Goal: Task Accomplishment & Management: Manage account settings

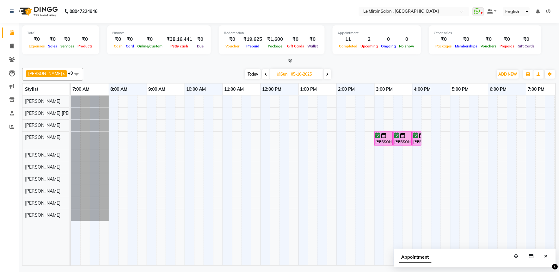
scroll to position [0, 84]
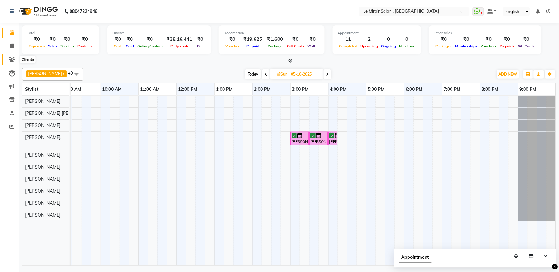
click at [12, 59] on icon at bounding box center [12, 59] width 6 height 5
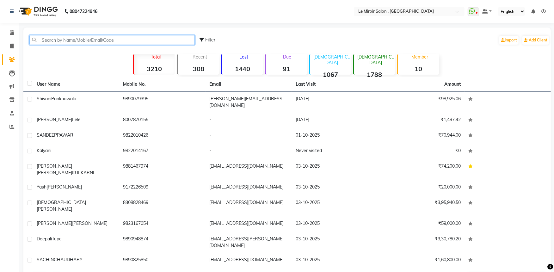
click at [58, 41] on input "text" at bounding box center [111, 40] width 165 height 10
paste input "9822080227"
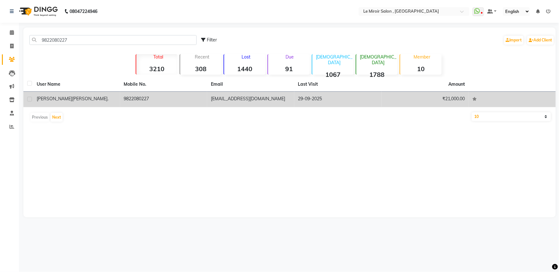
click at [66, 95] on div "[PERSON_NAME]." at bounding box center [77, 98] width 80 height 7
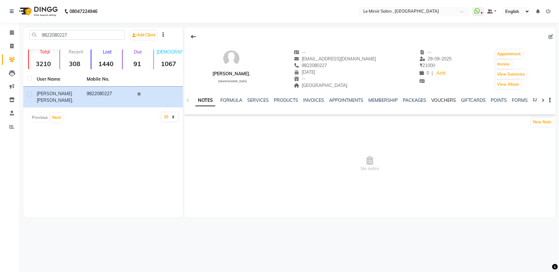
click at [439, 100] on link "VOUCHERS" at bounding box center [443, 100] width 25 height 6
click at [372, 101] on link "PACKAGES" at bounding box center [373, 100] width 23 height 6
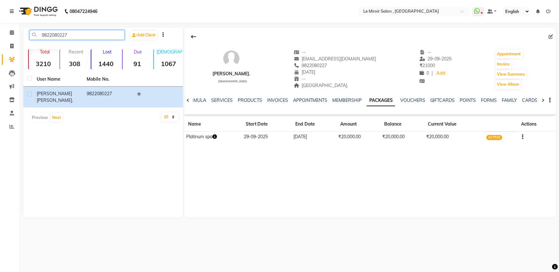
click at [48, 37] on input "9822080227" at bounding box center [76, 35] width 95 height 10
paste input "96736 88266"
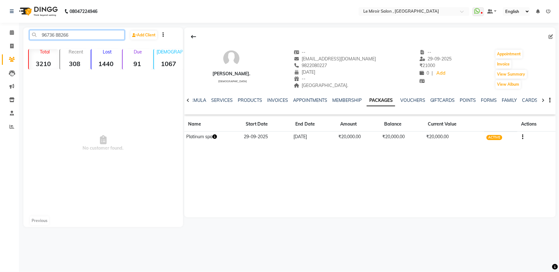
click at [56, 36] on input "96736 88266" at bounding box center [76, 35] width 95 height 10
type input "9673688266"
click at [13, 32] on icon at bounding box center [12, 32] width 4 height 5
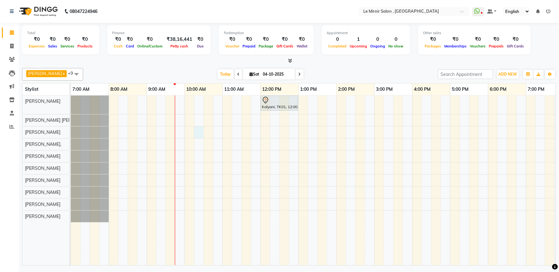
click at [203, 132] on div "Kalyani, TK01, 12:00 PM-01:00 PM, Women Haircut" at bounding box center [355, 180] width 569 height 170
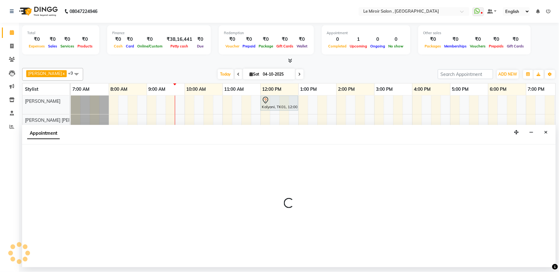
select select "39215"
select select "615"
select select "tentative"
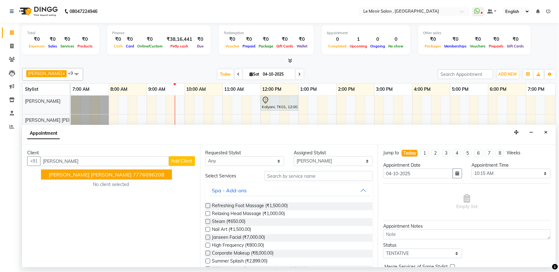
click at [84, 175] on span "[PERSON_NAME] [PERSON_NAME]" at bounding box center [90, 174] width 83 height 6
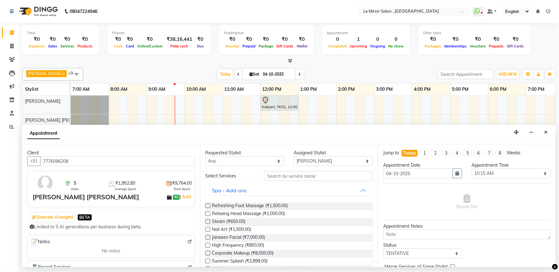
type input "7776096208"
click at [276, 178] on input "text" at bounding box center [318, 176] width 108 height 10
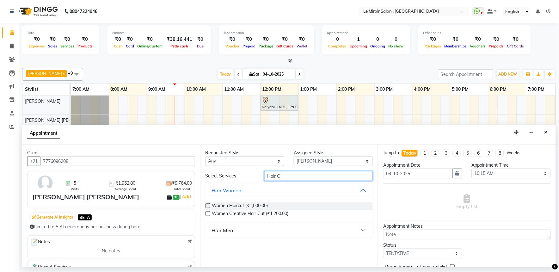
type input "Hair C"
click at [207, 203] on label at bounding box center [207, 205] width 5 height 5
click at [207, 204] on input "checkbox" at bounding box center [207, 206] width 4 height 4
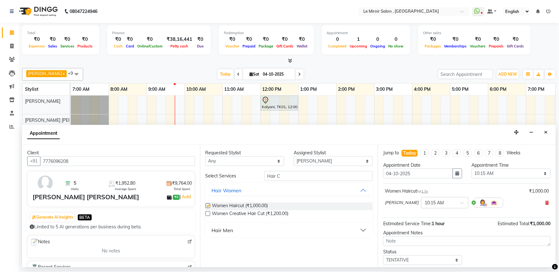
checkbox input "false"
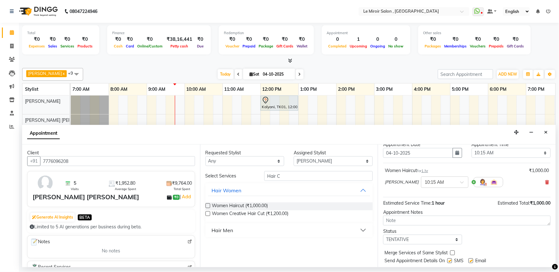
scroll to position [38, 0]
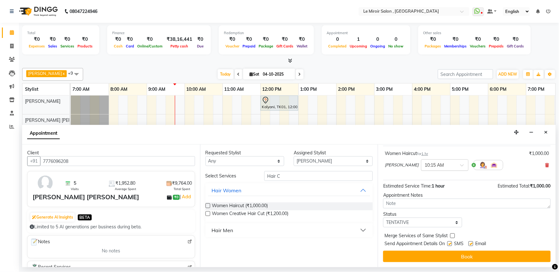
click at [431, 165] on input "text" at bounding box center [439, 164] width 28 height 7
click at [424, 189] on div "10:30 AM" at bounding box center [444, 188] width 47 height 12
click at [471, 244] on label at bounding box center [470, 243] width 5 height 5
click at [471, 244] on input "checkbox" at bounding box center [470, 244] width 4 height 4
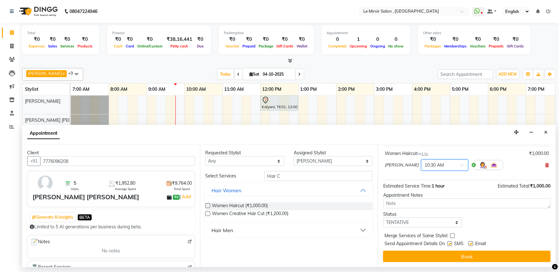
checkbox input "false"
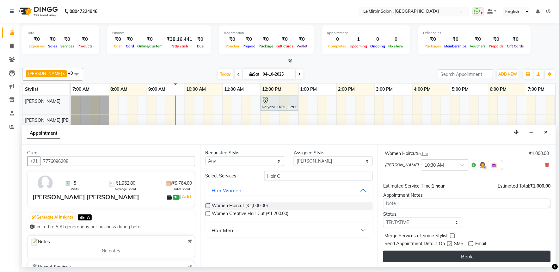
click at [461, 258] on button "Book" at bounding box center [467, 256] width 168 height 11
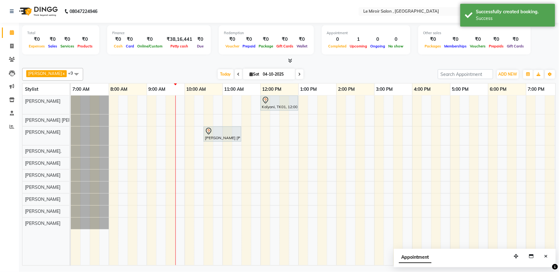
click at [264, 133] on div "Kalyani, TK01, 12:00 PM-01:00 PM, Women Haircut [PERSON_NAME] [PERSON_NAME], TK…" at bounding box center [355, 180] width 569 height 170
select select "39215"
select select "tentative"
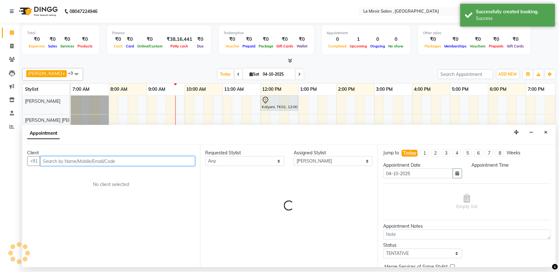
select select "720"
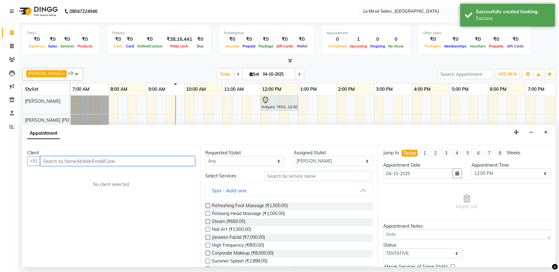
click at [106, 162] on input "text" at bounding box center [117, 161] width 155 height 10
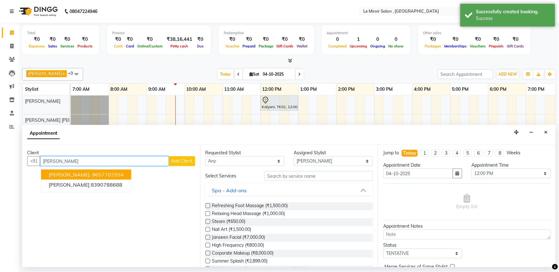
click at [106, 174] on ngb-highlight "9657702554" at bounding box center [108, 174] width 32 height 6
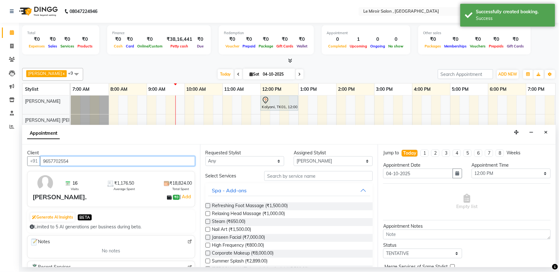
type input "9657702554"
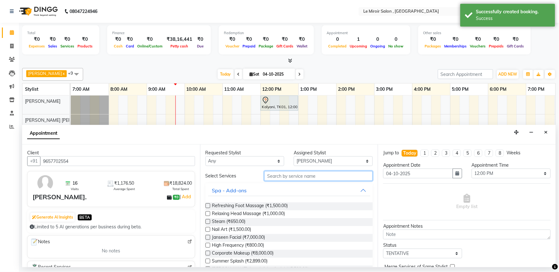
click at [269, 177] on input "text" at bounding box center [318, 176] width 108 height 10
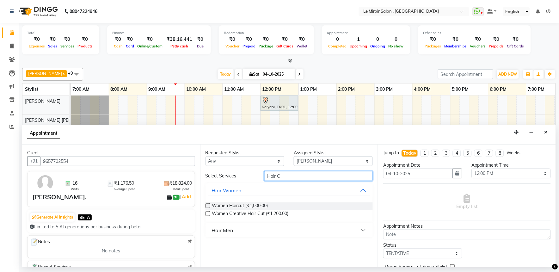
type input "Hair C"
click at [208, 205] on label at bounding box center [207, 205] width 5 height 5
click at [208, 205] on input "checkbox" at bounding box center [207, 206] width 4 height 4
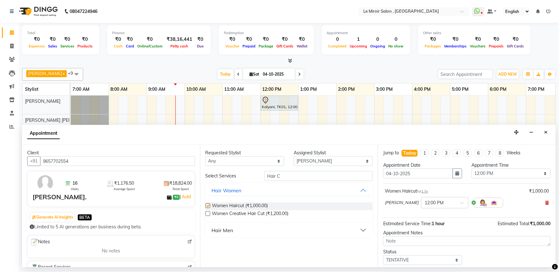
checkbox input "false"
click at [326, 162] on select "Select [PERSON_NAME] [PERSON_NAME] [PERSON_NAME] [PERSON_NAME] [PERSON_NAME]. […" at bounding box center [333, 161] width 79 height 10
select select "67539"
click at [294, 156] on select "Select [PERSON_NAME] [PERSON_NAME] [PERSON_NAME] [PERSON_NAME] [PERSON_NAME]. […" at bounding box center [333, 161] width 79 height 10
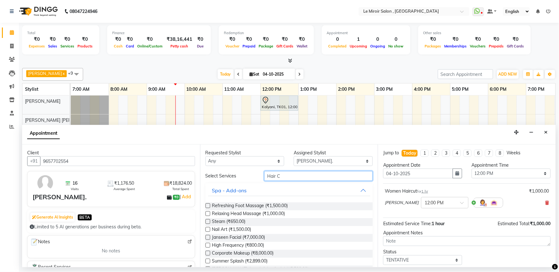
click at [297, 179] on input "Hair C" at bounding box center [318, 176] width 108 height 10
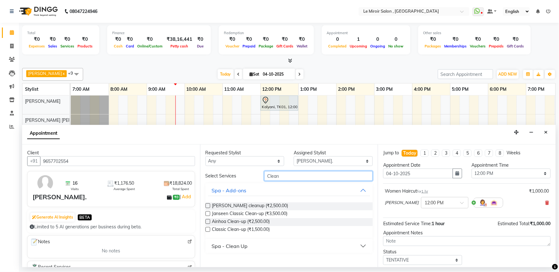
type input "Clean"
click at [206, 205] on label at bounding box center [207, 205] width 5 height 5
click at [206, 205] on input "checkbox" at bounding box center [207, 206] width 4 height 4
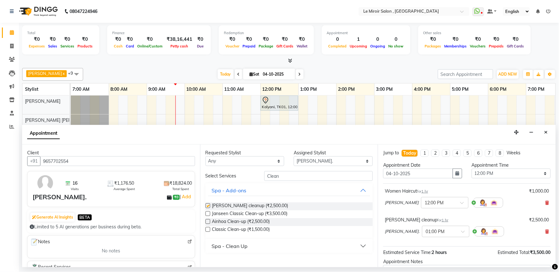
checkbox input "false"
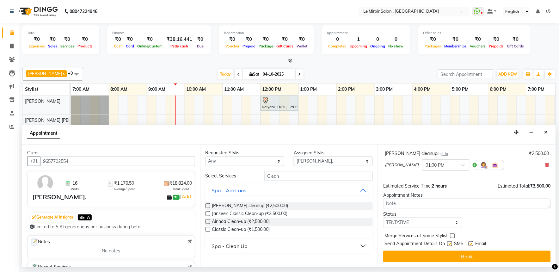
click at [471, 243] on label at bounding box center [470, 243] width 5 height 5
click at [471, 243] on input "checkbox" at bounding box center [470, 244] width 4 height 4
checkbox input "false"
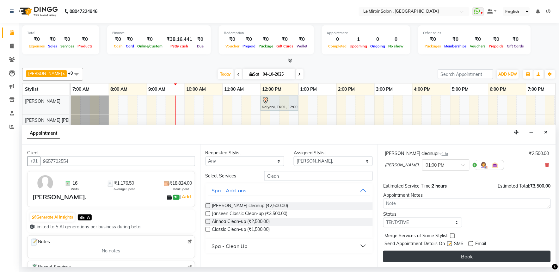
click at [463, 257] on button "Book" at bounding box center [467, 256] width 168 height 11
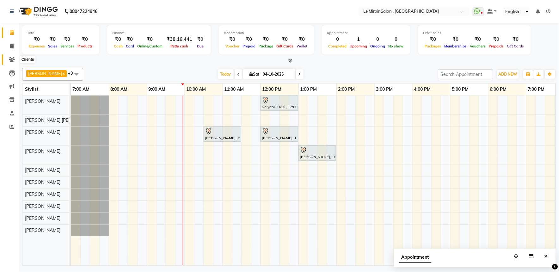
drag, startPoint x: 14, startPoint y: 58, endPoint x: 22, endPoint y: 56, distance: 9.1
click at [14, 58] on icon at bounding box center [12, 59] width 6 height 5
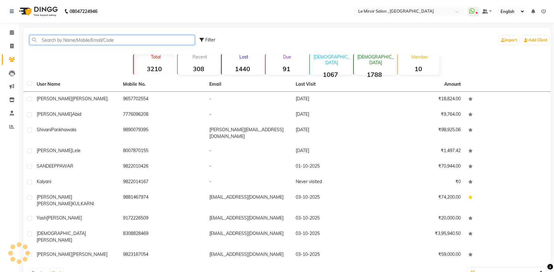
click at [81, 35] on input "text" at bounding box center [111, 40] width 165 height 10
paste input "9850667259"
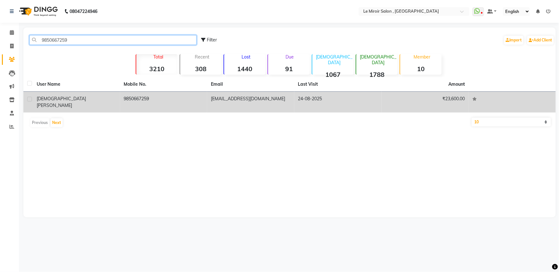
type input "9850667259"
click at [89, 101] on div "[PERSON_NAME]" at bounding box center [77, 101] width 80 height 13
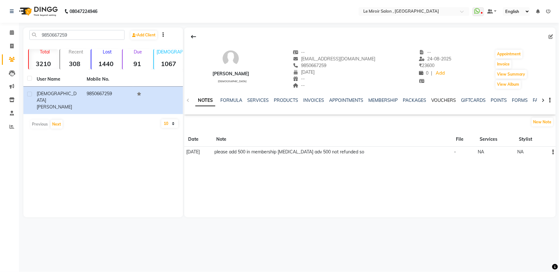
click at [449, 101] on link "VOUCHERS" at bounding box center [443, 100] width 25 height 6
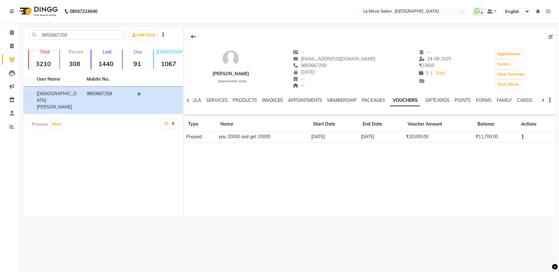
click at [267, 100] on link "INVOICES" at bounding box center [272, 100] width 21 height 6
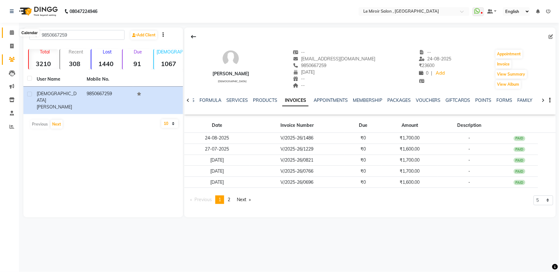
click at [10, 32] on icon at bounding box center [12, 32] width 4 height 5
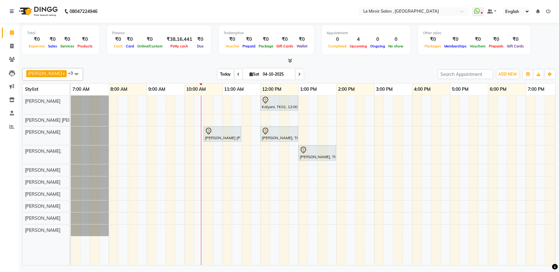
click at [218, 74] on span "Today" at bounding box center [226, 74] width 16 height 10
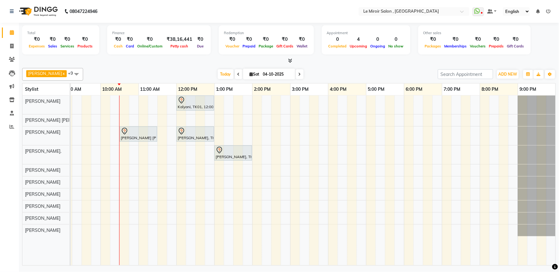
click at [261, 74] on input "04-10-2025" at bounding box center [277, 74] width 32 height 9
select select "10"
select select "2025"
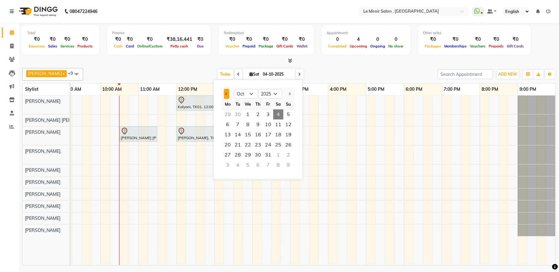
click at [224, 92] on button "Previous month" at bounding box center [226, 94] width 5 height 10
select select "9"
click at [277, 144] on span "27" at bounding box center [278, 145] width 10 height 10
type input "27-09-2025"
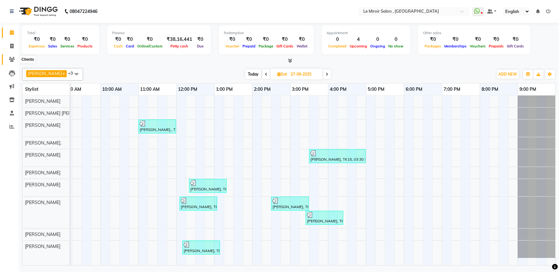
click at [14, 59] on icon at bounding box center [12, 59] width 6 height 5
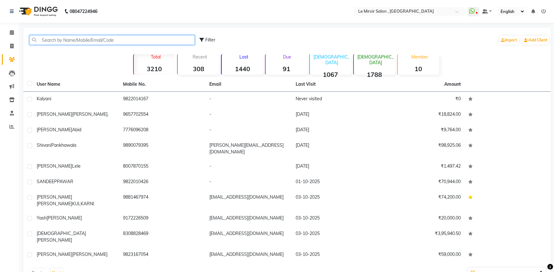
click at [52, 42] on input "text" at bounding box center [111, 40] width 165 height 10
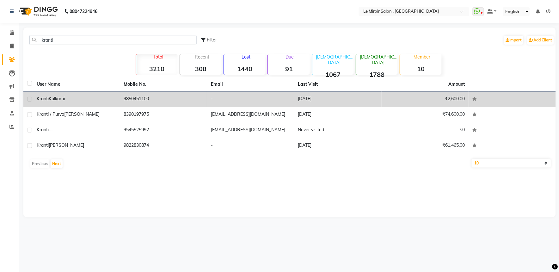
click at [199, 98] on td "9850451100" at bounding box center [163, 99] width 87 height 15
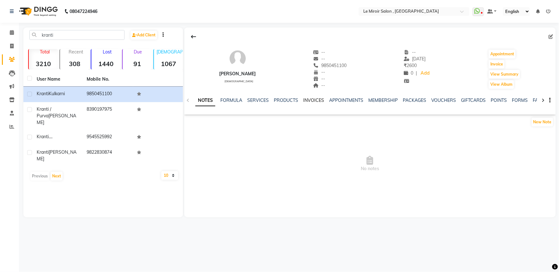
click at [320, 101] on link "INVOICES" at bounding box center [313, 100] width 21 height 6
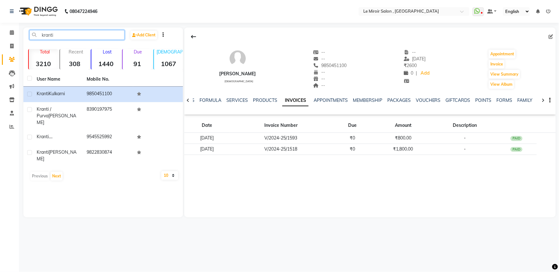
click at [53, 35] on input "kranti" at bounding box center [76, 35] width 95 height 10
click at [49, 35] on input "kranti" at bounding box center [76, 35] width 95 height 10
paste input "7447474908"
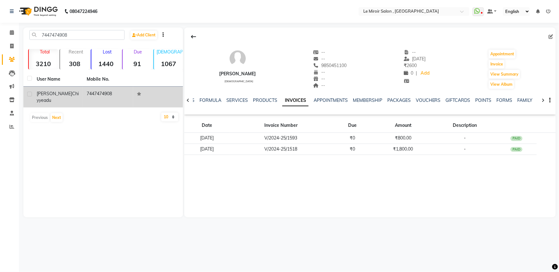
click at [57, 95] on span "Chiyyeadu" at bounding box center [58, 97] width 42 height 12
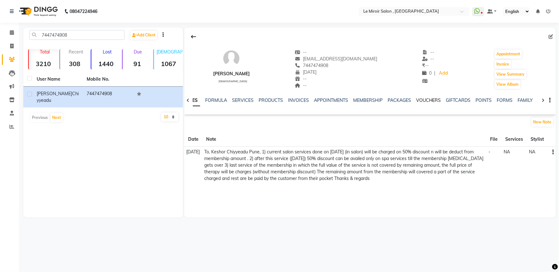
click at [432, 100] on link "VOUCHERS" at bounding box center [428, 100] width 25 height 6
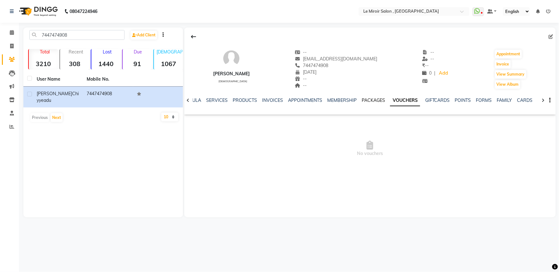
click at [369, 101] on link "PACKAGES" at bounding box center [373, 100] width 23 height 6
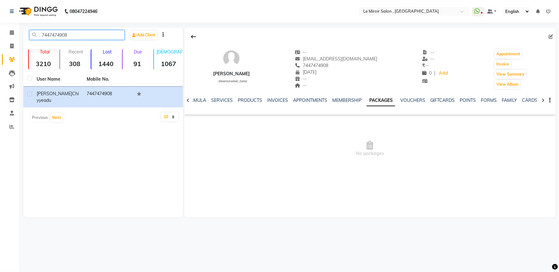
click at [52, 34] on input "7447474908" at bounding box center [76, 35] width 95 height 10
paste input "9881467974"
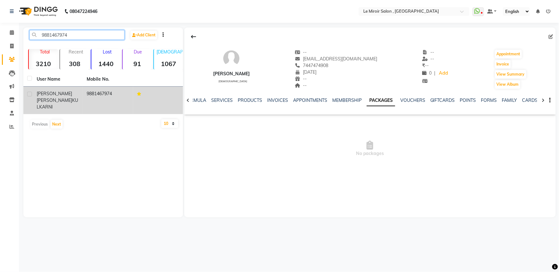
type input "9881467974"
click at [62, 96] on span "[PERSON_NAME] [PERSON_NAME]" at bounding box center [54, 97] width 35 height 12
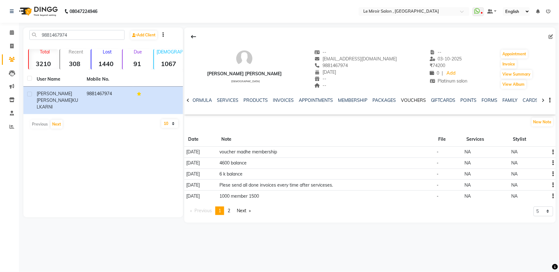
click at [414, 97] on link "VOUCHERS" at bounding box center [413, 100] width 25 height 6
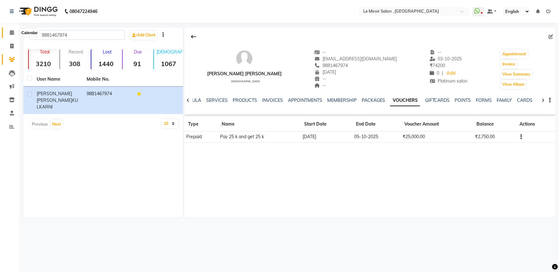
drag, startPoint x: 7, startPoint y: 30, endPoint x: 9, endPoint y: 35, distance: 5.8
click at [7, 30] on span at bounding box center [11, 32] width 11 height 7
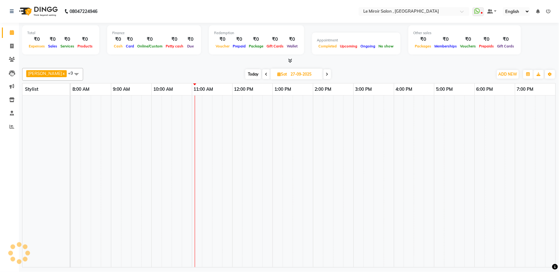
scroll to position [0, 84]
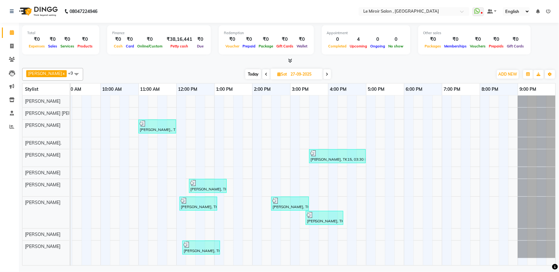
click at [245, 74] on span "Today" at bounding box center [253, 74] width 16 height 10
type input "04-10-2025"
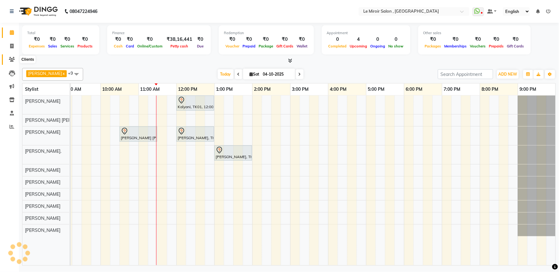
click at [11, 61] on icon at bounding box center [12, 59] width 6 height 5
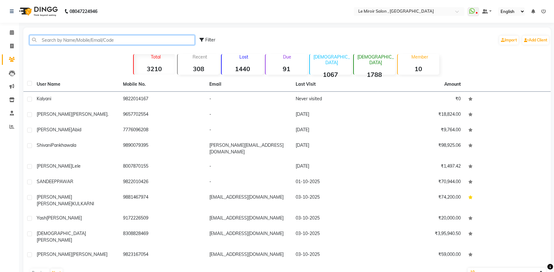
click at [54, 42] on input "text" at bounding box center [111, 40] width 165 height 10
paste input "8698577898"
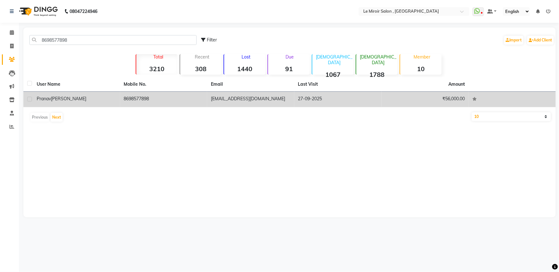
click at [69, 104] on td "[PERSON_NAME]" at bounding box center [76, 99] width 87 height 15
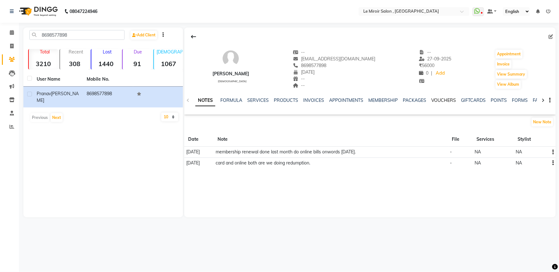
click at [444, 102] on link "VOUCHERS" at bounding box center [443, 100] width 25 height 6
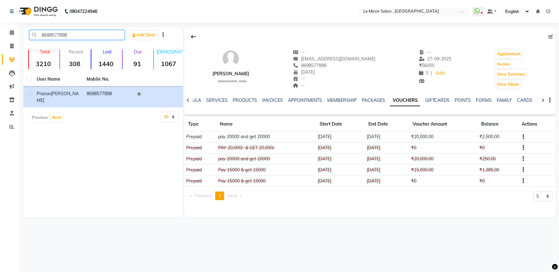
click at [49, 36] on input "8698577898" at bounding box center [76, 35] width 95 height 10
paste input "9822080227"
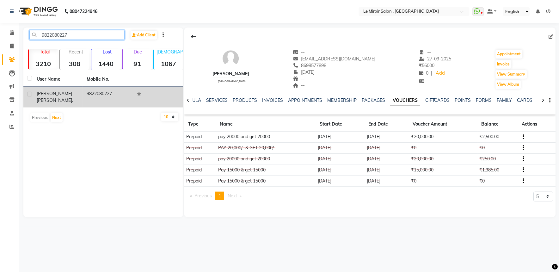
type input "9822080227"
click at [69, 98] on td "[PERSON_NAME]." at bounding box center [58, 97] width 50 height 21
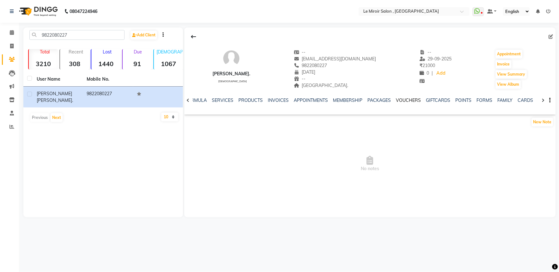
click at [405, 98] on link "VOUCHERS" at bounding box center [408, 100] width 25 height 6
click at [383, 101] on ul "NOTES FORMULA SERVICES PRODUCTS INVOICES APPOINTMENTS MEMBERSHIP PACKAGES VOUCH…" at bounding box center [360, 100] width 401 height 7
click at [369, 101] on link "PACKAGES" at bounding box center [373, 100] width 23 height 6
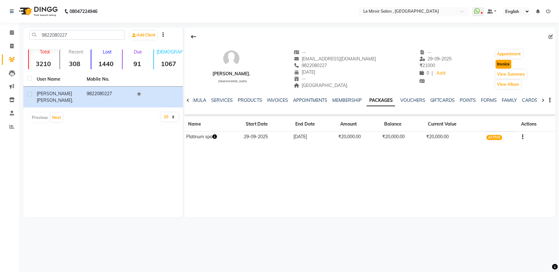
click at [498, 64] on button "Invoice" at bounding box center [504, 64] width 16 height 9
select select "53"
select select "service"
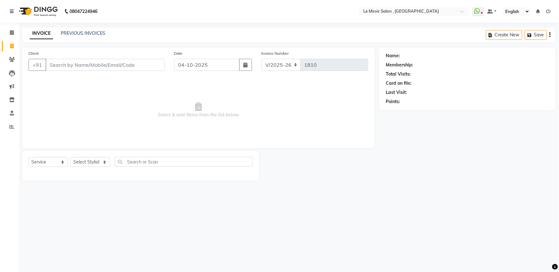
type input "9822080227"
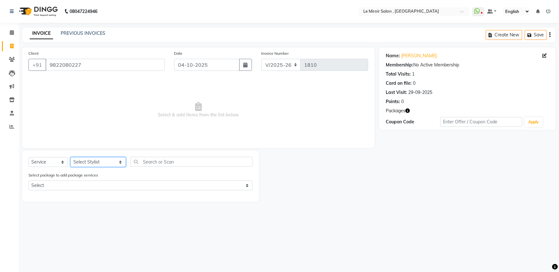
click at [89, 163] on select "Select Stylist [PERSON_NAME] [PERSON_NAME] CA [PERSON_NAME] [PERSON_NAME] Front…" at bounding box center [97, 162] width 55 height 10
select select "43590"
click at [70, 157] on select "Select Stylist [PERSON_NAME] [PERSON_NAME] CA [PERSON_NAME] [PERSON_NAME] Front…" at bounding box center [97, 162] width 55 height 10
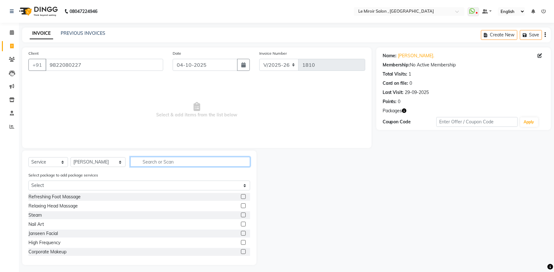
click at [155, 160] on input "text" at bounding box center [190, 162] width 120 height 10
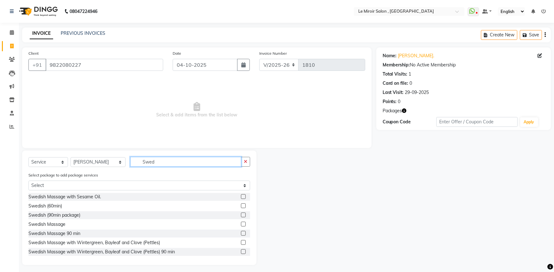
type input "Swed"
click at [241, 243] on label at bounding box center [243, 242] width 5 height 5
click at [241, 243] on input "checkbox" at bounding box center [243, 243] width 4 height 4
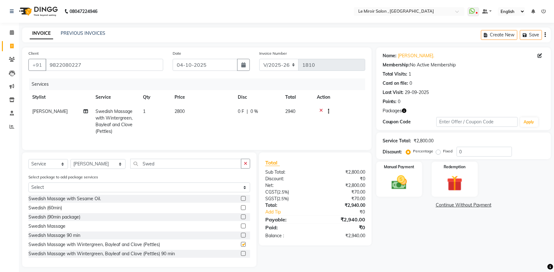
checkbox input "false"
click at [195, 114] on td "2800" at bounding box center [202, 121] width 63 height 34
select select "43590"
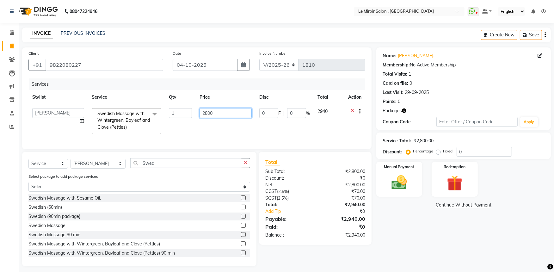
click at [204, 113] on input "2800" at bounding box center [225, 113] width 52 height 10
type input "2750"
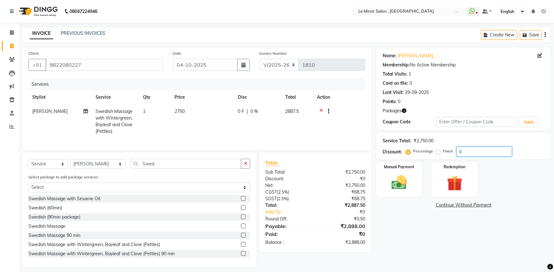
click at [459, 150] on input "0" at bounding box center [483, 152] width 55 height 10
type input "50"
click at [455, 175] on img at bounding box center [455, 183] width 26 height 20
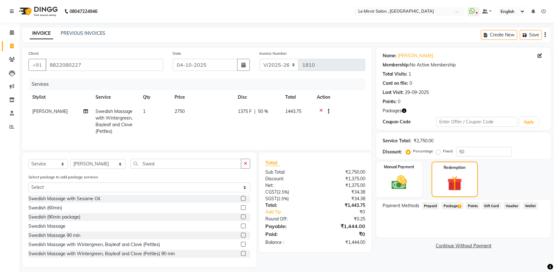
click at [450, 205] on span "Package 1" at bounding box center [452, 205] width 22 height 7
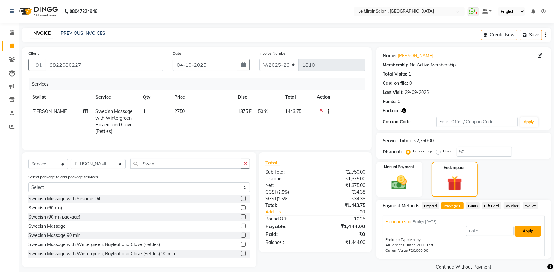
click at [525, 232] on button "Apply" at bounding box center [528, 231] width 26 height 11
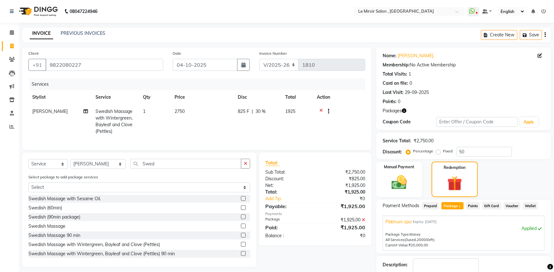
click at [262, 116] on td "825 F | 30 %" at bounding box center [257, 121] width 47 height 34
select select "43590"
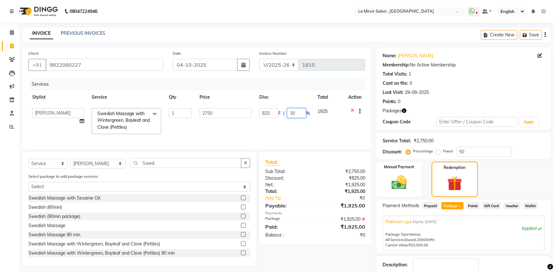
click at [288, 113] on input "30" at bounding box center [296, 113] width 19 height 10
type input "50"
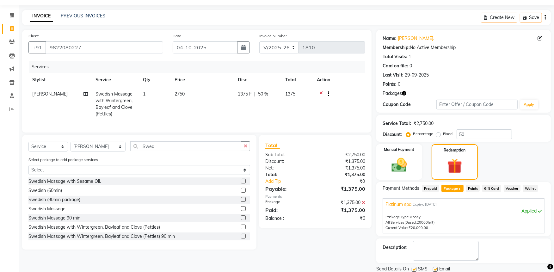
scroll to position [35, 0]
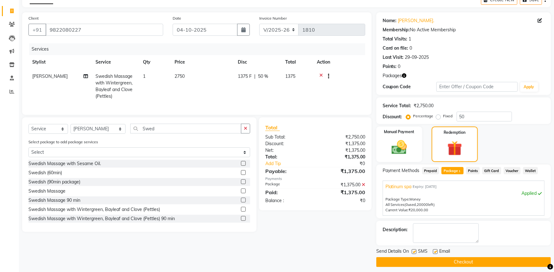
click at [413, 250] on label at bounding box center [414, 251] width 5 height 5
click at [413, 250] on input "checkbox" at bounding box center [414, 252] width 4 height 4
checkbox input "false"
click at [415, 260] on button "Checkout" at bounding box center [463, 262] width 174 height 10
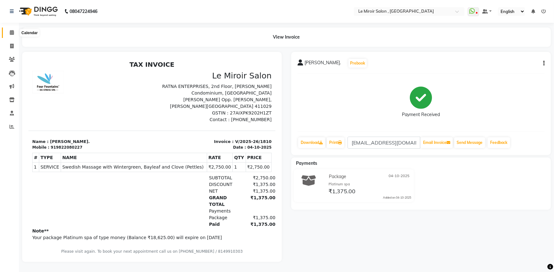
click at [10, 32] on icon at bounding box center [12, 32] width 4 height 5
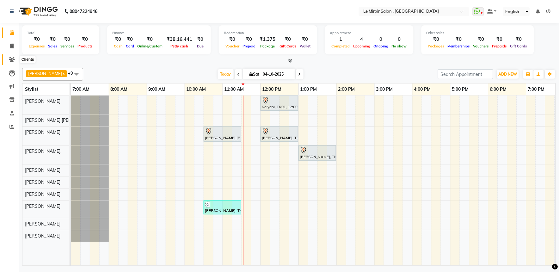
click at [15, 60] on span at bounding box center [11, 59] width 11 height 7
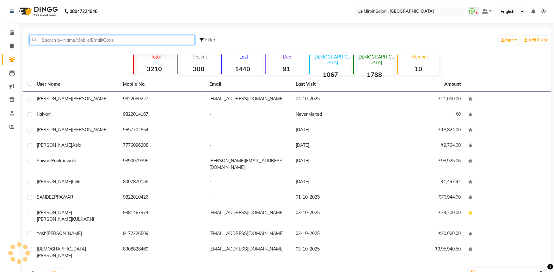
click at [61, 40] on input "text" at bounding box center [111, 40] width 165 height 10
paste input "9881467974"
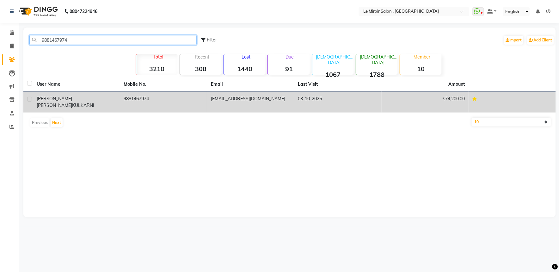
type input "9881467974"
click at [72, 102] on span "KULKARNI" at bounding box center [83, 105] width 22 height 6
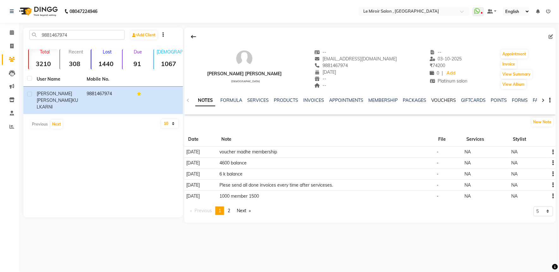
click at [449, 101] on link "VOUCHERS" at bounding box center [443, 100] width 25 height 6
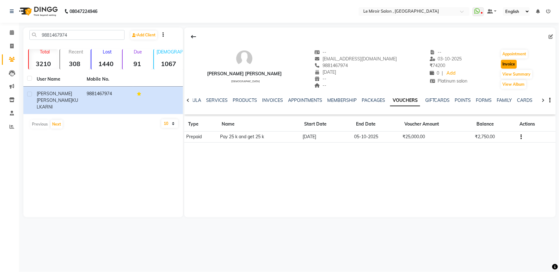
click at [501, 64] on button "Invoice" at bounding box center [509, 64] width 16 height 9
select select "53"
select select "service"
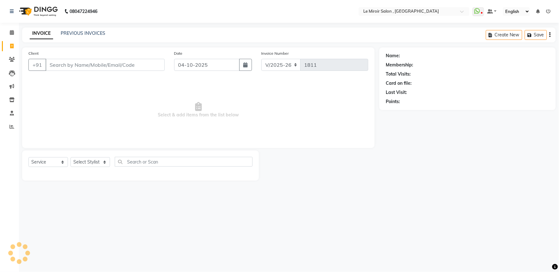
type input "9881467974"
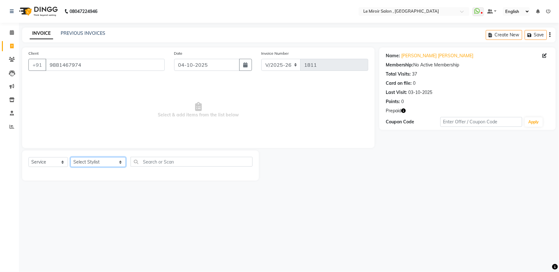
click at [82, 165] on select "Select Stylist [PERSON_NAME] [PERSON_NAME] CA [PERSON_NAME] [PERSON_NAME] Front…" at bounding box center [97, 162] width 55 height 10
click at [70, 157] on select "Select Stylist [PERSON_NAME] [PERSON_NAME] CA [PERSON_NAME] [PERSON_NAME] Front…" at bounding box center [97, 162] width 55 height 10
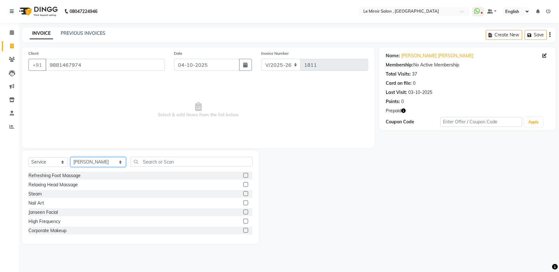
click at [89, 162] on select "Select Stylist [PERSON_NAME] [PERSON_NAME] CA [PERSON_NAME] [PERSON_NAME] Front…" at bounding box center [97, 162] width 55 height 10
select select "50442"
click at [70, 157] on select "Select Stylist [PERSON_NAME] [PERSON_NAME] CA [PERSON_NAME] [PERSON_NAME] Front…" at bounding box center [97, 162] width 55 height 10
click at [144, 164] on input "text" at bounding box center [192, 162] width 122 height 10
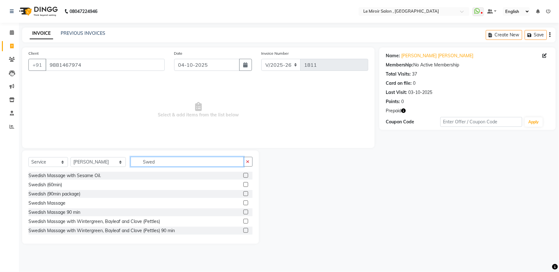
type input "Swed"
click at [243, 222] on label at bounding box center [245, 221] width 5 height 5
click at [243, 222] on input "checkbox" at bounding box center [245, 221] width 4 height 4
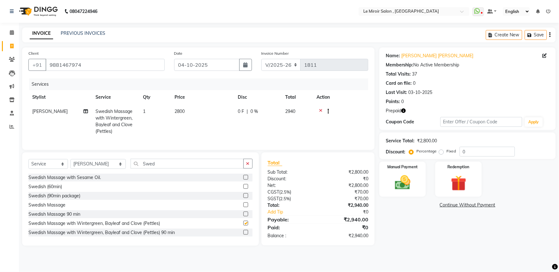
checkbox input "false"
click at [207, 114] on td "2800" at bounding box center [202, 121] width 63 height 34
select select "50442"
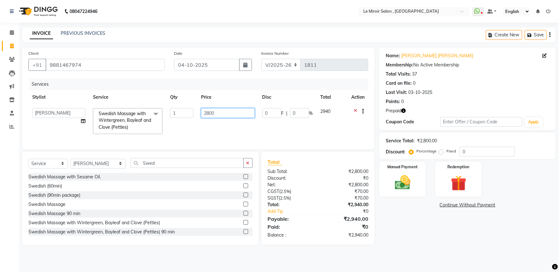
click at [209, 111] on input "2800" at bounding box center [227, 113] width 53 height 10
type input "2750"
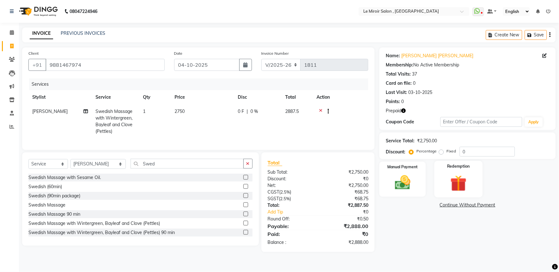
click at [448, 174] on img at bounding box center [458, 183] width 26 height 20
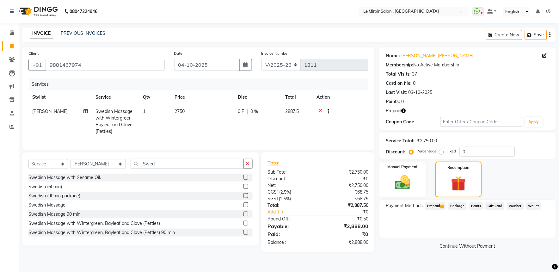
click at [437, 205] on span "Prepaid 1" at bounding box center [435, 205] width 21 height 7
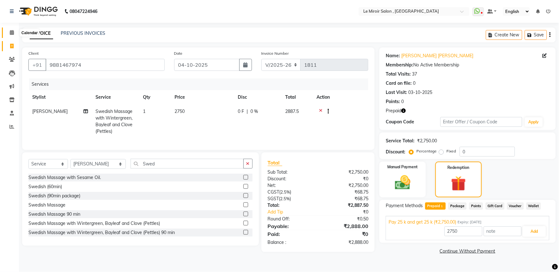
click at [10, 28] on link "Calendar" at bounding box center [9, 32] width 15 height 10
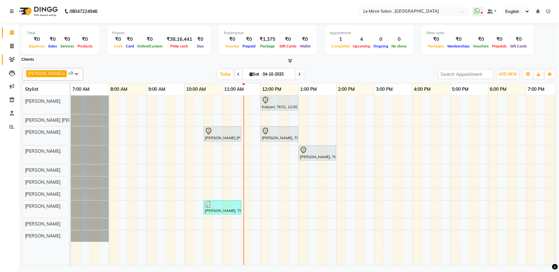
click at [14, 56] on span at bounding box center [11, 59] width 11 height 7
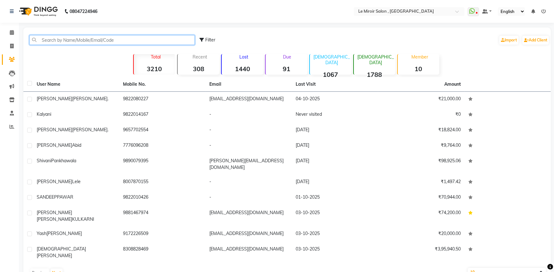
click at [59, 41] on input "text" at bounding box center [111, 40] width 165 height 10
paste input "9881467974"
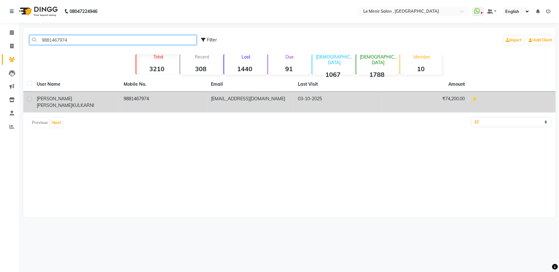
type input "9881467974"
click at [73, 102] on span "KULKARNI" at bounding box center [83, 105] width 22 height 6
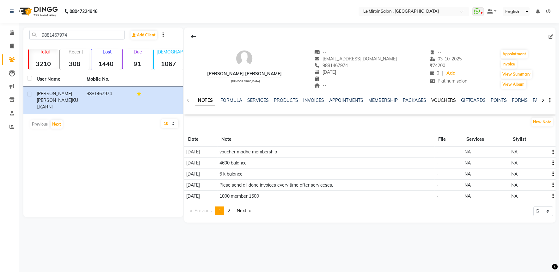
click at [446, 101] on link "VOUCHERS" at bounding box center [443, 100] width 25 height 6
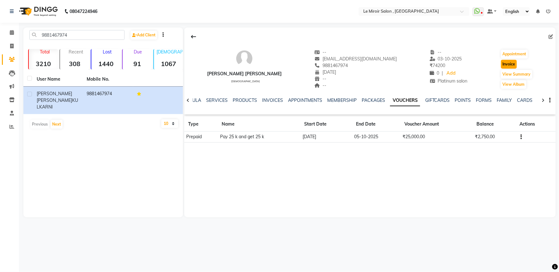
click at [504, 65] on button "Invoice" at bounding box center [509, 64] width 16 height 9
select select "53"
select select "service"
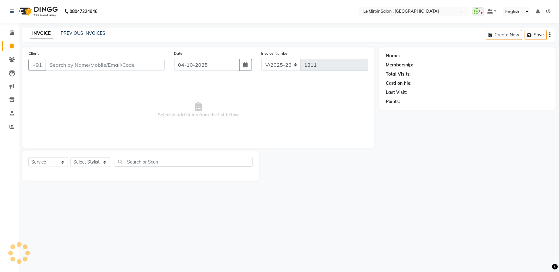
type input "9881467974"
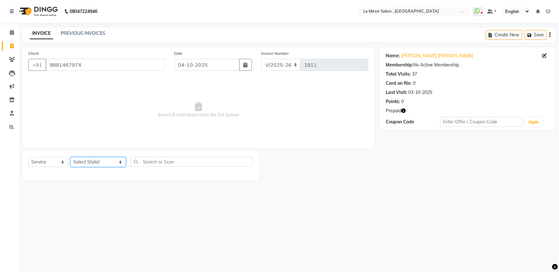
click at [79, 162] on select "Select Stylist [PERSON_NAME] [PERSON_NAME] CA [PERSON_NAME] [PERSON_NAME] Front…" at bounding box center [97, 162] width 55 height 10
select select "50442"
click at [70, 157] on select "Select Stylist [PERSON_NAME] [PERSON_NAME] CA [PERSON_NAME] [PERSON_NAME] Front…" at bounding box center [97, 162] width 55 height 10
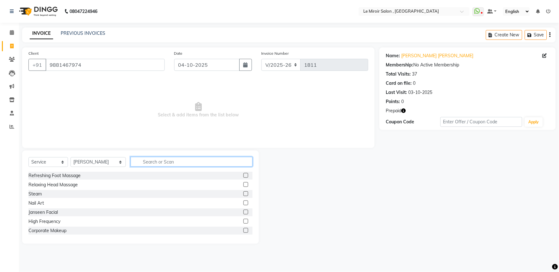
click at [143, 162] on input "text" at bounding box center [192, 162] width 122 height 10
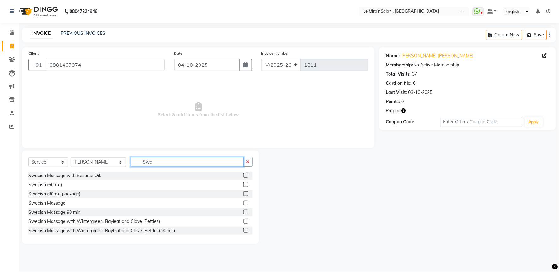
type input "Swe"
click at [243, 221] on label at bounding box center [245, 221] width 5 height 5
click at [243, 221] on input "checkbox" at bounding box center [245, 221] width 4 height 4
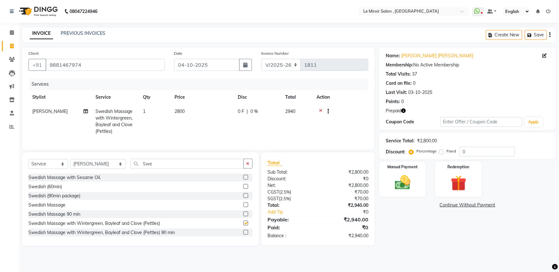
checkbox input "false"
click at [191, 110] on td "2800" at bounding box center [202, 121] width 63 height 34
select select "50442"
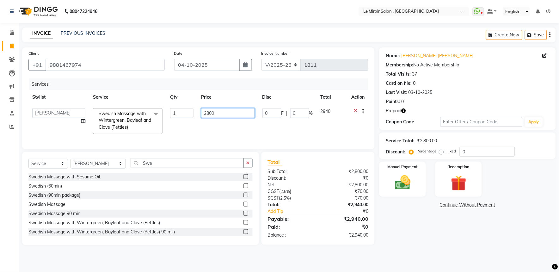
click at [206, 113] on input "2800" at bounding box center [227, 113] width 53 height 10
type input "2750"
click at [464, 154] on input "0" at bounding box center [487, 152] width 55 height 10
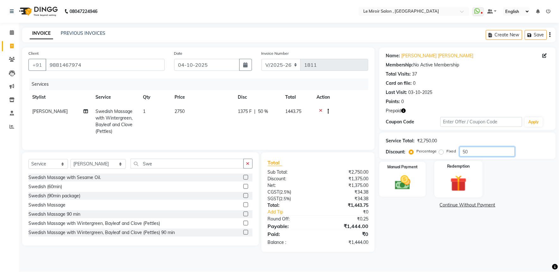
type input "50"
click at [456, 182] on img at bounding box center [458, 183] width 26 height 20
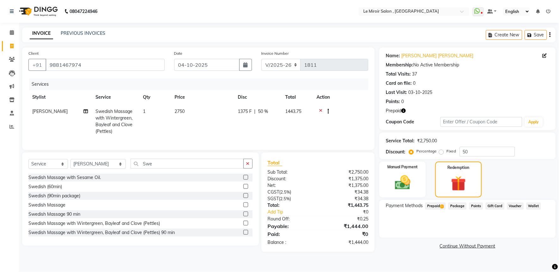
click at [438, 206] on span "Prepaid 1" at bounding box center [435, 205] width 21 height 7
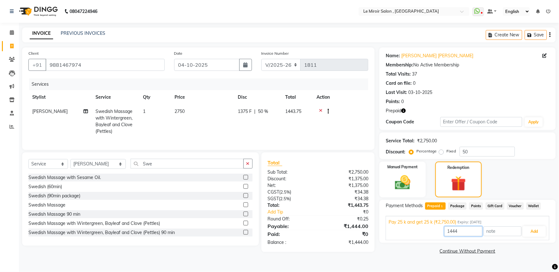
click at [453, 230] on input "1444" at bounding box center [463, 231] width 38 height 10
type input "1375"
click at [540, 233] on button "Add" at bounding box center [534, 231] width 23 height 11
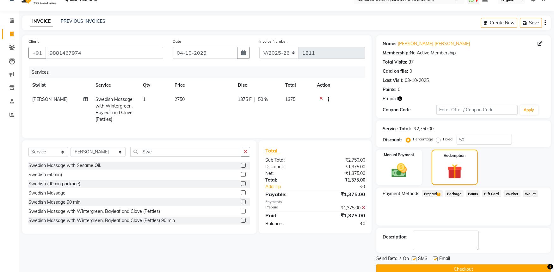
scroll to position [23, 0]
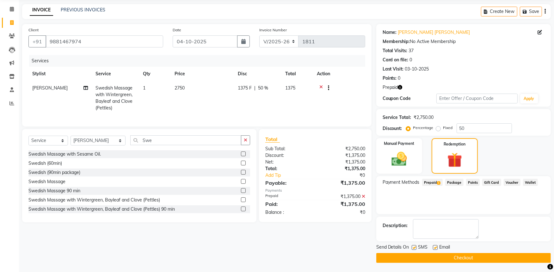
click at [413, 248] on label at bounding box center [414, 247] width 5 height 5
click at [413, 248] on input "checkbox" at bounding box center [414, 248] width 4 height 4
checkbox input "false"
click at [414, 258] on button "Checkout" at bounding box center [463, 258] width 174 height 10
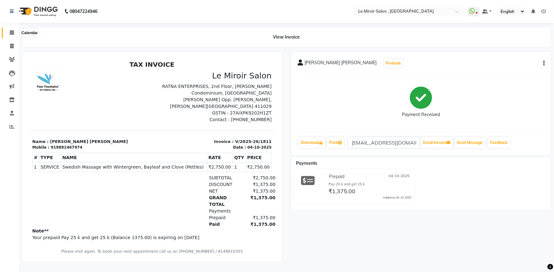
click at [10, 33] on icon at bounding box center [12, 32] width 4 height 5
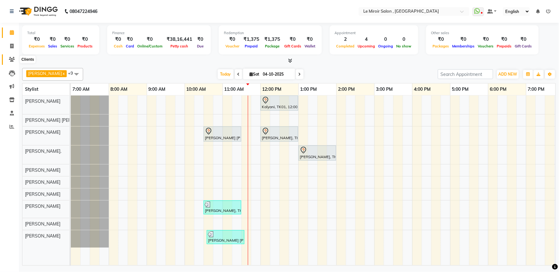
drag, startPoint x: 9, startPoint y: 58, endPoint x: 17, endPoint y: 58, distance: 8.9
click at [9, 58] on icon at bounding box center [12, 59] width 6 height 5
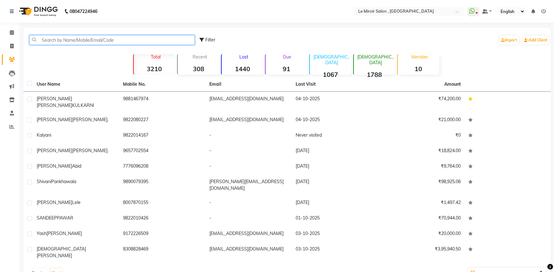
click at [65, 42] on input "text" at bounding box center [111, 40] width 165 height 10
paste input "9822080227"
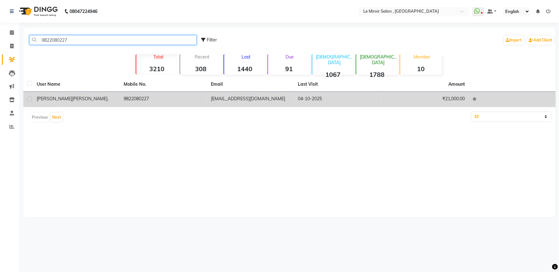
type input "9822080227"
click at [70, 94] on td "[PERSON_NAME]." at bounding box center [76, 99] width 87 height 15
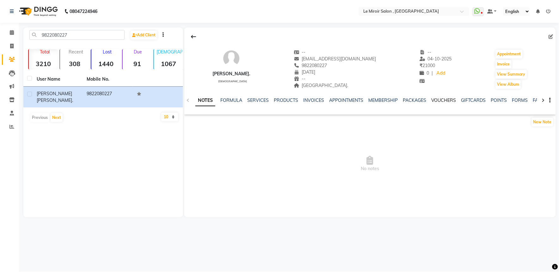
click at [444, 99] on link "VOUCHERS" at bounding box center [443, 100] width 25 height 6
click at [274, 97] on link "INVOICES" at bounding box center [272, 100] width 21 height 6
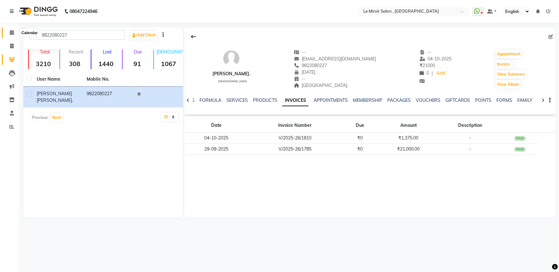
click at [9, 30] on span at bounding box center [11, 32] width 11 height 7
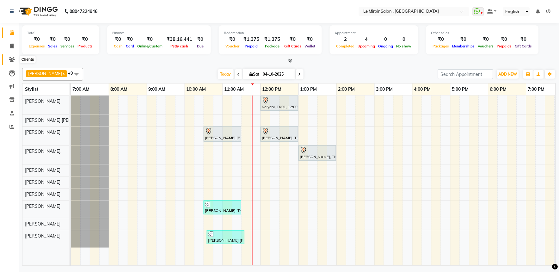
click at [13, 60] on icon at bounding box center [12, 59] width 6 height 5
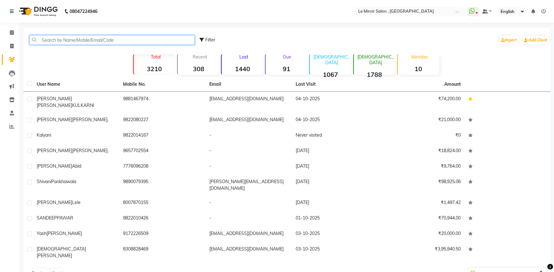
click at [48, 36] on input "text" at bounding box center [111, 40] width 165 height 10
paste input ".9850974337"
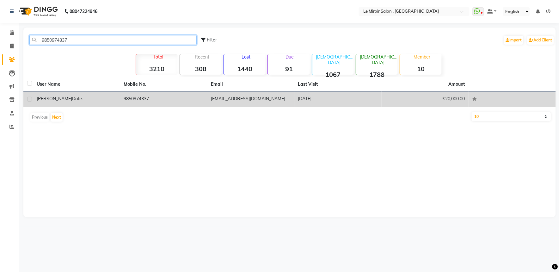
type input "9850974337"
click at [74, 92] on td "[PERSON_NAME] Date." at bounding box center [76, 99] width 87 height 15
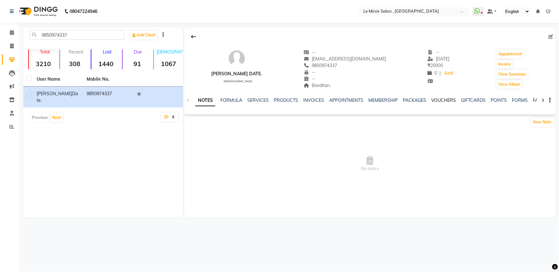
click at [442, 100] on link "VOUCHERS" at bounding box center [443, 100] width 25 height 6
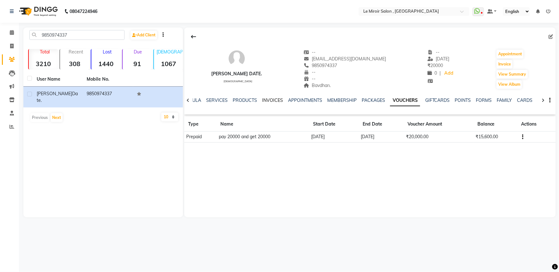
click at [273, 99] on link "INVOICES" at bounding box center [272, 100] width 21 height 6
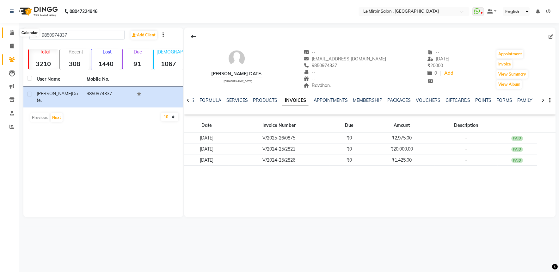
click at [8, 31] on span at bounding box center [11, 32] width 11 height 7
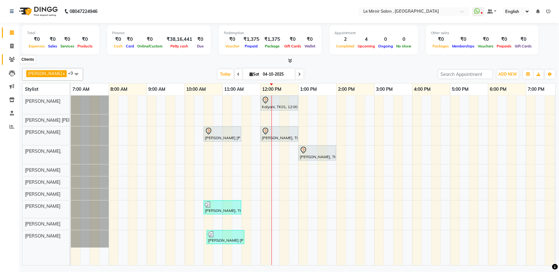
click at [10, 57] on icon at bounding box center [12, 59] width 6 height 5
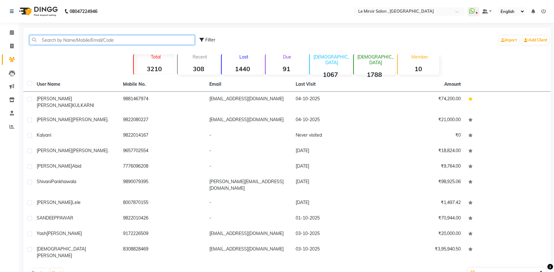
click at [82, 43] on input "text" at bounding box center [111, 40] width 165 height 10
paste input "9823386083"
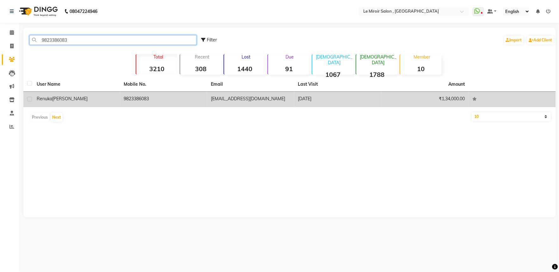
type input "9823386083"
click at [76, 94] on td "[PERSON_NAME]" at bounding box center [76, 99] width 87 height 15
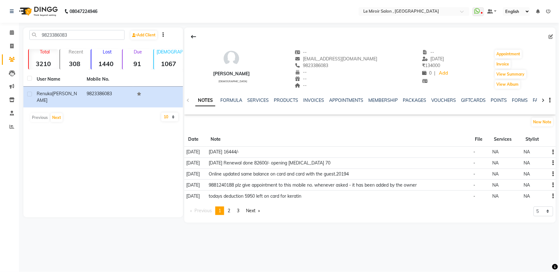
click at [443, 103] on div "VOUCHERS" at bounding box center [443, 100] width 25 height 7
click at [443, 101] on link "VOUCHERS" at bounding box center [443, 100] width 25 height 6
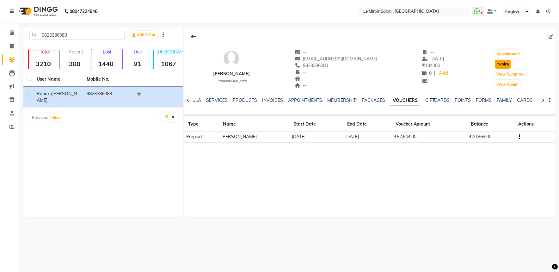
click at [499, 62] on button "Invoice" at bounding box center [503, 64] width 16 height 9
select select "service"
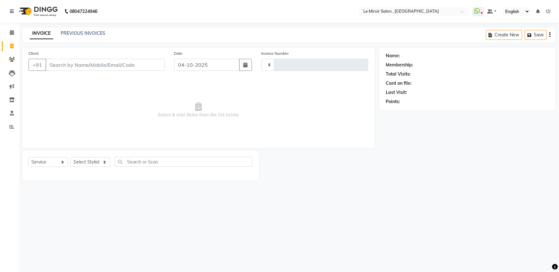
type input "1812"
select select "53"
click at [80, 165] on select "Select Stylist" at bounding box center [90, 162] width 40 height 10
type input "9823386083"
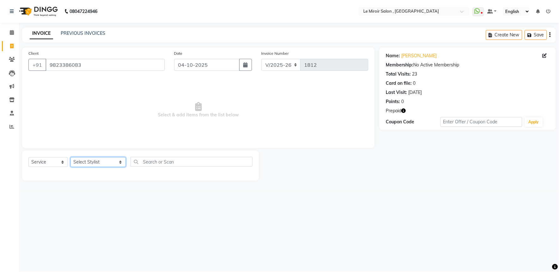
select select "62487"
click at [70, 157] on select "Select Stylist [PERSON_NAME] [PERSON_NAME] CA [PERSON_NAME] [PERSON_NAME] Front…" at bounding box center [97, 162] width 55 height 10
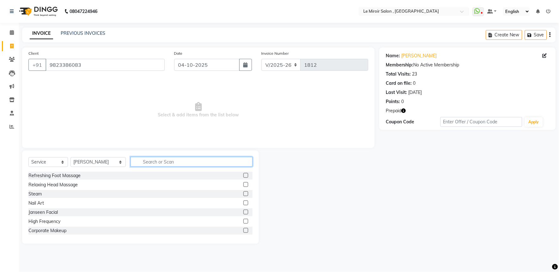
click at [140, 159] on input "text" at bounding box center [192, 162] width 122 height 10
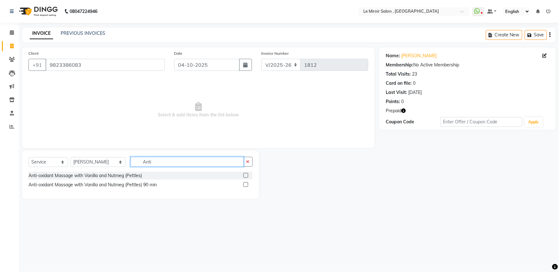
type input "Anti"
click at [244, 186] on label at bounding box center [245, 184] width 5 height 5
click at [244, 186] on input "checkbox" at bounding box center [245, 185] width 4 height 4
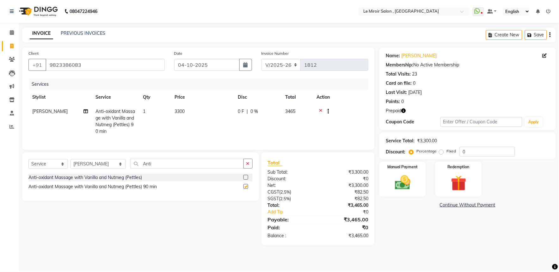
checkbox input "false"
click at [192, 110] on td "3300" at bounding box center [202, 121] width 63 height 34
select select "62487"
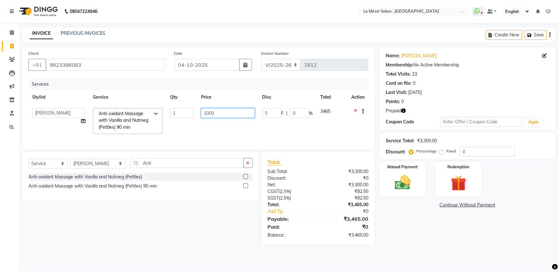
click at [204, 112] on input "3300" at bounding box center [227, 113] width 53 height 10
type input "3800"
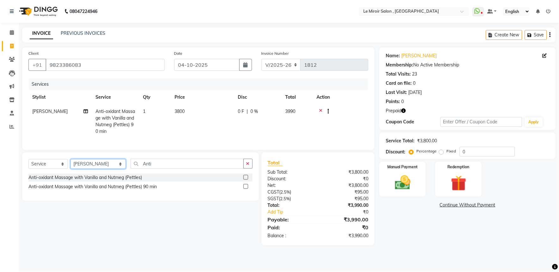
click at [107, 169] on select "Select Stylist [PERSON_NAME] [PERSON_NAME] CA [PERSON_NAME] [PERSON_NAME] Front…" at bounding box center [97, 164] width 55 height 10
select select "58602"
click at [70, 164] on select "Select Stylist [PERSON_NAME] [PERSON_NAME] CA [PERSON_NAME] [PERSON_NAME] Front…" at bounding box center [97, 164] width 55 height 10
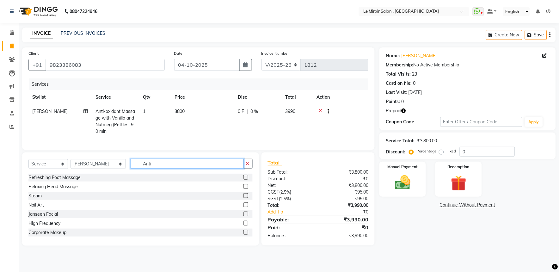
click at [150, 167] on input "Anti" at bounding box center [187, 164] width 113 height 10
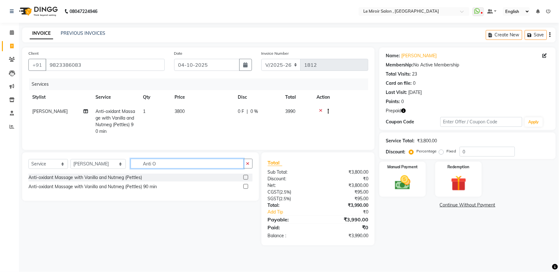
type input "Anti O"
click at [247, 189] on label at bounding box center [245, 186] width 5 height 5
click at [247, 189] on input "checkbox" at bounding box center [245, 187] width 4 height 4
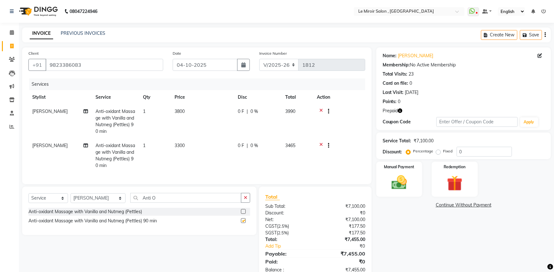
checkbox input "false"
click at [184, 146] on span "3300" at bounding box center [179, 146] width 10 height 6
select select "58602"
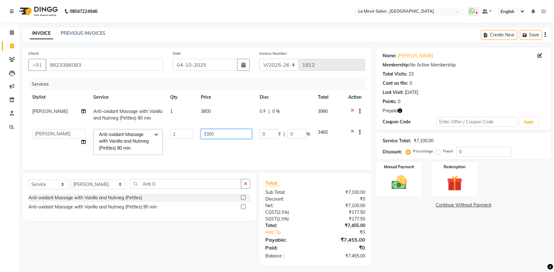
click at [208, 134] on input "3300" at bounding box center [227, 134] width 52 height 10
type input "3800"
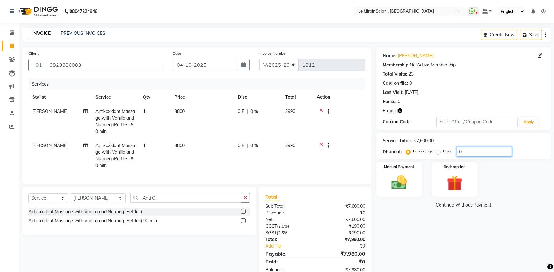
click at [459, 151] on input "0" at bounding box center [483, 152] width 55 height 10
type input "50"
click at [463, 181] on img at bounding box center [455, 183] width 26 height 20
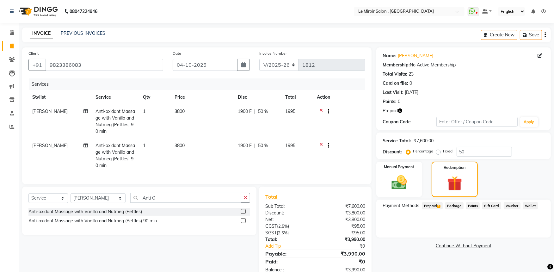
click at [430, 203] on span "Prepaid 1" at bounding box center [432, 205] width 21 height 7
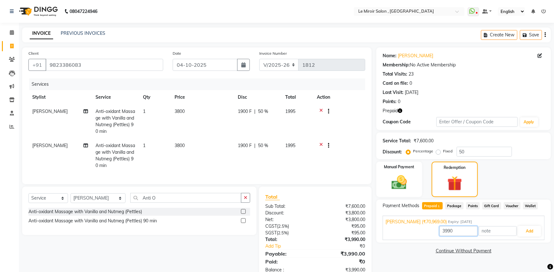
click at [449, 229] on input "3990" at bounding box center [458, 231] width 38 height 10
type input "3800"
click at [531, 231] on button "Add" at bounding box center [529, 231] width 23 height 11
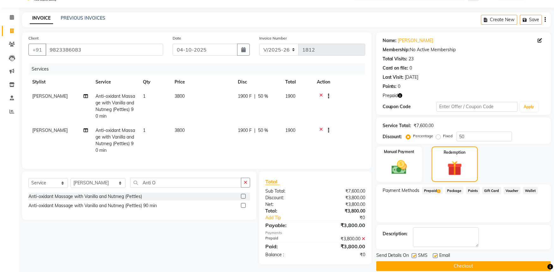
scroll to position [23, 0]
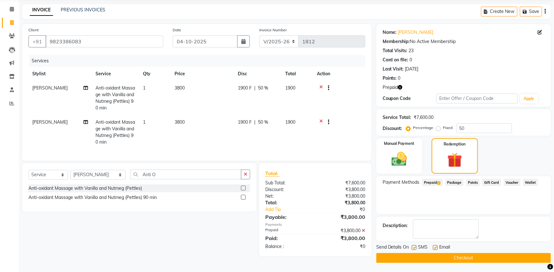
click at [415, 247] on label at bounding box center [414, 247] width 5 height 5
click at [415, 247] on input "checkbox" at bounding box center [414, 248] width 4 height 4
checkbox input "false"
click at [415, 255] on button "Checkout" at bounding box center [463, 258] width 174 height 10
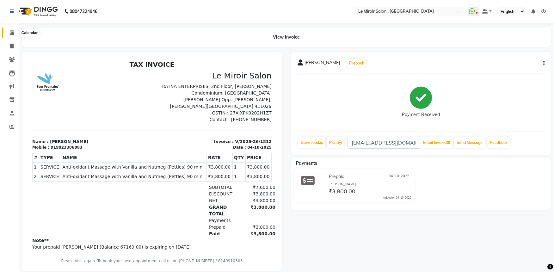
click at [10, 29] on span at bounding box center [11, 32] width 11 height 7
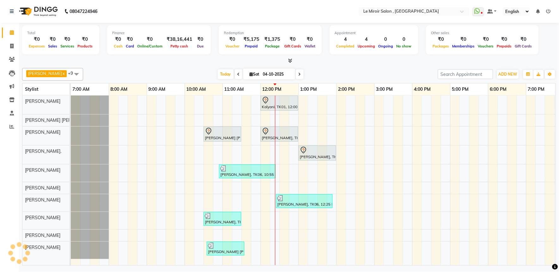
scroll to position [0, 84]
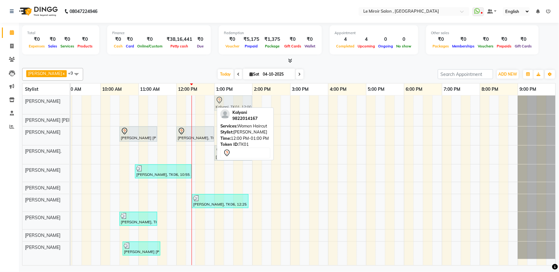
drag, startPoint x: 205, startPoint y: 100, endPoint x: 246, endPoint y: 101, distance: 40.5
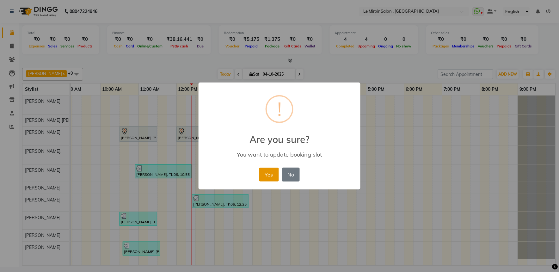
click at [273, 172] on button "Yes" at bounding box center [268, 175] width 19 height 14
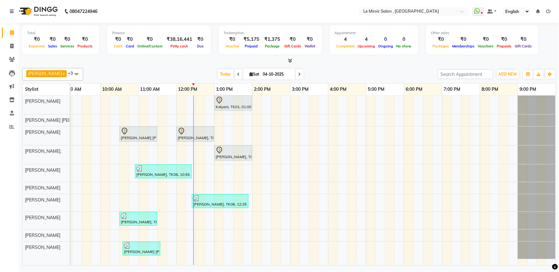
click at [193, 135] on div at bounding box center [193, 180] width 0 height 170
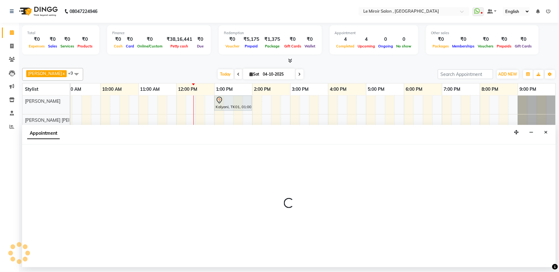
select select "39215"
select select "tentative"
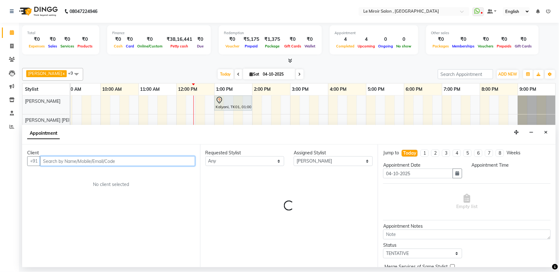
select select "735"
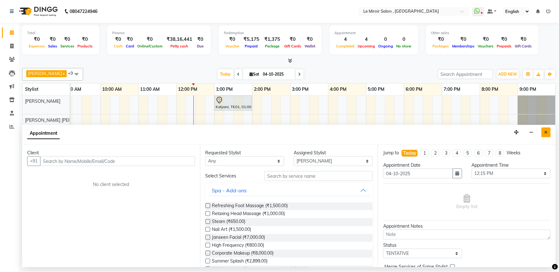
click at [547, 133] on icon "Close" at bounding box center [545, 132] width 3 height 4
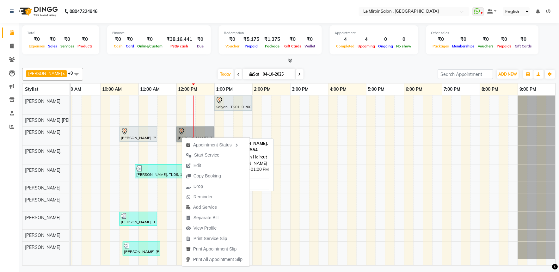
click at [189, 131] on link "[PERSON_NAME], TK03, 12:00 PM-01:00 PM, Women Haircut" at bounding box center [195, 133] width 38 height 15
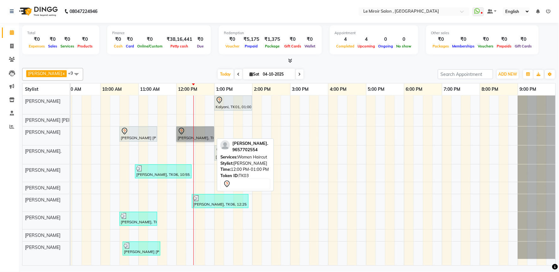
click at [201, 133] on link "[PERSON_NAME], TK03, 12:00 PM-01:00 PM, Women Haircut" at bounding box center [195, 133] width 38 height 15
select select "7"
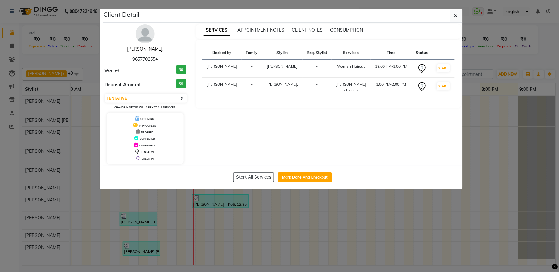
click at [159, 49] on link "[PERSON_NAME]." at bounding box center [145, 49] width 36 height 6
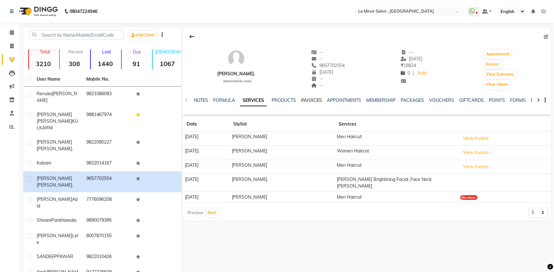
click at [307, 101] on link "INVOICES" at bounding box center [311, 100] width 21 height 6
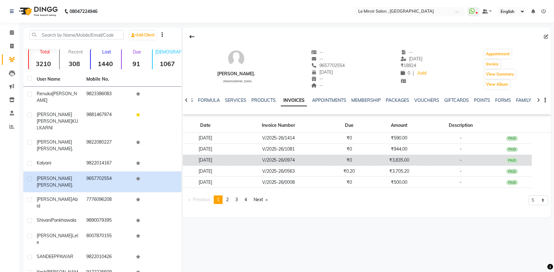
click at [400, 162] on td "₹3,835.00" at bounding box center [399, 160] width 60 height 11
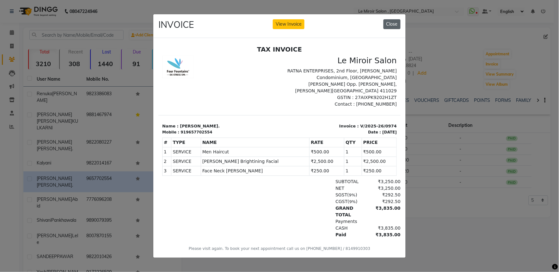
click at [391, 24] on button "Close" at bounding box center [391, 24] width 17 height 10
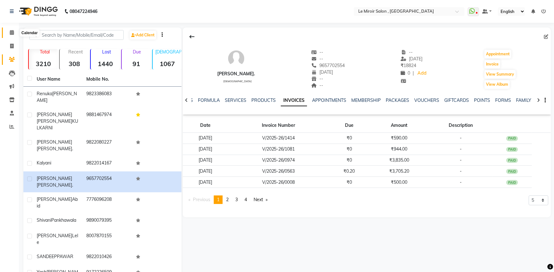
click at [10, 33] on icon at bounding box center [12, 32] width 4 height 5
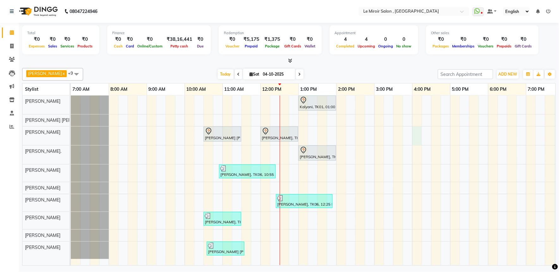
click at [415, 139] on div "Kalyani, TK01, 01:00 PM-02:00 PM, Women Haircut [PERSON_NAME] [PERSON_NAME], TK…" at bounding box center [355, 180] width 569 height 170
select select "39215"
select select "960"
select select "tentative"
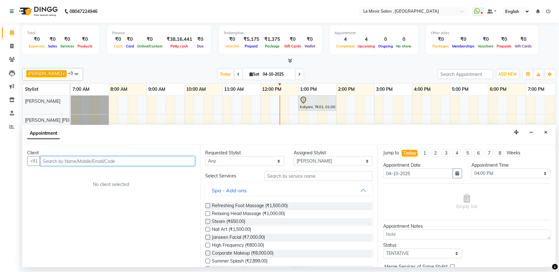
click at [96, 161] on input "text" at bounding box center [117, 161] width 155 height 10
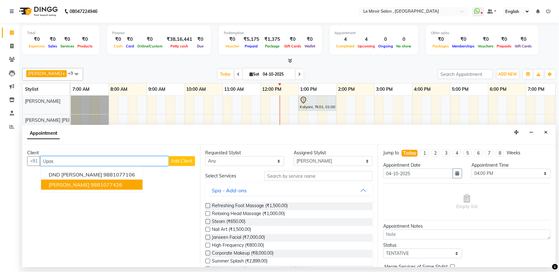
click at [84, 189] on button "[PERSON_NAME] 9881077426" at bounding box center [91, 185] width 101 height 10
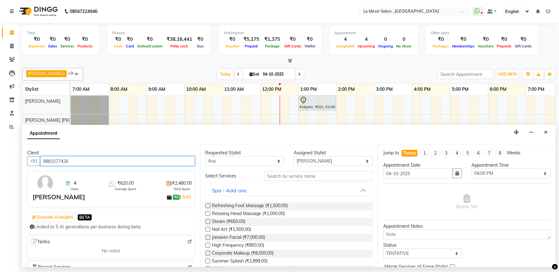
type input "9881077426"
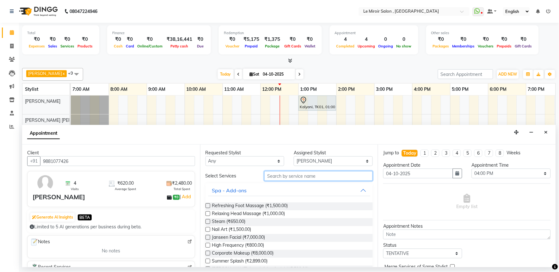
click at [286, 177] on input "text" at bounding box center [318, 176] width 108 height 10
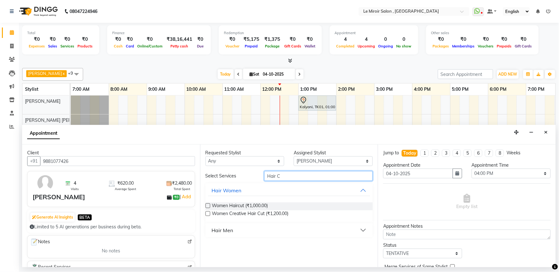
type input "Hair C"
click at [212, 230] on div "Hair Men" at bounding box center [222, 230] width 21 height 8
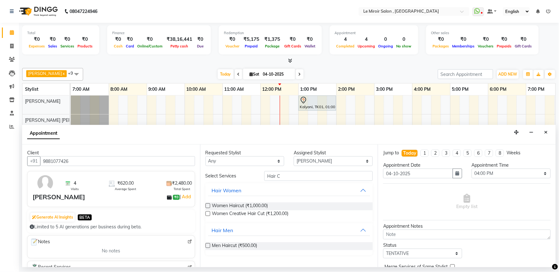
click at [210, 244] on label at bounding box center [207, 245] width 5 height 5
click at [210, 244] on input "checkbox" at bounding box center [207, 246] width 4 height 4
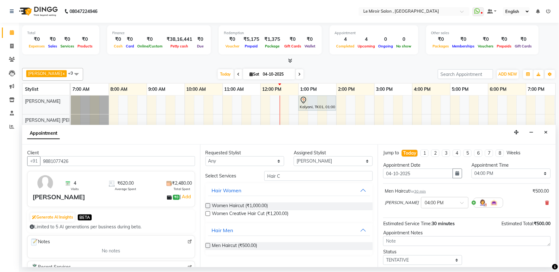
click at [207, 247] on label at bounding box center [207, 245] width 5 height 5
click at [207, 247] on input "checkbox" at bounding box center [207, 246] width 4 height 4
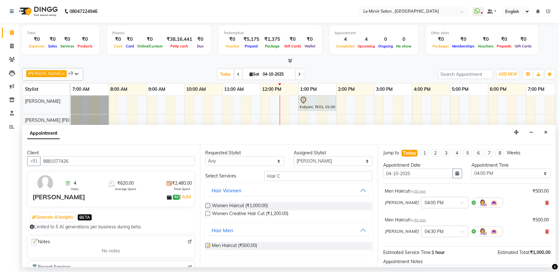
checkbox input "false"
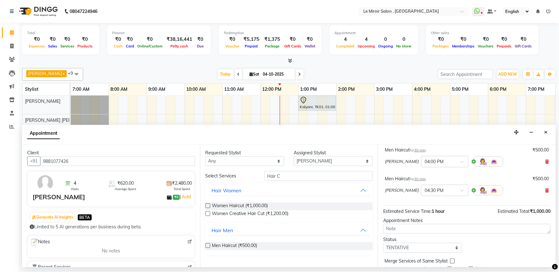
scroll to position [67, 0]
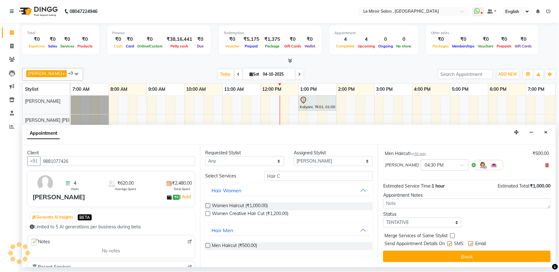
click at [469, 242] on label at bounding box center [470, 243] width 5 height 5
click at [469, 242] on input "checkbox" at bounding box center [470, 244] width 4 height 4
checkbox input "false"
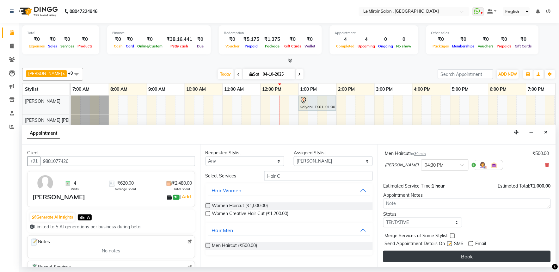
click at [465, 258] on button "Book" at bounding box center [467, 256] width 168 height 11
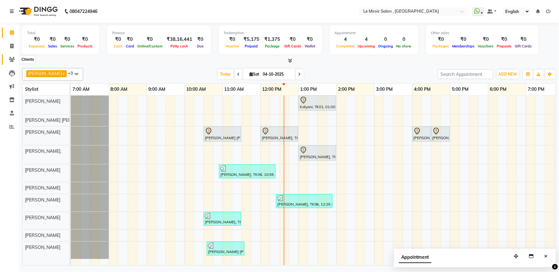
click at [13, 59] on icon at bounding box center [12, 59] width 6 height 5
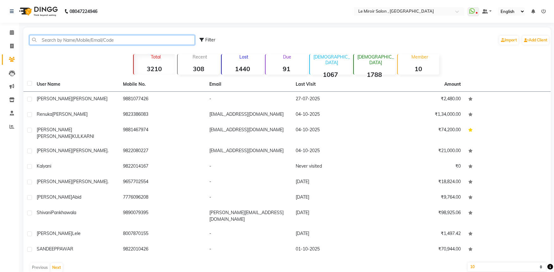
click at [68, 41] on input "text" at bounding box center [111, 40] width 165 height 10
paste input "9823386083"
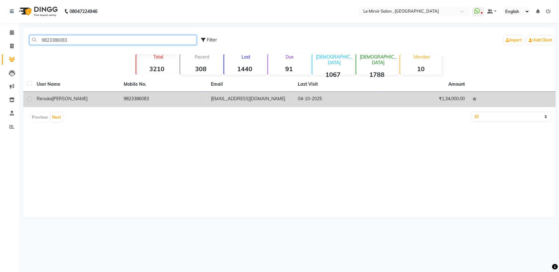
type input "9823386083"
click at [65, 97] on span "[PERSON_NAME]" at bounding box center [69, 99] width 35 height 6
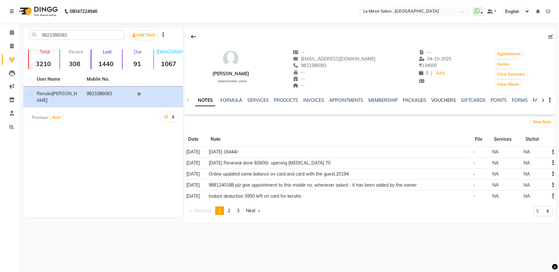
click at [444, 97] on link "VOUCHERS" at bounding box center [443, 100] width 25 height 6
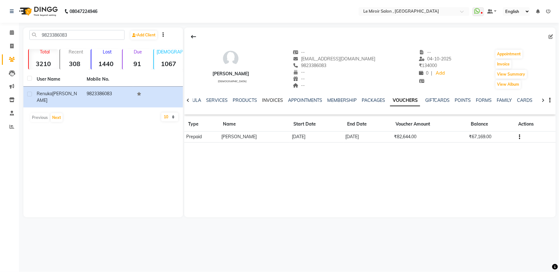
click at [277, 100] on link "INVOICES" at bounding box center [272, 100] width 21 height 6
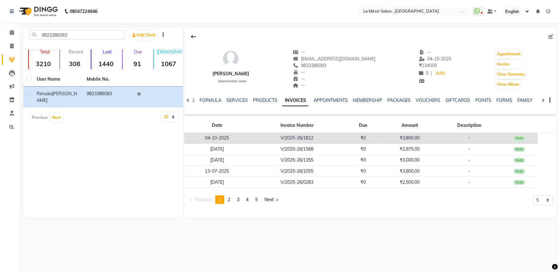
click at [266, 137] on td "V/2025-26/1812" at bounding box center [297, 138] width 95 height 11
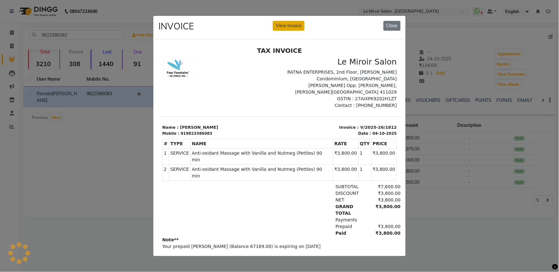
click at [280, 24] on button "View Invoice" at bounding box center [289, 26] width 32 height 10
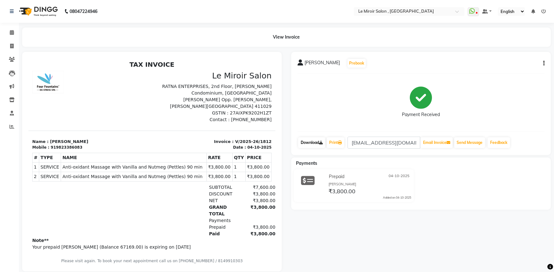
click at [311, 141] on link "Download" at bounding box center [311, 142] width 27 height 11
click at [11, 33] on icon at bounding box center [12, 32] width 4 height 5
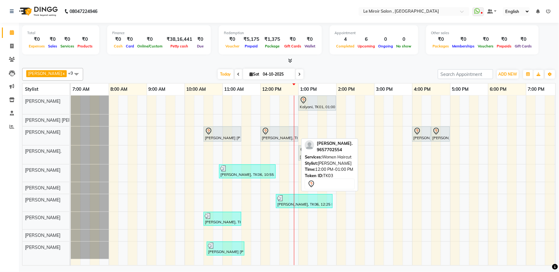
click at [285, 137] on div "[PERSON_NAME], TK03, 12:00 PM-01:00 PM, Women Haircut" at bounding box center [279, 133] width 36 height 13
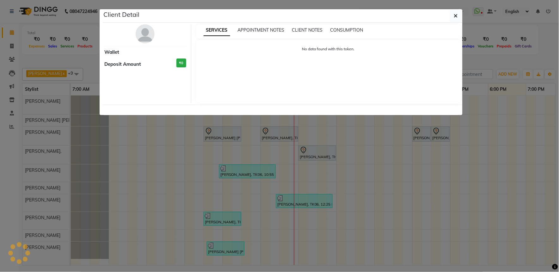
select select "7"
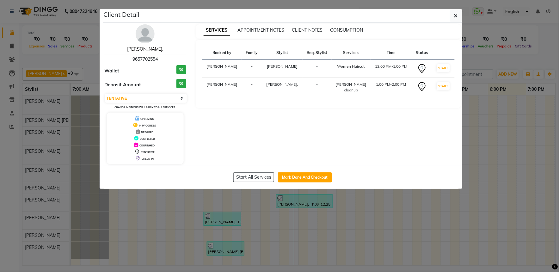
click at [147, 49] on link "[PERSON_NAME]." at bounding box center [145, 49] width 36 height 6
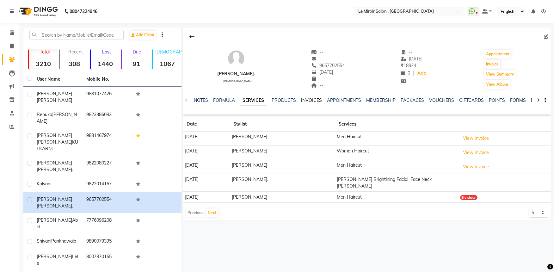
click at [309, 101] on link "INVOICES" at bounding box center [311, 100] width 21 height 6
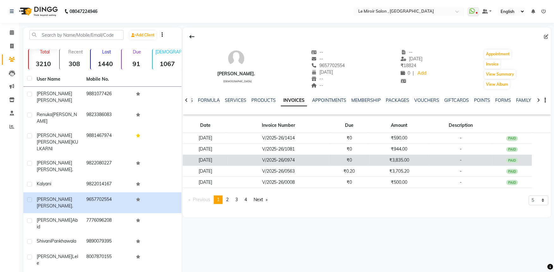
click at [389, 162] on td "₹3,835.00" at bounding box center [399, 160] width 60 height 11
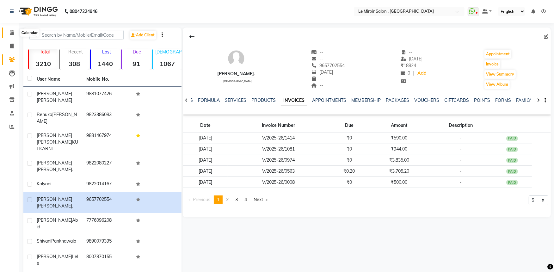
click at [14, 32] on span at bounding box center [11, 32] width 11 height 7
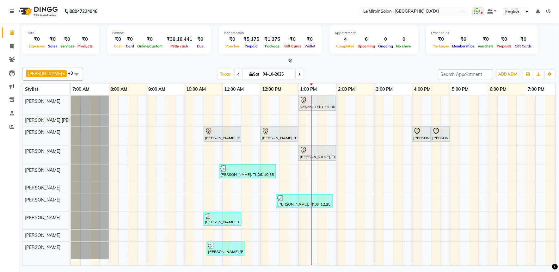
click at [473, 159] on div "[GEOGRAPHIC_DATA], TK01, 01:00 PM-02:00 PM, Women Haircut [PERSON_NAME] [PERSON…" at bounding box center [355, 180] width 569 height 170
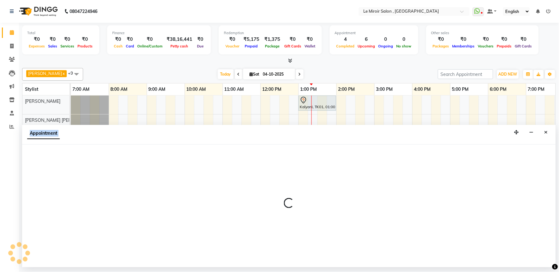
click at [473, 159] on div at bounding box center [289, 205] width 534 height 123
select select "67539"
select select "1050"
select select "tentative"
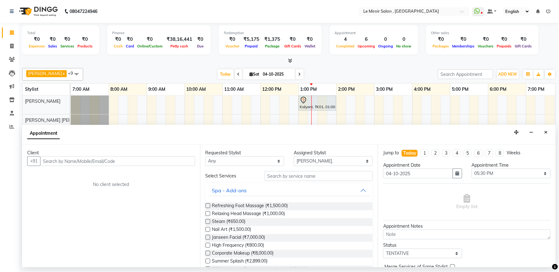
click at [97, 160] on input "text" at bounding box center [117, 161] width 155 height 10
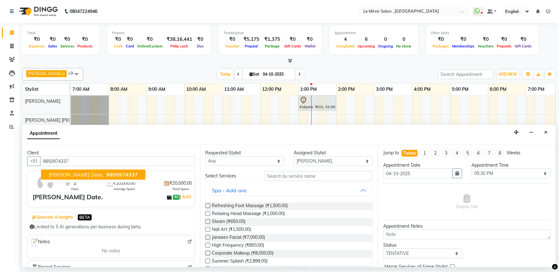
click at [106, 171] on span "9850974337" at bounding box center [122, 174] width 32 height 6
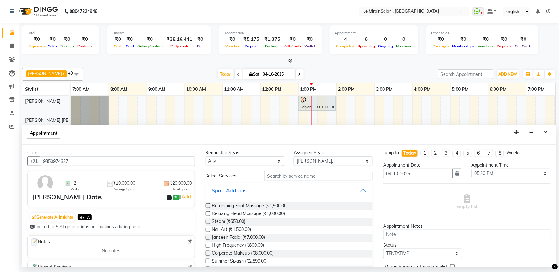
type input "9850974337"
click at [292, 180] on input "text" at bounding box center [318, 176] width 108 height 10
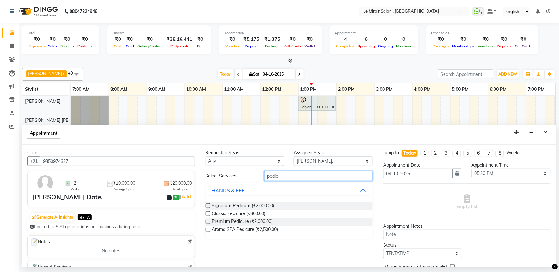
type input "pedic"
click at [204, 205] on div "Requested Stylist Any [PERSON_NAME] [PERSON_NAME] [PERSON_NAME] Jaan Khan [PERS…" at bounding box center [289, 205] width 178 height 123
click at [207, 207] on label at bounding box center [207, 205] width 5 height 5
click at [207, 207] on input "checkbox" at bounding box center [207, 206] width 4 height 4
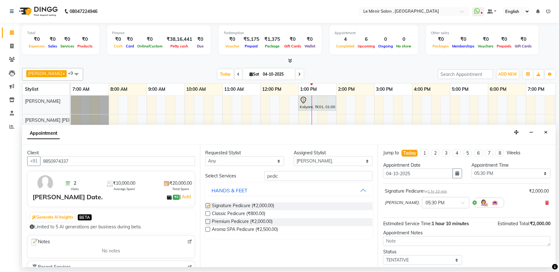
checkbox input "false"
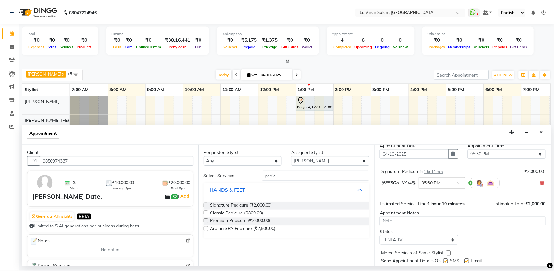
scroll to position [38, 0]
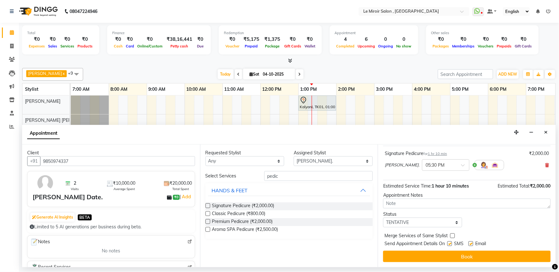
click at [472, 244] on label at bounding box center [470, 243] width 5 height 5
click at [472, 244] on input "checkbox" at bounding box center [470, 244] width 4 height 4
checkbox input "false"
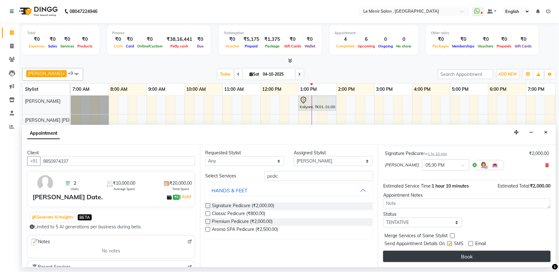
click at [462, 257] on button "Book" at bounding box center [467, 256] width 168 height 11
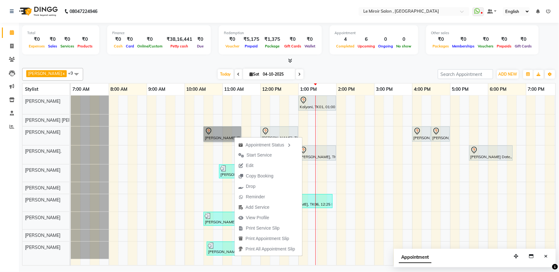
click at [225, 138] on link "[PERSON_NAME] [PERSON_NAME], TK02, 10:30 AM-11:30 AM, Women Haircut" at bounding box center [223, 133] width 38 height 15
select select "7"
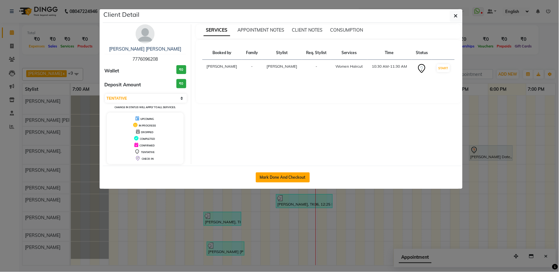
click at [271, 179] on button "Mark Done And Checkout" at bounding box center [283, 177] width 54 height 10
select select "service"
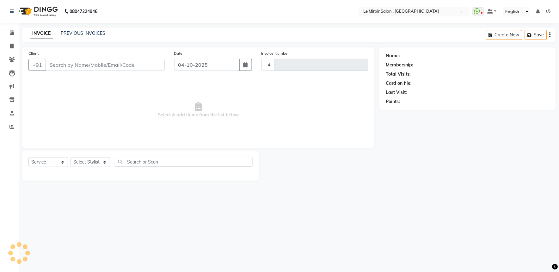
type input "1813"
select select "53"
type input "7776096208"
select select "39215"
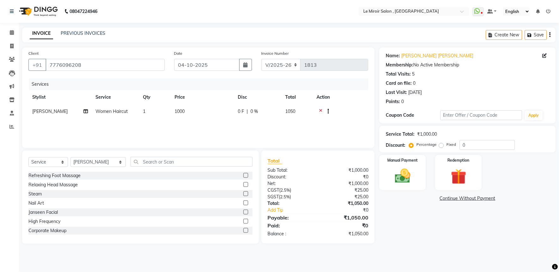
click at [253, 114] on span "0 %" at bounding box center [254, 111] width 8 height 7
select select "39215"
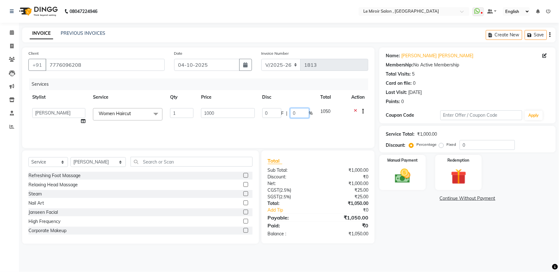
click at [292, 112] on input "0" at bounding box center [299, 113] width 19 height 10
type input "20"
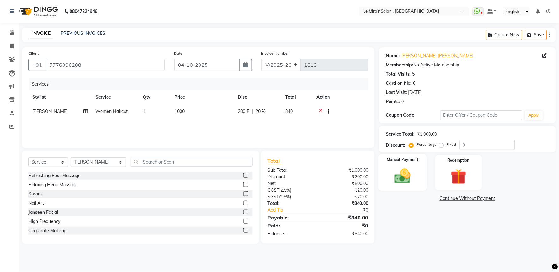
click at [408, 175] on img at bounding box center [402, 176] width 26 height 19
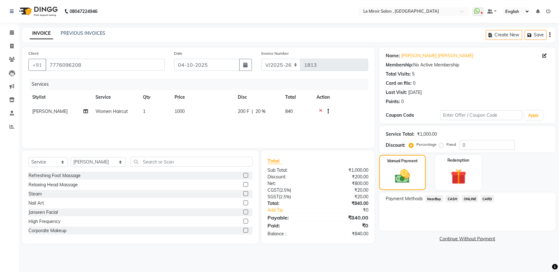
click at [469, 199] on span "ONLINE" at bounding box center [470, 198] width 16 height 7
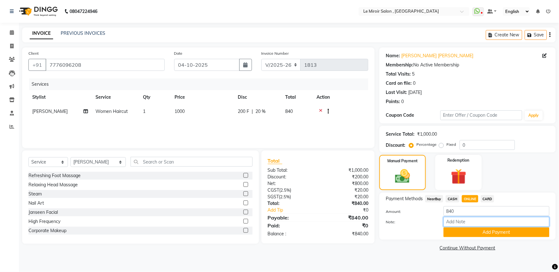
click at [458, 219] on input "Note:" at bounding box center [496, 222] width 106 height 10
type input "564358319226"
click at [471, 234] on button "Add Payment" at bounding box center [496, 232] width 106 height 10
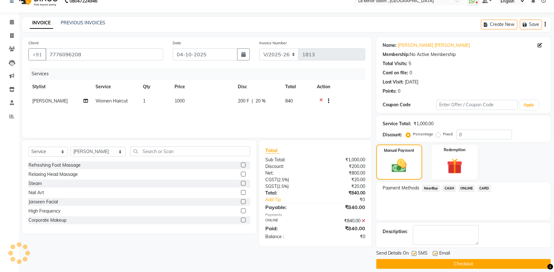
scroll to position [16, 0]
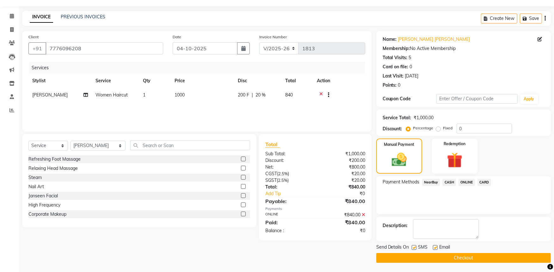
click at [412, 247] on label at bounding box center [414, 247] width 5 height 5
click at [412, 247] on input "checkbox" at bounding box center [414, 248] width 4 height 4
checkbox input "false"
click at [436, 245] on label at bounding box center [435, 247] width 5 height 5
click at [436, 246] on input "checkbox" at bounding box center [435, 248] width 4 height 4
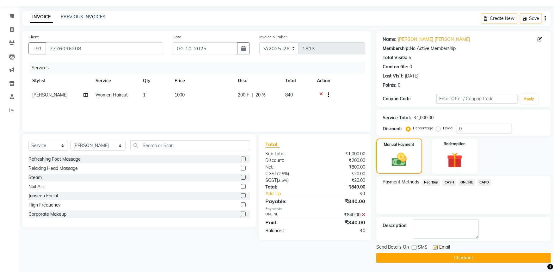
checkbox input "false"
click at [433, 253] on button "Checkout" at bounding box center [463, 258] width 174 height 10
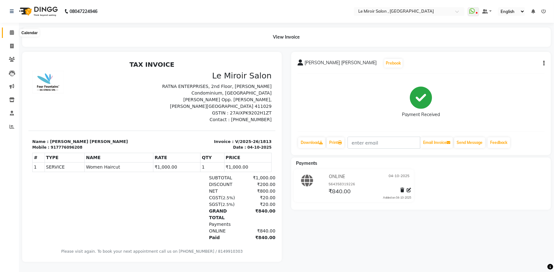
click at [10, 32] on icon at bounding box center [12, 32] width 4 height 5
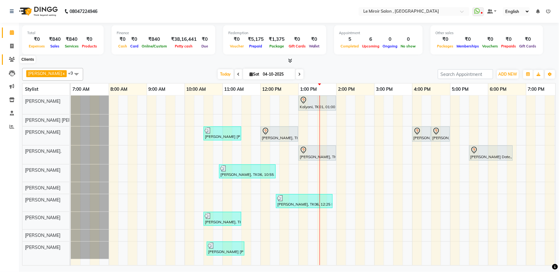
click at [12, 60] on icon at bounding box center [12, 59] width 6 height 5
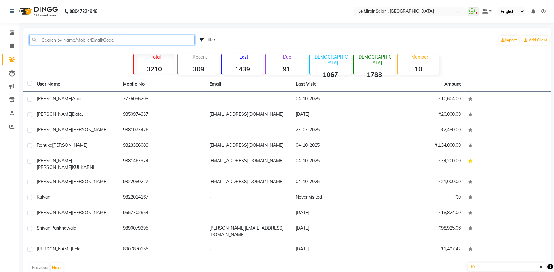
click at [53, 43] on input "text" at bounding box center [111, 40] width 165 height 10
paste input "9890999698"
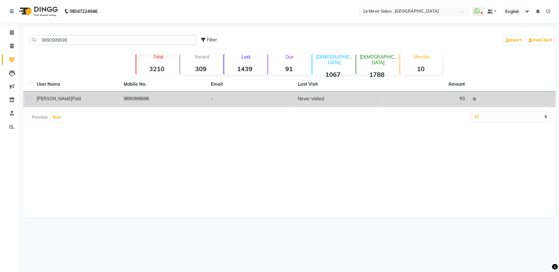
click at [59, 96] on div "[PERSON_NAME]" at bounding box center [77, 98] width 80 height 7
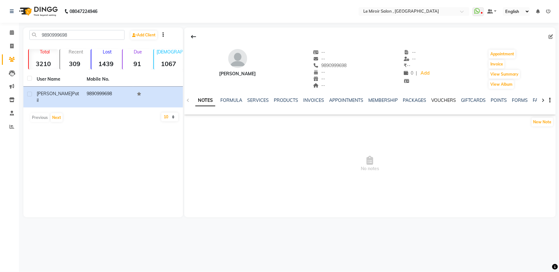
click at [441, 102] on link "VOUCHERS" at bounding box center [443, 100] width 25 height 6
click at [374, 101] on link "PACKAGES" at bounding box center [373, 100] width 23 height 6
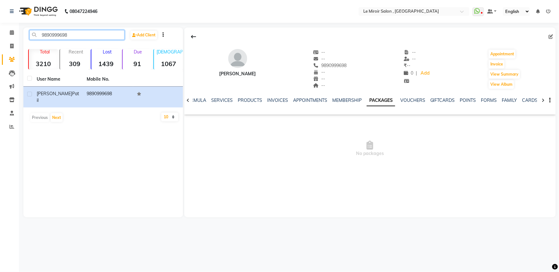
click at [56, 38] on input "9890999698" at bounding box center [76, 35] width 95 height 10
paste input "2272434"
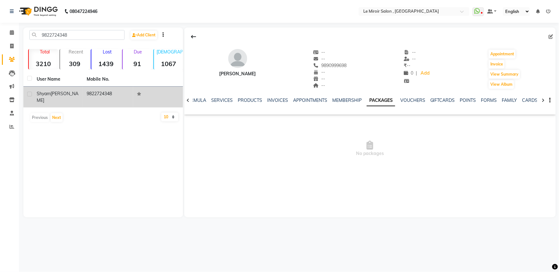
click at [66, 92] on span "[PERSON_NAME]" at bounding box center [58, 97] width 42 height 12
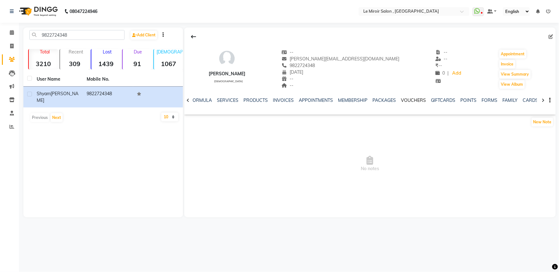
click at [406, 99] on link "VOUCHERS" at bounding box center [413, 100] width 25 height 6
click at [378, 102] on link "PACKAGES" at bounding box center [373, 100] width 23 height 6
click at [58, 38] on input "9822724348" at bounding box center [76, 35] width 95 height 10
paste input "92304701"
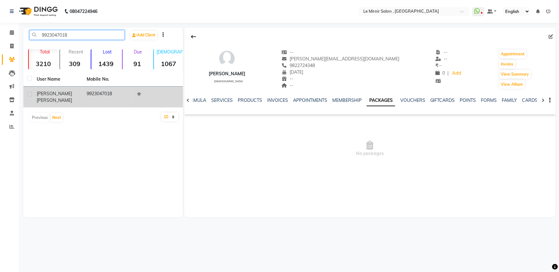
type input "9923047018"
click at [59, 97] on span "[PERSON_NAME]" at bounding box center [54, 100] width 35 height 6
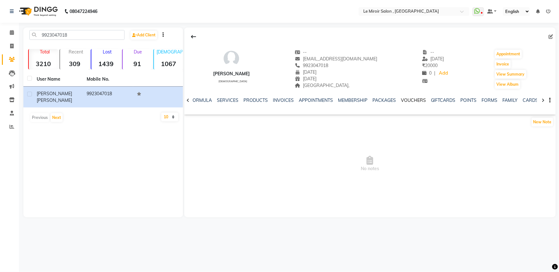
click at [415, 101] on link "VOUCHERS" at bounding box center [413, 100] width 25 height 6
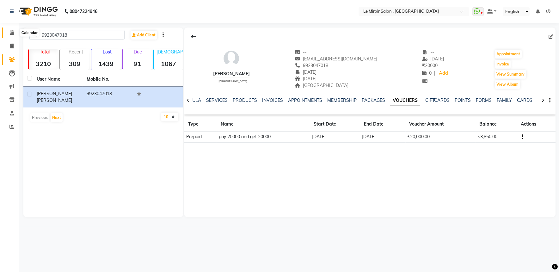
drag, startPoint x: 11, startPoint y: 29, endPoint x: 16, endPoint y: 36, distance: 9.0
click at [11, 29] on span at bounding box center [11, 32] width 11 height 7
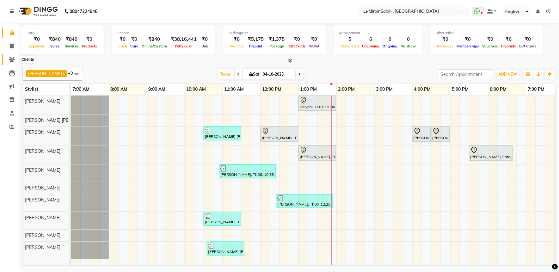
click at [7, 58] on span at bounding box center [11, 59] width 11 height 7
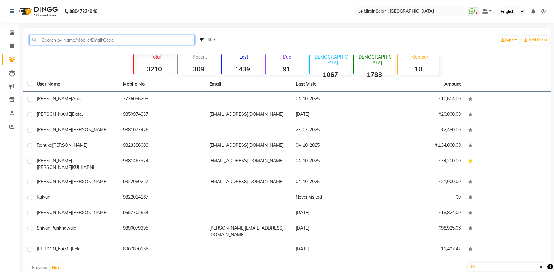
click at [49, 41] on input "text" at bounding box center [111, 40] width 165 height 10
paste input "9850667259"
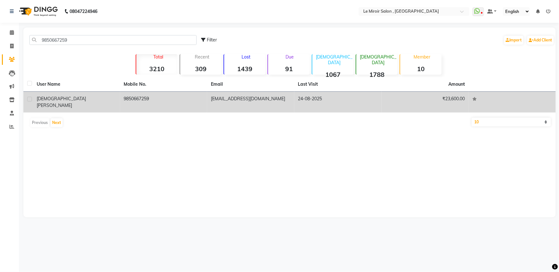
click at [70, 94] on td "[PERSON_NAME]" at bounding box center [76, 102] width 87 height 21
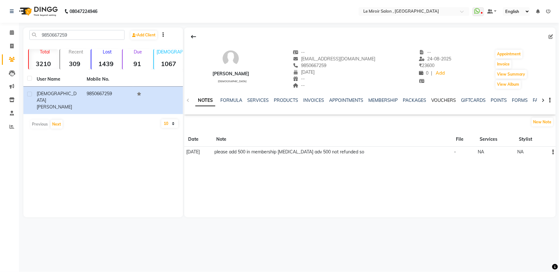
click at [448, 98] on link "VOUCHERS" at bounding box center [443, 100] width 25 height 6
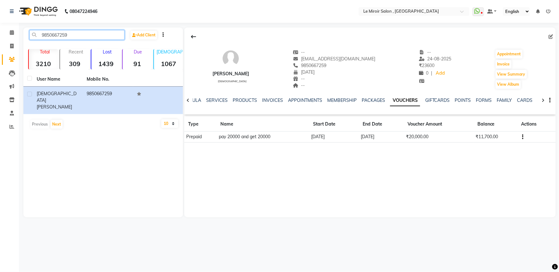
click at [49, 35] on input "9850667259" at bounding box center [76, 35] width 95 height 10
paste input "90934191"
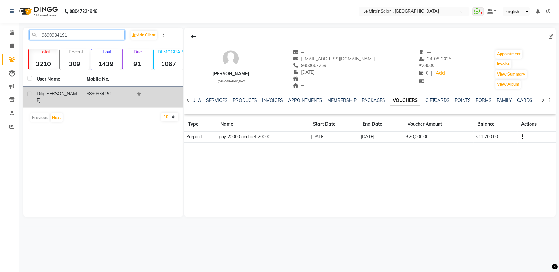
type input "9890934191"
click at [68, 93] on div "[PERSON_NAME]" at bounding box center [58, 96] width 42 height 13
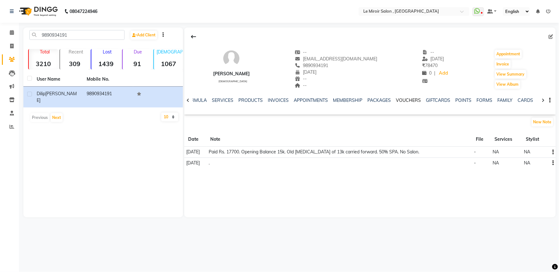
click at [397, 102] on link "VOUCHERS" at bounding box center [408, 100] width 25 height 6
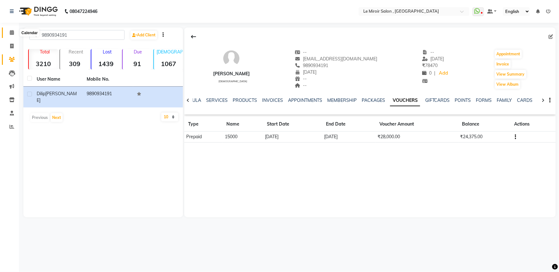
drag, startPoint x: 8, startPoint y: 34, endPoint x: 13, endPoint y: 38, distance: 6.7
click at [8, 34] on span at bounding box center [11, 32] width 11 height 7
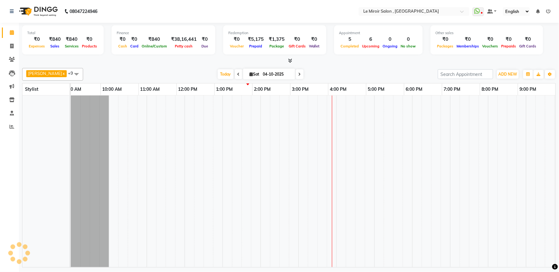
scroll to position [0, 84]
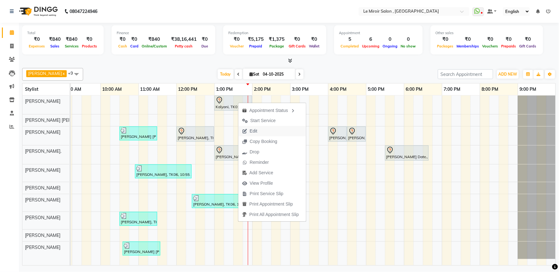
click at [256, 130] on span "Edit" at bounding box center [254, 131] width 8 height 7
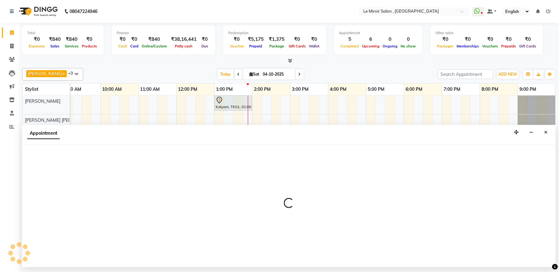
select select "tentative"
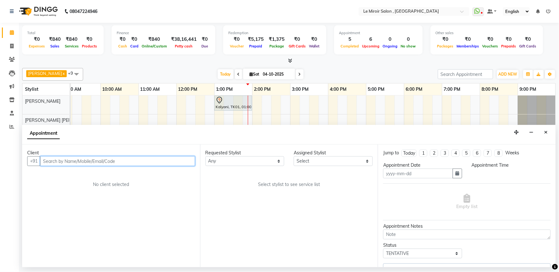
type input "04-10-2025"
select select "24215"
select select "780"
select select "662"
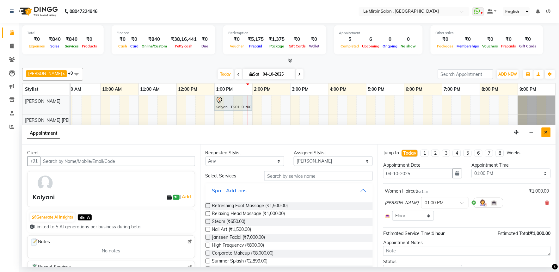
click at [544, 133] on icon "Close" at bounding box center [545, 132] width 3 height 4
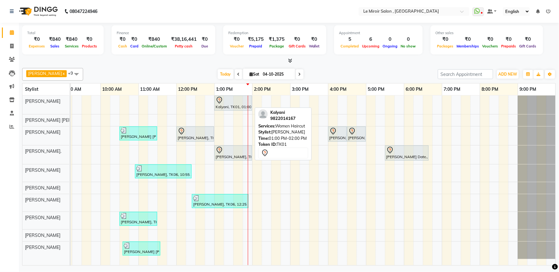
click at [238, 105] on div "Kalyani, TK01, 01:00 PM-02:00 PM, Women Haircut" at bounding box center [233, 102] width 36 height 13
select select "7"
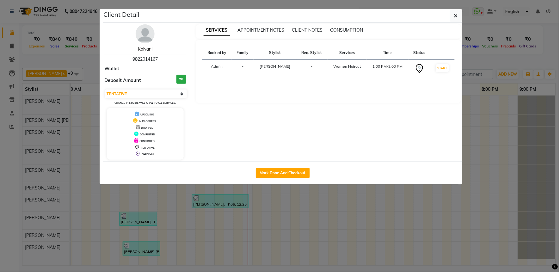
click at [144, 48] on link "Kalyani" at bounding box center [145, 49] width 15 height 6
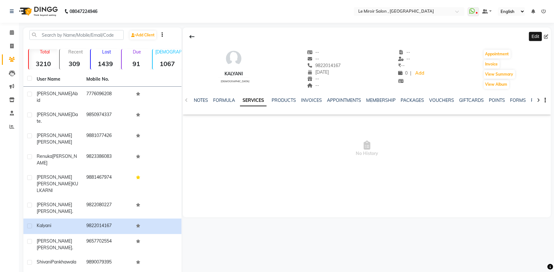
click at [545, 37] on icon at bounding box center [546, 36] width 4 height 4
select select "03"
select select "1980"
select select "22"
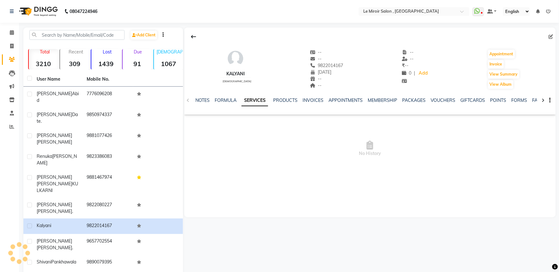
select select "[DEMOGRAPHIC_DATA]"
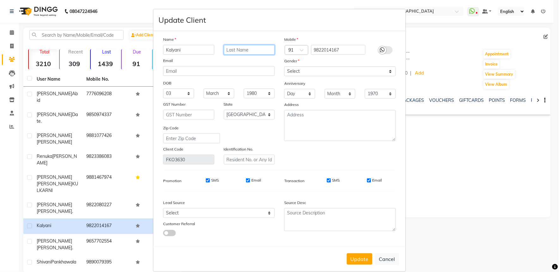
click at [252, 50] on input "text" at bounding box center [249, 50] width 51 height 10
type input "Kale"
click at [206, 69] on input "email" at bounding box center [219, 71] width 112 height 10
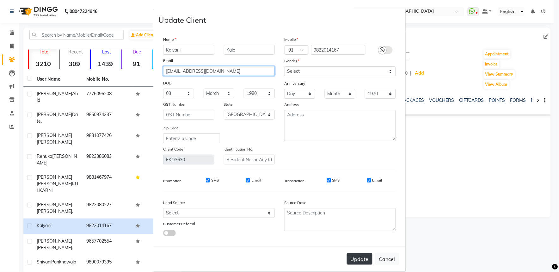
type input "[EMAIL_ADDRESS][DOMAIN_NAME]"
click at [356, 258] on button "Update" at bounding box center [360, 258] width 26 height 11
select select
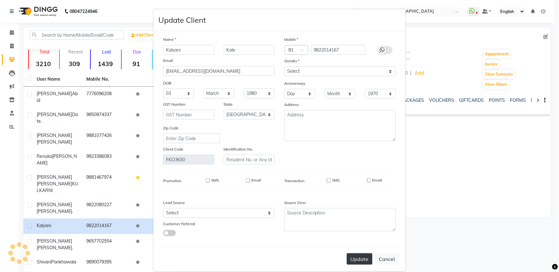
select select "null"
select select
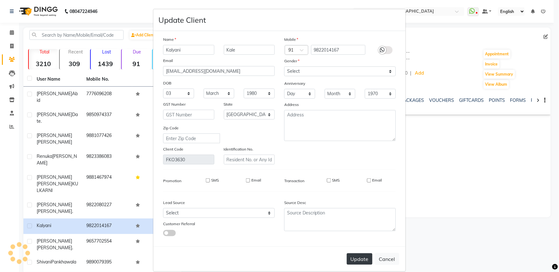
checkbox input "false"
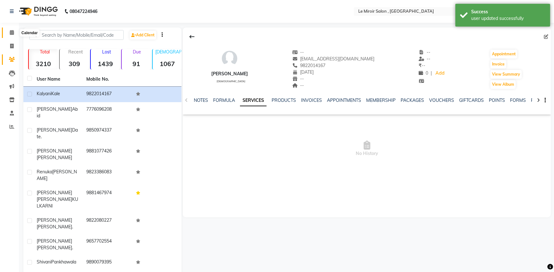
click at [9, 30] on span at bounding box center [11, 32] width 11 height 7
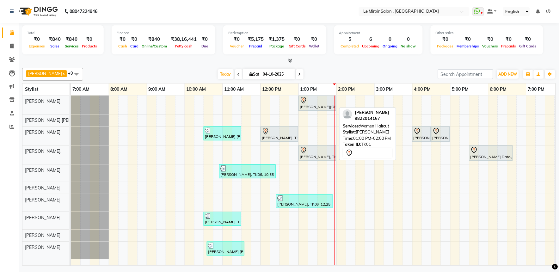
click at [314, 106] on div "[PERSON_NAME][GEOGRAPHIC_DATA], 01:00 PM-02:00 PM, Women Haircut" at bounding box center [317, 102] width 36 height 13
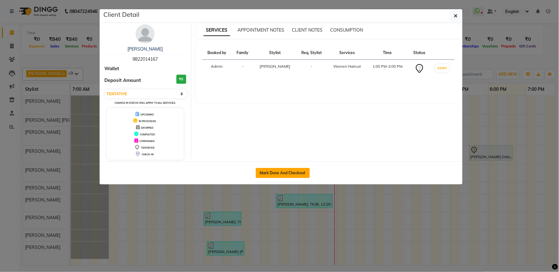
click at [295, 170] on button "Mark Done And Checkout" at bounding box center [283, 173] width 54 height 10
select select "3"
select select "53"
select select "service"
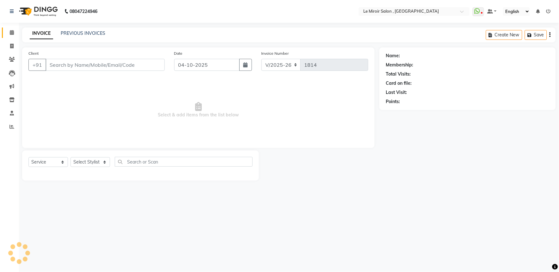
type input "9822014167"
select select "24215"
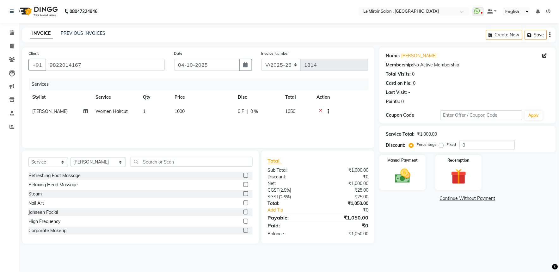
click at [180, 111] on span "1000" at bounding box center [179, 111] width 10 height 6
select select "24215"
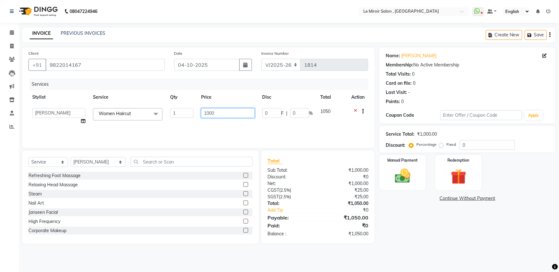
click at [211, 114] on input "1000" at bounding box center [227, 113] width 53 height 10
type input "950"
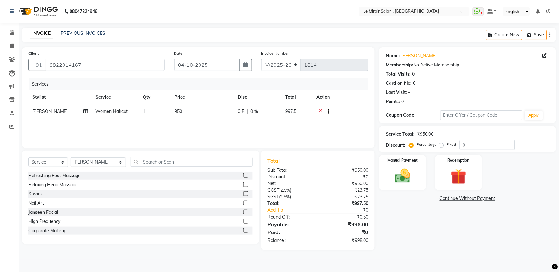
click at [180, 113] on span "950" at bounding box center [178, 111] width 8 height 6
select select "24215"
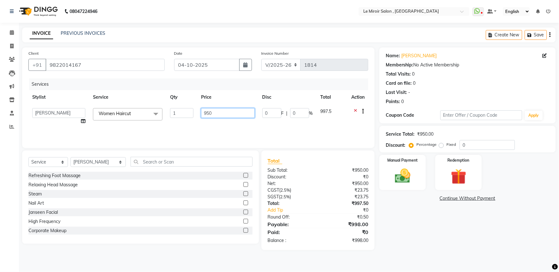
click at [210, 114] on input "950" at bounding box center [227, 113] width 53 height 10
type input "955"
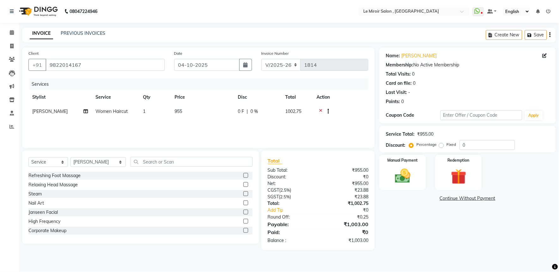
click at [186, 112] on td "955" at bounding box center [202, 111] width 63 height 15
select select "24215"
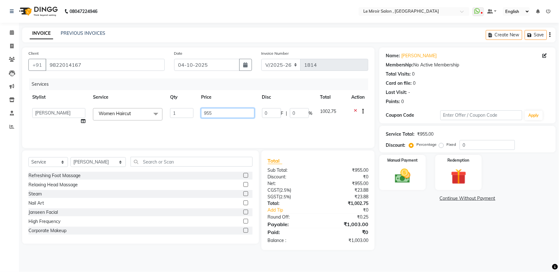
click at [206, 114] on input "955" at bounding box center [227, 113] width 53 height 10
type input "952"
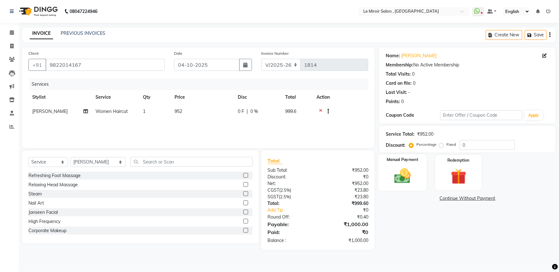
click at [396, 168] on img at bounding box center [402, 176] width 26 height 19
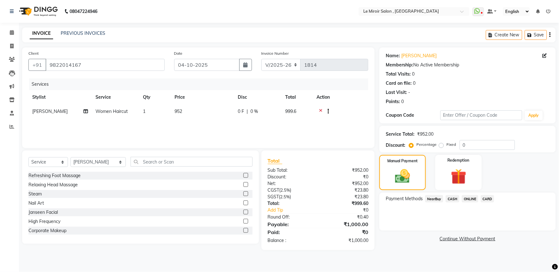
click at [466, 197] on span "ONLINE" at bounding box center [470, 198] width 16 height 7
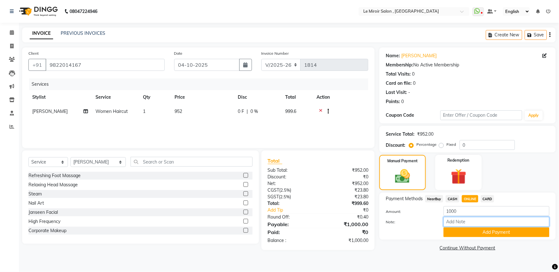
click at [453, 223] on input "Note:" at bounding box center [496, 222] width 106 height 10
type input "527747918976"
click at [459, 235] on button "Add Payment" at bounding box center [496, 232] width 106 height 10
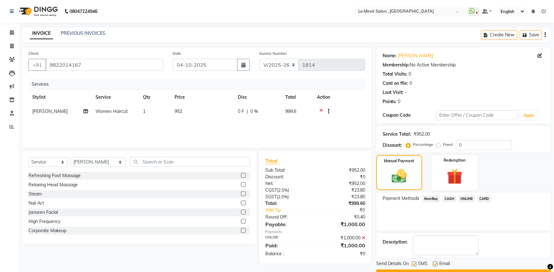
click at [414, 264] on label at bounding box center [414, 263] width 5 height 5
click at [414, 264] on input "checkbox" at bounding box center [414, 264] width 4 height 4
checkbox input "false"
click at [434, 264] on label at bounding box center [435, 263] width 5 height 5
click at [434, 264] on input "checkbox" at bounding box center [435, 264] width 4 height 4
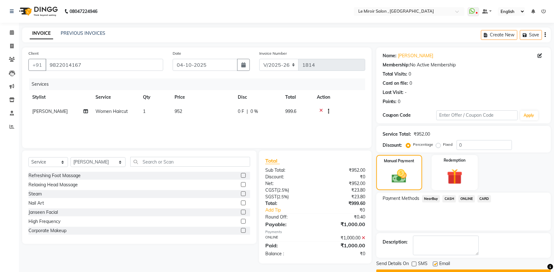
checkbox input "false"
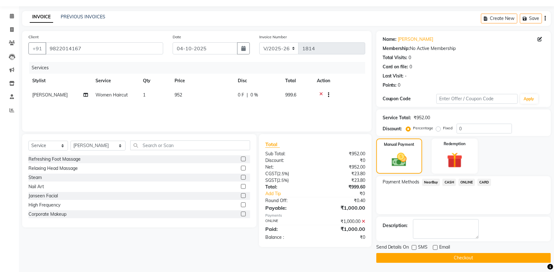
click at [437, 256] on button "Checkout" at bounding box center [463, 258] width 174 height 10
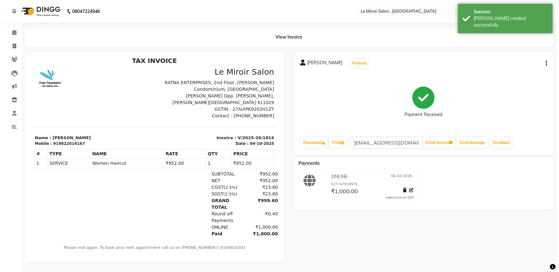
scroll to position [5, 0]
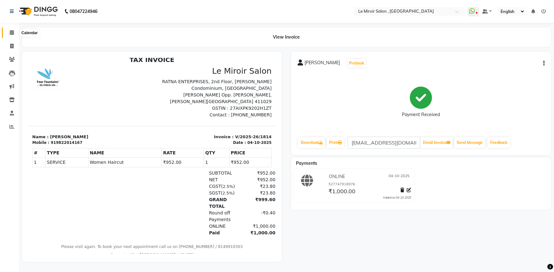
click at [10, 32] on icon at bounding box center [12, 32] width 4 height 5
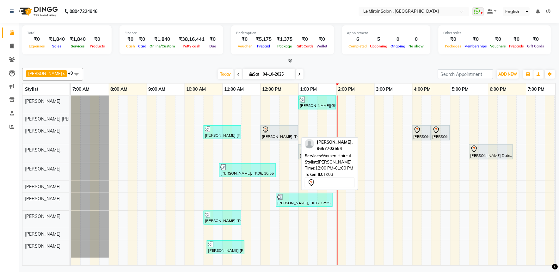
click at [286, 130] on div at bounding box center [279, 130] width 35 height 8
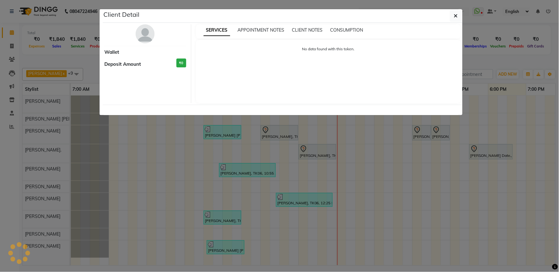
select select "7"
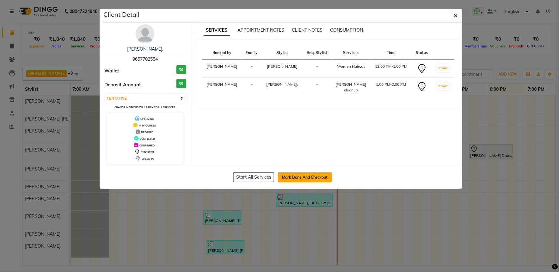
click at [296, 178] on button "Mark Done And Checkout" at bounding box center [305, 177] width 54 height 10
select select "service"
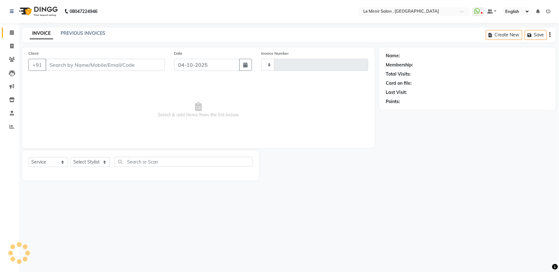
type input "1815"
select select "53"
type input "9657702554"
select select "39215"
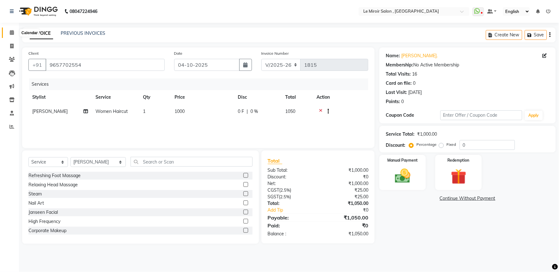
click at [8, 33] on span at bounding box center [11, 32] width 11 height 7
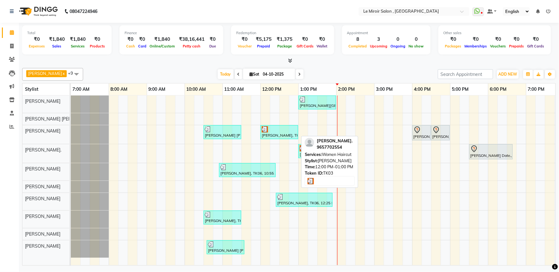
click at [285, 131] on div at bounding box center [279, 129] width 35 height 6
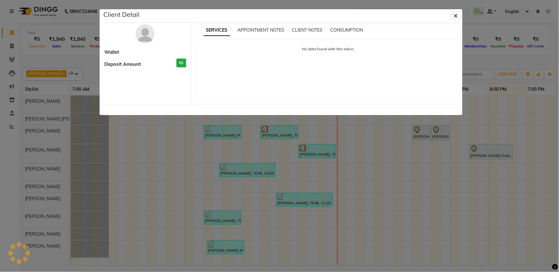
select select "3"
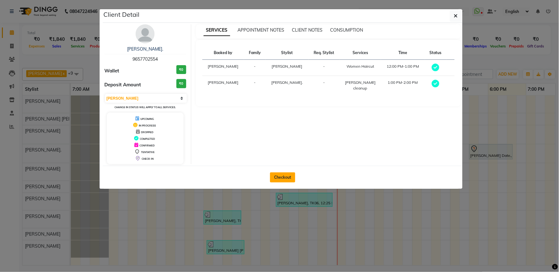
click at [277, 175] on button "Checkout" at bounding box center [282, 177] width 25 height 10
select select "service"
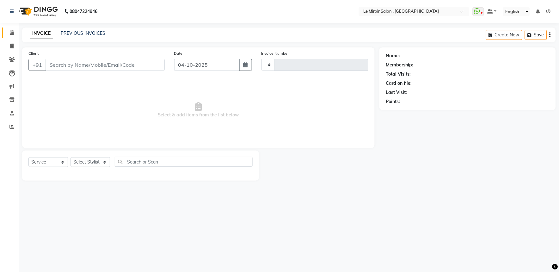
type input "1815"
select select "53"
type input "9657702554"
select select "67539"
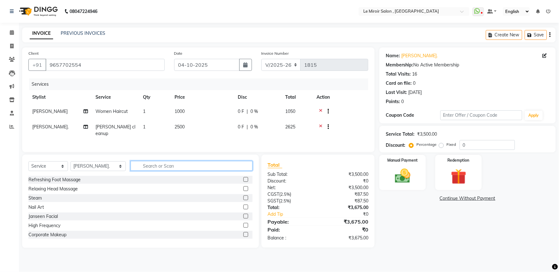
click at [138, 167] on input "text" at bounding box center [192, 166] width 122 height 10
click at [321, 109] on icon at bounding box center [320, 112] width 3 height 8
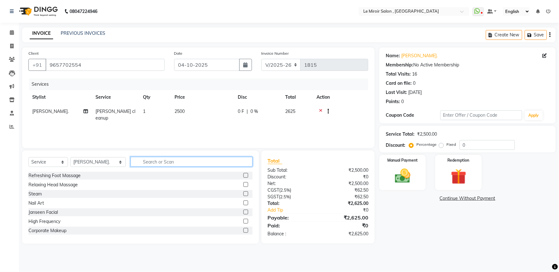
click at [166, 162] on input "text" at bounding box center [192, 162] width 122 height 10
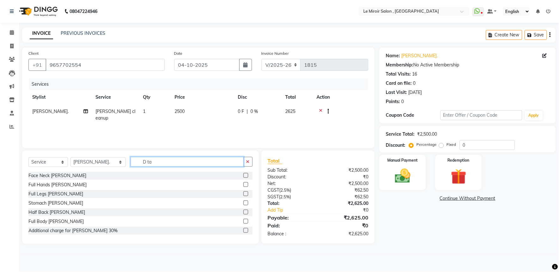
type input "D ta"
click at [243, 175] on label at bounding box center [245, 175] width 5 height 5
click at [243, 175] on input "checkbox" at bounding box center [245, 176] width 4 height 4
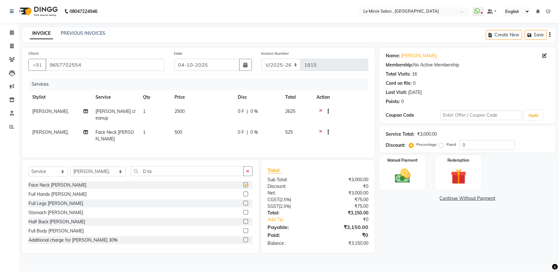
checkbox input "false"
click at [175, 168] on input "D ta" at bounding box center [187, 171] width 113 height 10
click at [101, 168] on select "Select Stylist [PERSON_NAME] [PERSON_NAME] CA [PERSON_NAME] [PERSON_NAME] Front…" at bounding box center [97, 172] width 55 height 10
select select "39215"
click at [70, 167] on select "Select Stylist [PERSON_NAME] [PERSON_NAME] CA [PERSON_NAME] [PERSON_NAME] Front…" at bounding box center [97, 172] width 55 height 10
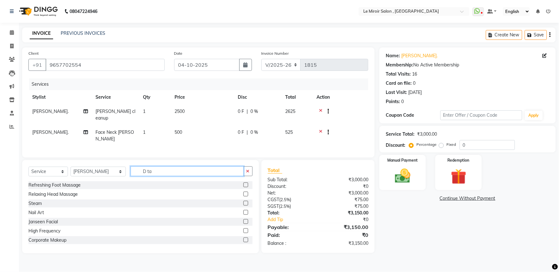
click at [186, 168] on input "D ta" at bounding box center [187, 171] width 113 height 10
type input "Hair C"
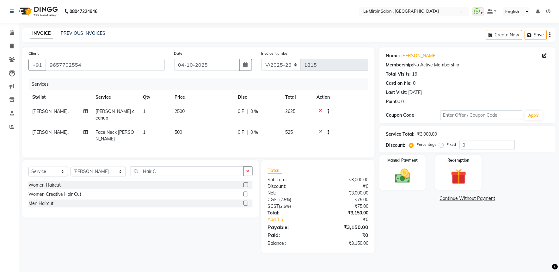
click at [247, 201] on label at bounding box center [245, 203] width 5 height 5
click at [247, 201] on input "checkbox" at bounding box center [245, 203] width 4 height 4
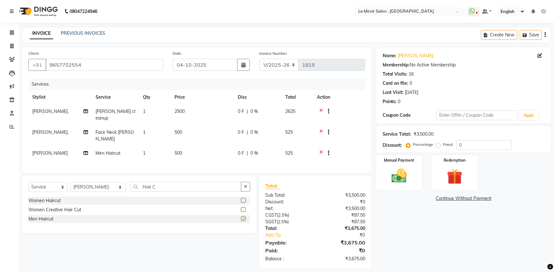
checkbox input "false"
click at [172, 182] on input "Hair C" at bounding box center [185, 187] width 111 height 10
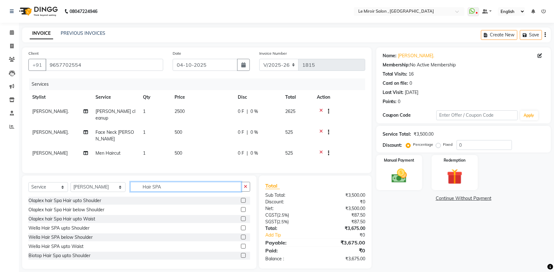
type input "Hair SPA"
click at [241, 198] on label at bounding box center [243, 200] width 5 height 5
click at [241, 199] on input "checkbox" at bounding box center [243, 201] width 4 height 4
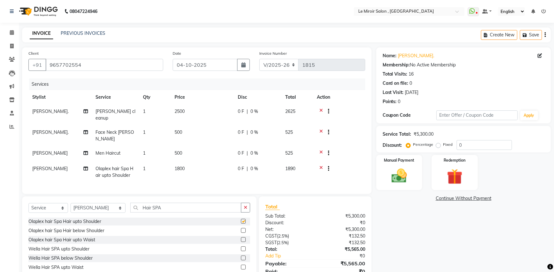
checkbox input "false"
click at [178, 166] on span "1800" at bounding box center [179, 169] width 10 height 6
select select "39215"
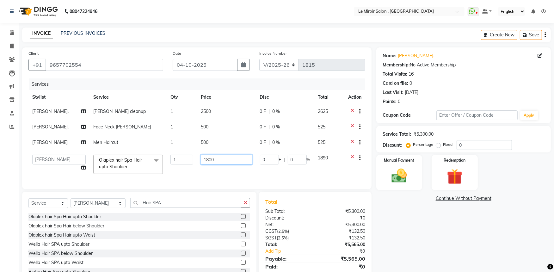
click at [205, 160] on input "1800" at bounding box center [226, 160] width 51 height 10
type input "800"
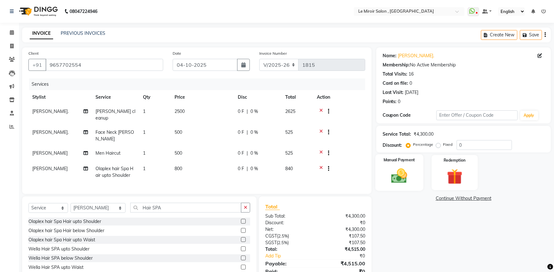
click at [418, 168] on div "Manual Payment" at bounding box center [399, 172] width 48 height 36
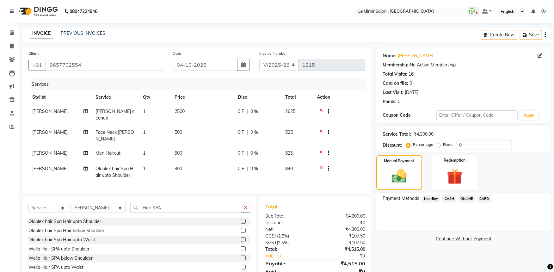
click at [450, 200] on span "CASH" at bounding box center [449, 198] width 14 height 7
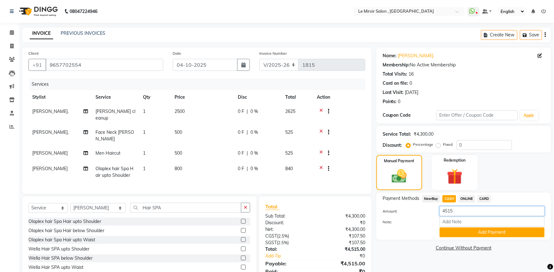
click at [447, 211] on input "4515" at bounding box center [491, 211] width 105 height 10
type input "1000"
click at [453, 233] on button "Add Payment" at bounding box center [491, 232] width 105 height 10
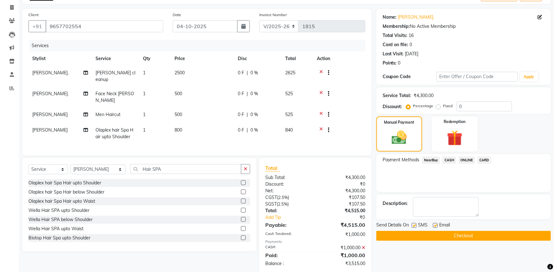
scroll to position [44, 0]
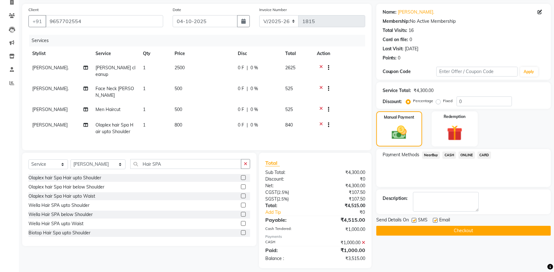
click at [415, 219] on label at bounding box center [414, 220] width 5 height 5
click at [415, 219] on input "checkbox" at bounding box center [414, 220] width 4 height 4
checkbox input "false"
click at [434, 220] on label at bounding box center [435, 220] width 5 height 5
click at [434, 220] on input "checkbox" at bounding box center [435, 220] width 4 height 4
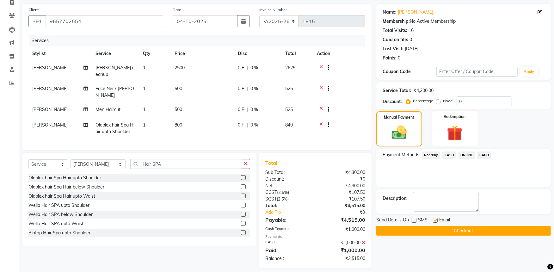
checkbox input "false"
click at [359, 255] on div "₹3,515.00" at bounding box center [342, 258] width 55 height 7
click at [446, 231] on button "Checkout" at bounding box center [463, 231] width 174 height 10
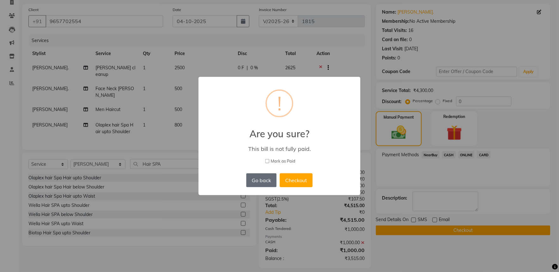
click at [269, 179] on button "Go back" at bounding box center [261, 180] width 30 height 14
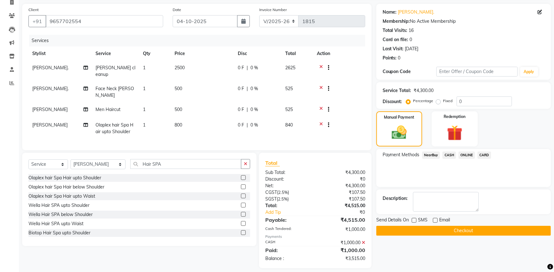
click at [465, 155] on span "ONLINE" at bounding box center [466, 154] width 16 height 7
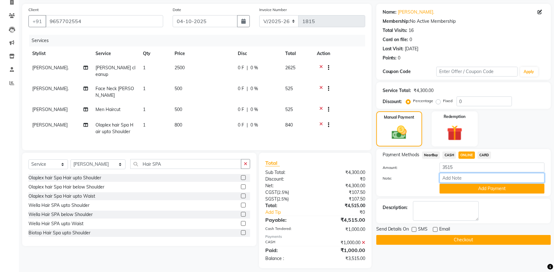
click at [444, 179] on input "Note:" at bounding box center [491, 178] width 105 height 10
type input "527781280518"
click at [457, 240] on button "Checkout" at bounding box center [463, 240] width 174 height 10
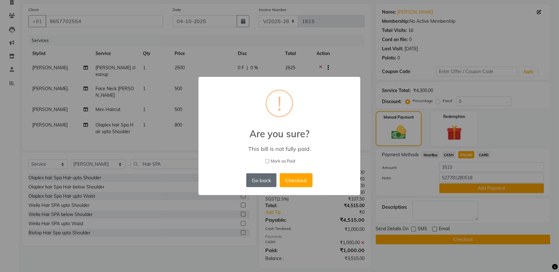
click at [268, 179] on button "Go back" at bounding box center [261, 180] width 30 height 14
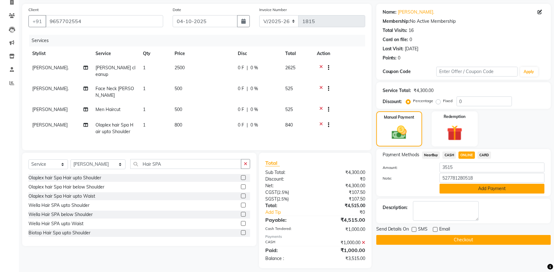
click at [486, 186] on button "Add Payment" at bounding box center [491, 189] width 105 height 10
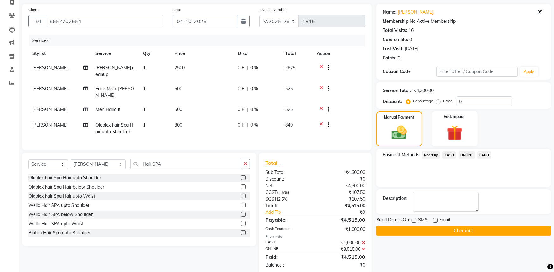
click at [452, 228] on button "Checkout" at bounding box center [463, 231] width 174 height 10
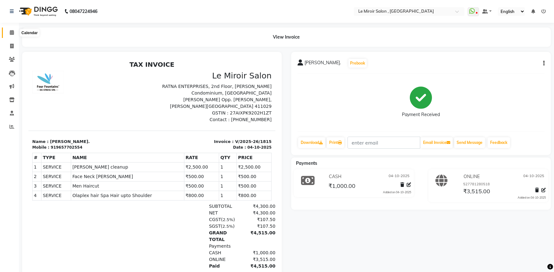
click at [9, 32] on span at bounding box center [11, 32] width 11 height 7
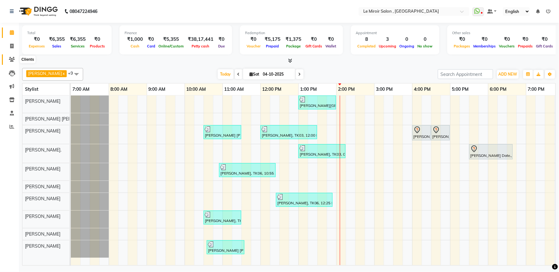
click at [11, 55] on link "Clients" at bounding box center [9, 59] width 15 height 10
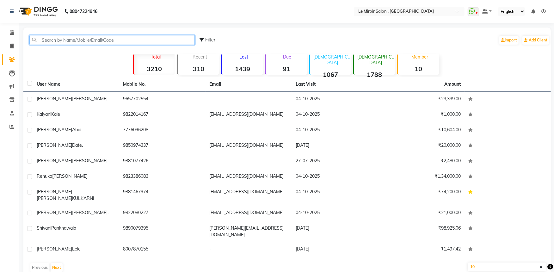
click at [75, 42] on input "text" at bounding box center [111, 40] width 165 height 10
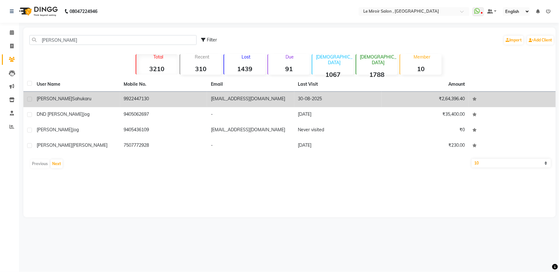
click at [93, 98] on div "[PERSON_NAME]" at bounding box center [77, 98] width 80 height 7
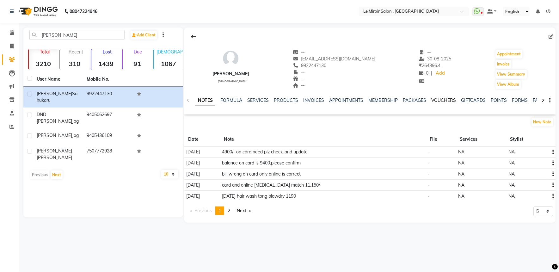
click at [440, 100] on link "VOUCHERS" at bounding box center [443, 100] width 25 height 6
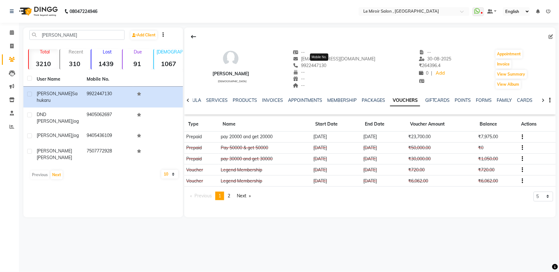
click at [325, 67] on span "9922447130" at bounding box center [310, 66] width 34 height 6
copy span "9922447130"
click at [266, 98] on link "INVOICES" at bounding box center [272, 100] width 21 height 6
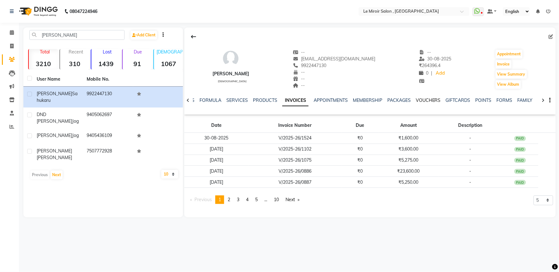
click at [430, 102] on link "VOUCHERS" at bounding box center [428, 100] width 25 height 6
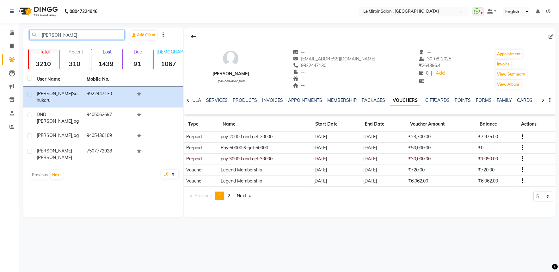
click at [48, 34] on input "[PERSON_NAME]" at bounding box center [76, 35] width 95 height 10
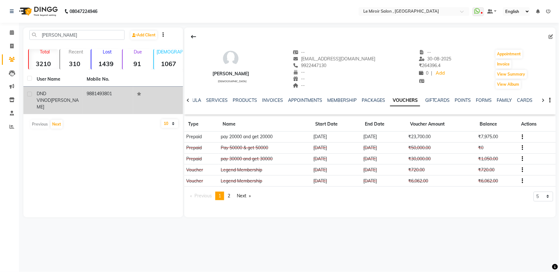
click at [51, 91] on span "DND VINOD" at bounding box center [44, 97] width 14 height 12
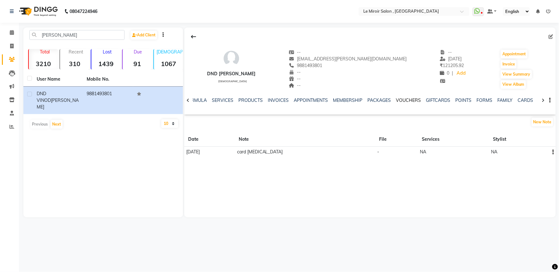
click at [413, 101] on link "VOUCHERS" at bounding box center [408, 100] width 25 height 6
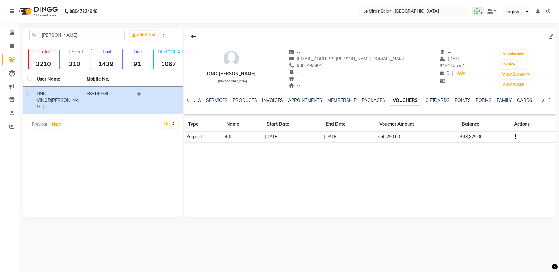
click at [269, 100] on link "INVOICES" at bounding box center [272, 100] width 21 height 6
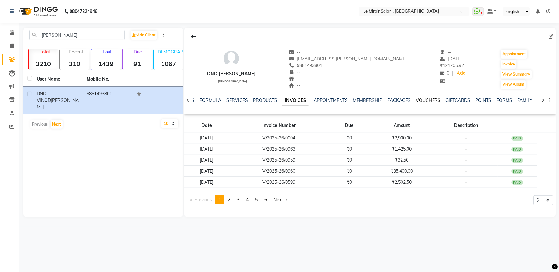
click at [427, 101] on link "VOUCHERS" at bounding box center [428, 100] width 25 height 6
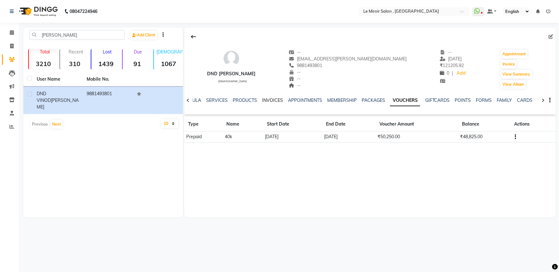
click at [266, 101] on link "INVOICES" at bounding box center [272, 100] width 21 height 6
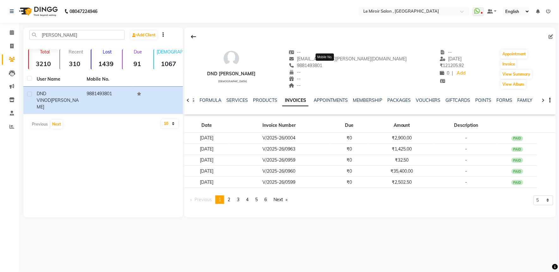
click at [322, 67] on span "9881493801" at bounding box center [306, 66] width 34 height 6
copy span "9881493801"
click at [78, 37] on input "[PERSON_NAME]" at bounding box center [76, 35] width 95 height 10
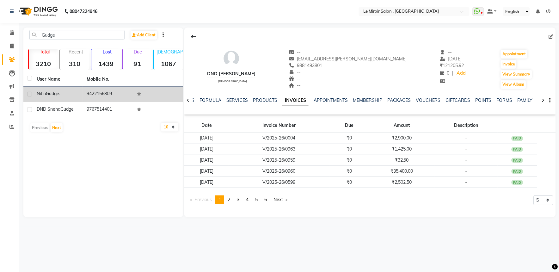
click at [104, 98] on td "9422156809" at bounding box center [108, 94] width 50 height 15
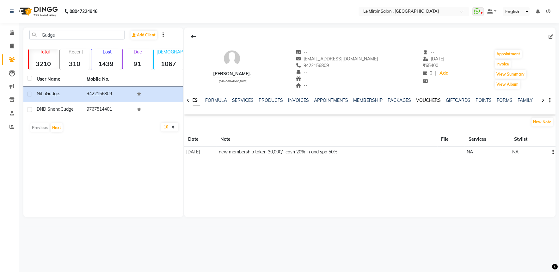
click at [420, 99] on link "VOUCHERS" at bounding box center [428, 100] width 25 height 6
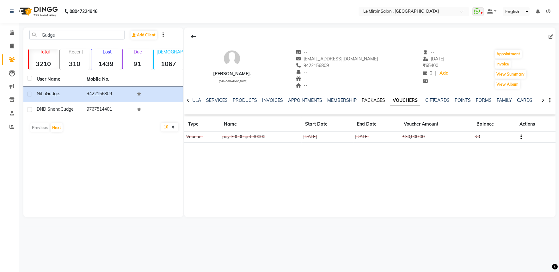
click at [368, 101] on link "PACKAGES" at bounding box center [373, 100] width 23 height 6
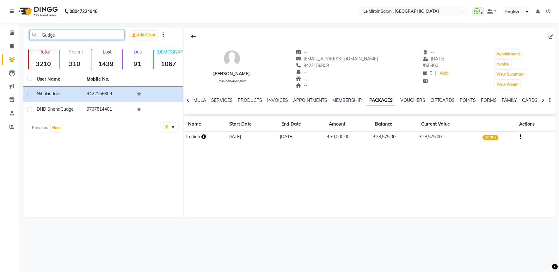
click at [57, 32] on input "Gudge" at bounding box center [76, 35] width 95 height 10
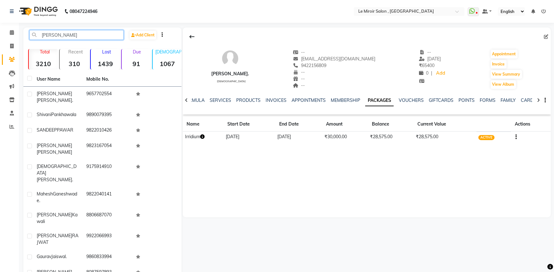
click at [101, 40] on input "[PERSON_NAME]" at bounding box center [76, 35] width 94 height 10
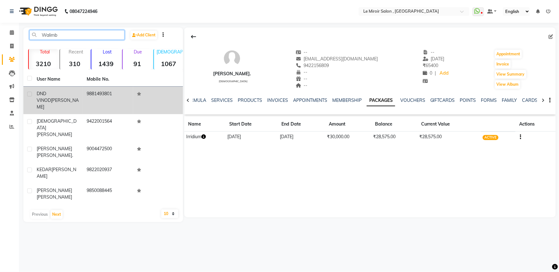
type input "Walimb"
click at [99, 94] on td "9881493801" at bounding box center [108, 100] width 50 height 27
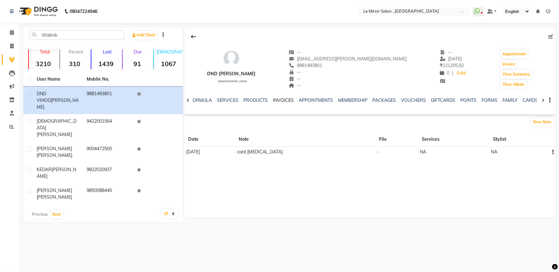
click at [276, 98] on link "INVOICES" at bounding box center [283, 100] width 21 height 6
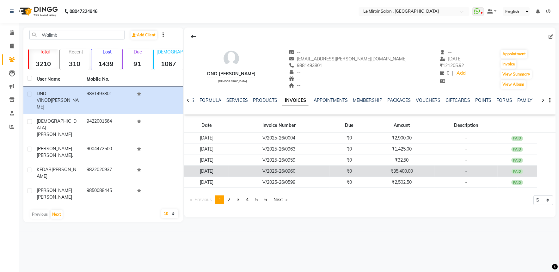
click at [422, 170] on td "₹35,400.00" at bounding box center [401, 171] width 65 height 11
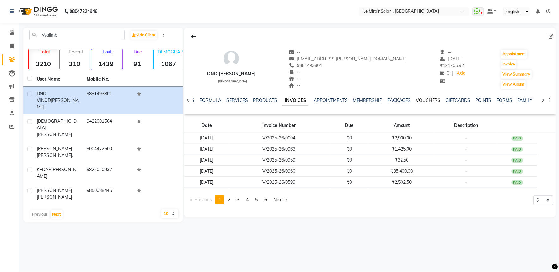
click at [431, 100] on link "VOUCHERS" at bounding box center [428, 100] width 25 height 6
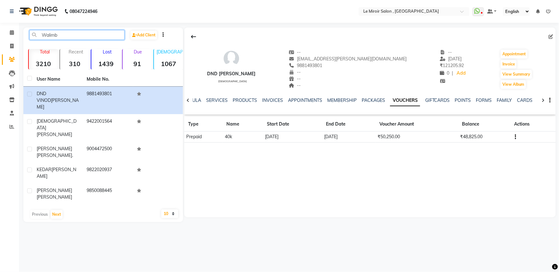
click at [67, 37] on input "Walimb" at bounding box center [76, 35] width 95 height 10
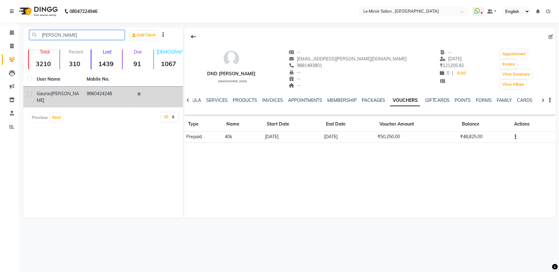
type input "[PERSON_NAME]"
click at [47, 96] on span "Gaurav" at bounding box center [44, 94] width 15 height 6
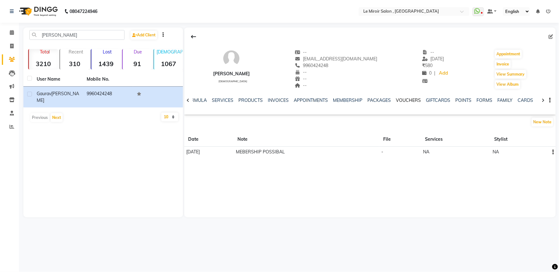
click at [415, 100] on link "VOUCHERS" at bounding box center [408, 100] width 25 height 6
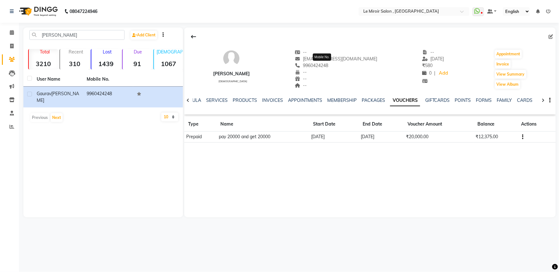
click at [328, 66] on span "9960424248" at bounding box center [312, 66] width 34 height 6
copy span "9960424248"
click at [265, 104] on div "NOTES FORMULA SERVICES PRODUCTS INVOICES APPOINTMENTS MEMBERSHIP PACKAGES VOUCH…" at bounding box center [362, 103] width 334 height 12
click at [267, 99] on link "INVOICES" at bounding box center [272, 100] width 21 height 6
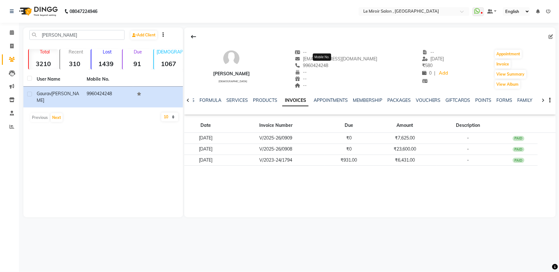
click at [322, 65] on span "9960424248" at bounding box center [312, 66] width 34 height 6
copy span "9960424248"
click at [11, 33] on icon at bounding box center [12, 32] width 4 height 5
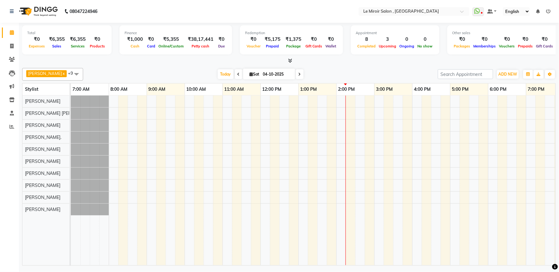
scroll to position [0, 84]
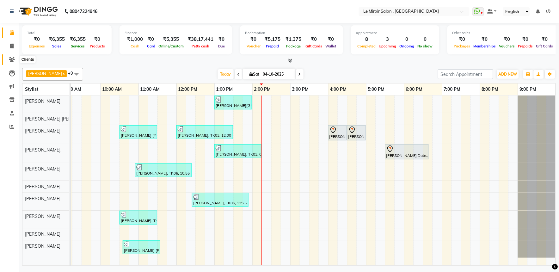
drag, startPoint x: 9, startPoint y: 59, endPoint x: 17, endPoint y: 58, distance: 8.3
click at [9, 59] on icon at bounding box center [12, 59] width 6 height 5
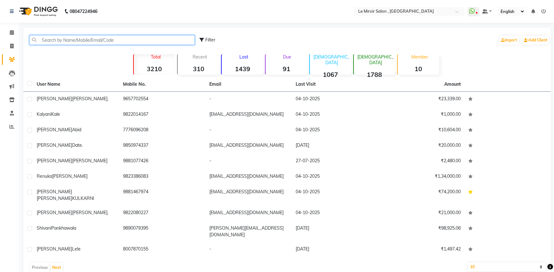
click at [67, 40] on input "text" at bounding box center [111, 40] width 165 height 10
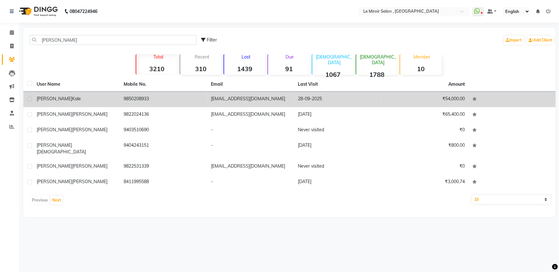
click at [122, 99] on td "9850208933" at bounding box center [163, 99] width 87 height 15
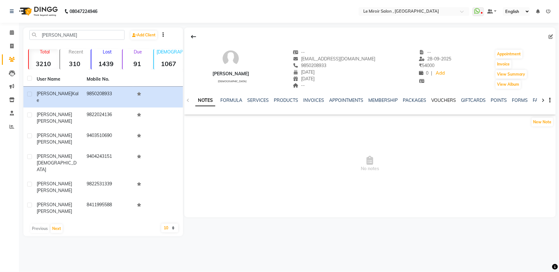
click at [435, 101] on link "VOUCHERS" at bounding box center [443, 100] width 25 height 6
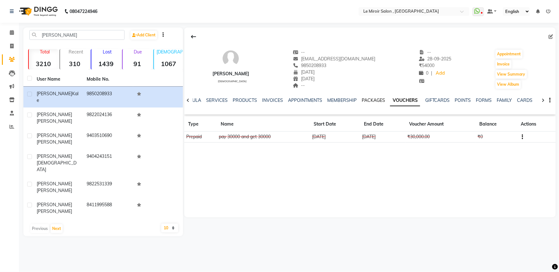
click at [367, 101] on link "PACKAGES" at bounding box center [373, 100] width 23 height 6
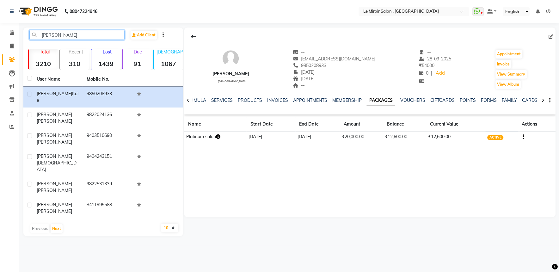
click at [75, 34] on input "[PERSON_NAME]" at bounding box center [76, 35] width 95 height 10
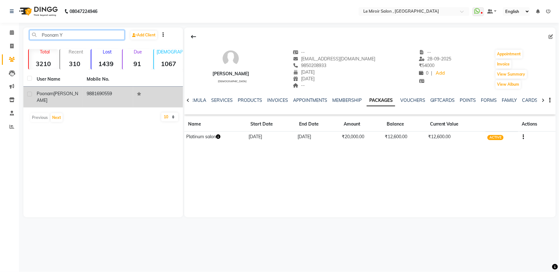
type input "Poonam Y"
click at [60, 90] on div "[PERSON_NAME]" at bounding box center [58, 96] width 42 height 13
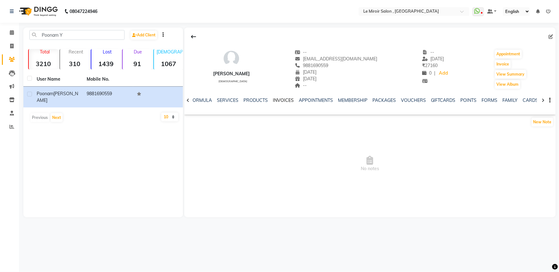
click at [280, 99] on link "INVOICES" at bounding box center [283, 100] width 21 height 6
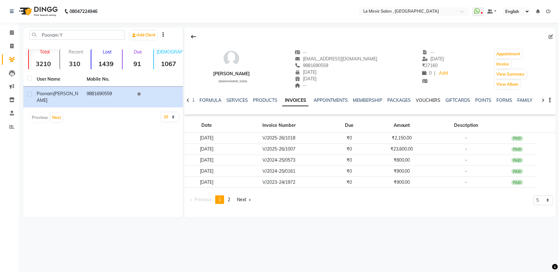
click at [427, 100] on link "VOUCHERS" at bounding box center [428, 100] width 25 height 6
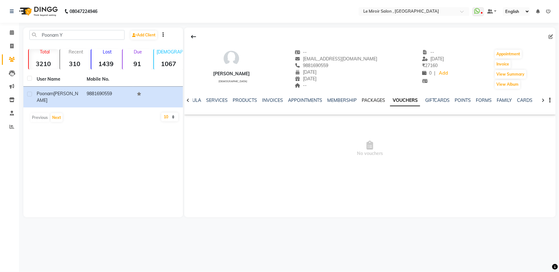
click at [372, 99] on link "PACKAGES" at bounding box center [373, 100] width 23 height 6
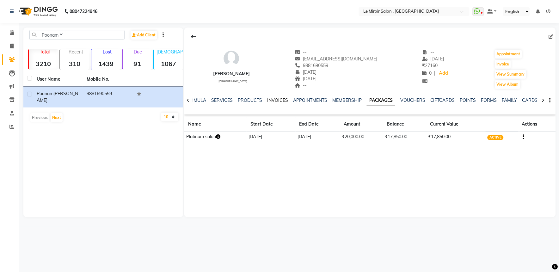
click at [273, 100] on link "INVOICES" at bounding box center [277, 100] width 21 height 6
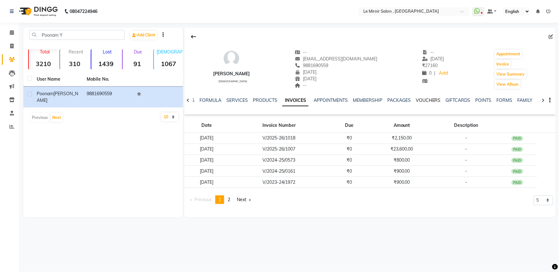
click at [434, 102] on link "VOUCHERS" at bounding box center [428, 100] width 25 height 6
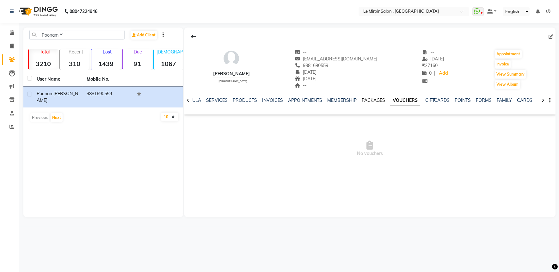
click at [380, 99] on link "PACKAGES" at bounding box center [373, 100] width 23 height 6
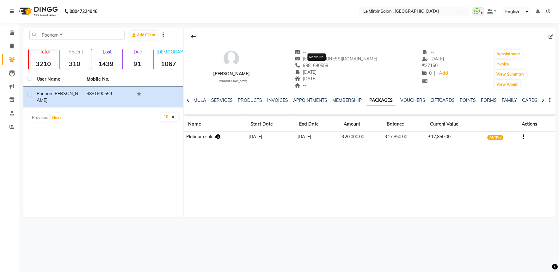
click at [319, 65] on span "9881690559" at bounding box center [312, 66] width 34 height 6
copy span "9881690559"
click at [11, 33] on icon at bounding box center [12, 32] width 4 height 5
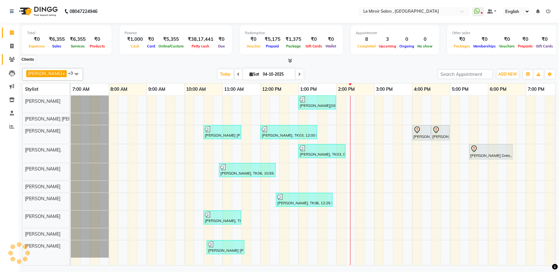
click at [11, 58] on icon at bounding box center [12, 59] width 6 height 5
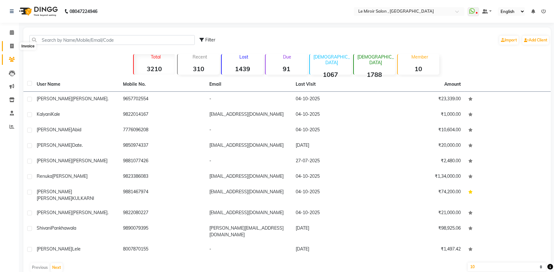
click at [11, 43] on span at bounding box center [11, 46] width 11 height 7
select select "service"
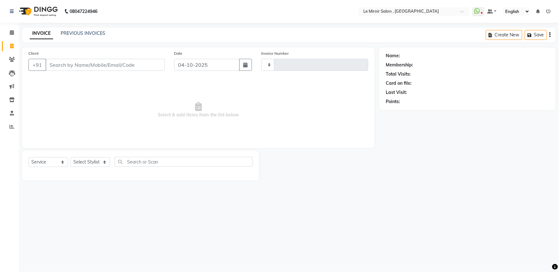
type input "1816"
select select "53"
click at [64, 64] on input "Client" at bounding box center [105, 65] width 119 height 12
type input "9823077470"
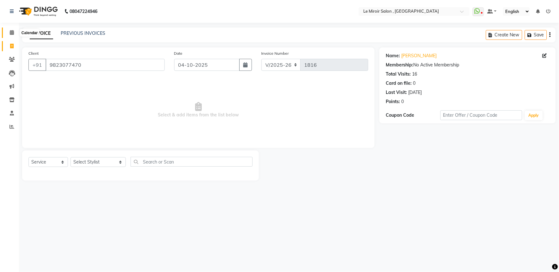
click at [11, 29] on span at bounding box center [11, 32] width 11 height 7
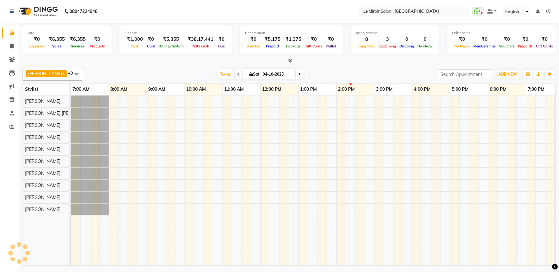
scroll to position [0, 84]
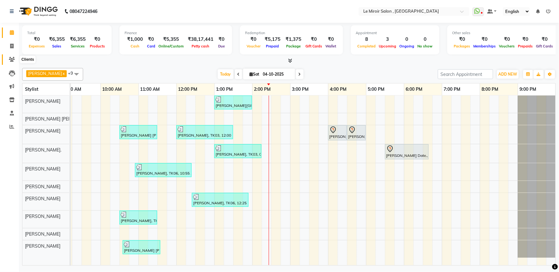
click at [13, 59] on icon at bounding box center [12, 59] width 6 height 5
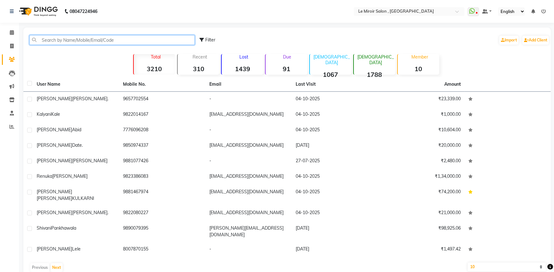
click at [61, 43] on input "text" at bounding box center [111, 40] width 165 height 10
paste input "86985 77898"
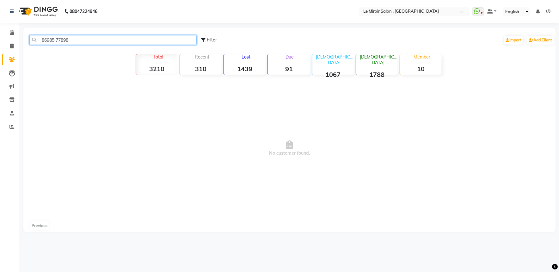
click at [54, 39] on input "86985 77898" at bounding box center [112, 40] width 167 height 10
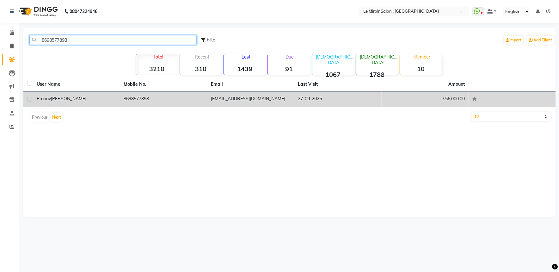
type input "8698577898"
click at [105, 105] on td "[PERSON_NAME]" at bounding box center [76, 99] width 87 height 15
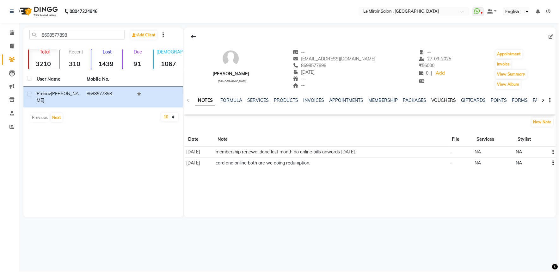
click at [446, 99] on link "VOUCHERS" at bounding box center [443, 100] width 25 height 6
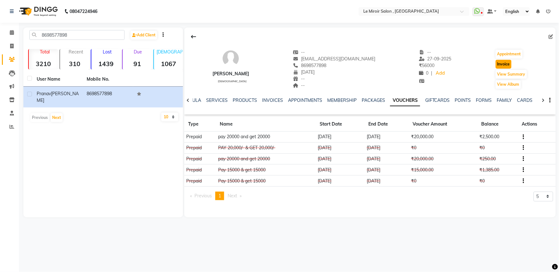
click at [498, 64] on button "Invoice" at bounding box center [504, 64] width 16 height 9
select select "53"
select select "service"
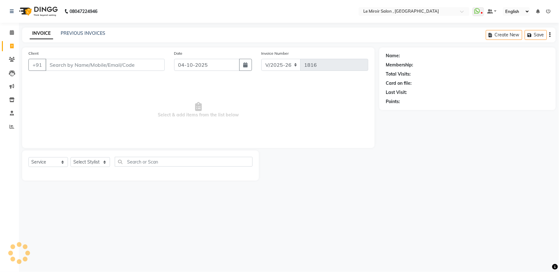
type input "8698577898"
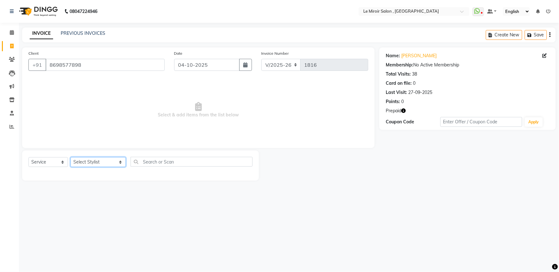
click at [90, 160] on select "Select Stylist [PERSON_NAME] [PERSON_NAME] CA [PERSON_NAME] [PERSON_NAME] Front…" at bounding box center [97, 162] width 55 height 10
select select "43590"
click at [70, 157] on select "Select Stylist [PERSON_NAME] [PERSON_NAME] CA [PERSON_NAME] [PERSON_NAME] Front…" at bounding box center [97, 162] width 55 height 10
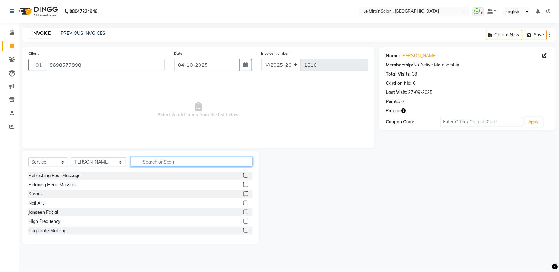
click at [152, 163] on input "text" at bounding box center [192, 162] width 122 height 10
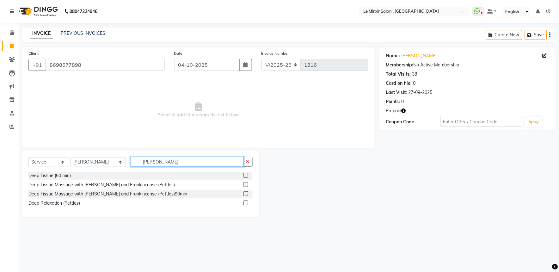
type input "[PERSON_NAME]"
click at [246, 193] on label at bounding box center [245, 193] width 5 height 5
click at [246, 193] on input "checkbox" at bounding box center [245, 194] width 4 height 4
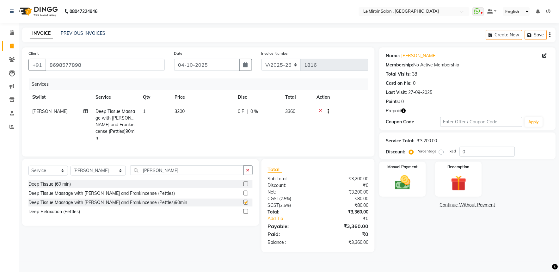
checkbox input "false"
click at [181, 106] on td "3200" at bounding box center [202, 124] width 63 height 41
select select "43590"
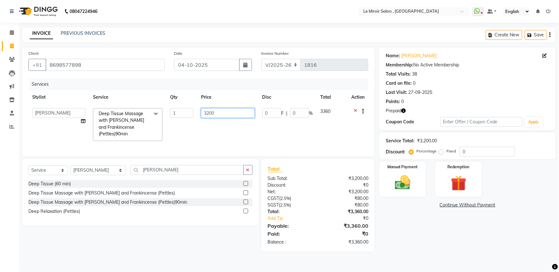
click at [210, 115] on input "3200" at bounding box center [227, 113] width 53 height 10
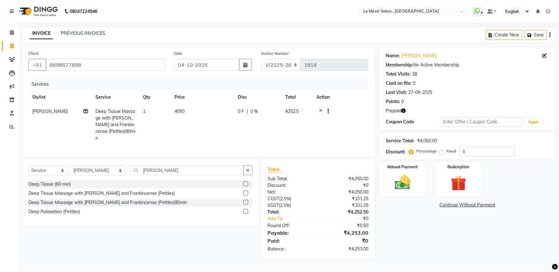
click at [277, 142] on div "Services Stylist Service Qty Price Disc Total Action [PERSON_NAME] Deep Tissue …" at bounding box center [198, 114] width 340 height 72
click at [460, 150] on input "0" at bounding box center [487, 152] width 55 height 10
click at [460, 184] on img at bounding box center [458, 183] width 26 height 20
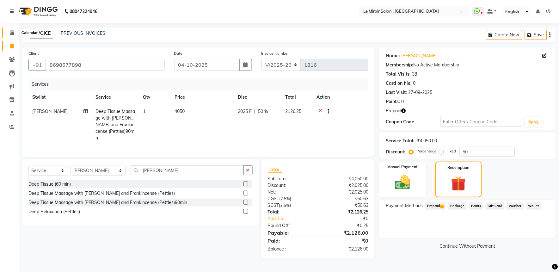
click at [10, 32] on icon at bounding box center [12, 32] width 4 height 5
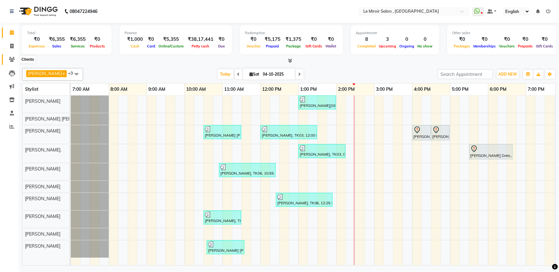
click at [14, 57] on icon at bounding box center [12, 59] width 6 height 5
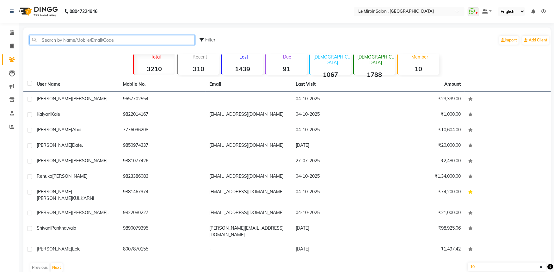
click at [73, 42] on input "text" at bounding box center [111, 40] width 165 height 10
paste input "9823077470"
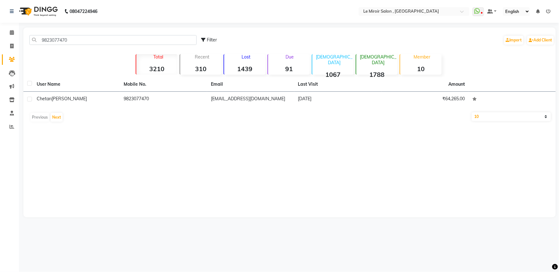
click at [74, 100] on span "[PERSON_NAME]" at bounding box center [69, 99] width 35 height 6
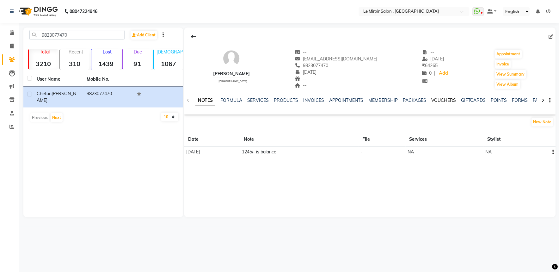
click at [444, 99] on link "VOUCHERS" at bounding box center [443, 100] width 25 height 6
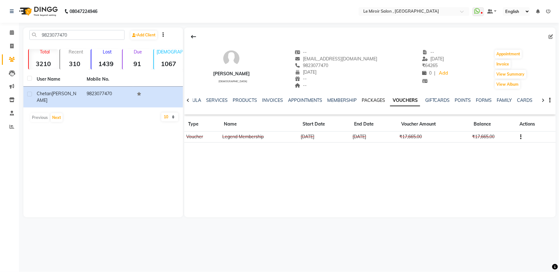
click at [370, 98] on link "PACKAGES" at bounding box center [373, 100] width 23 height 6
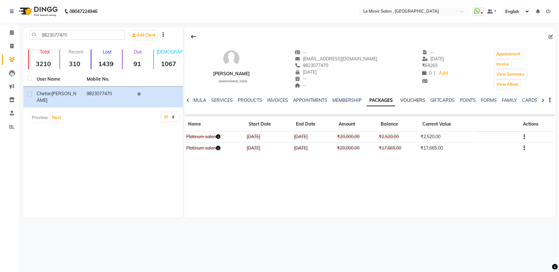
click at [409, 103] on link "VOUCHERS" at bounding box center [412, 100] width 25 height 6
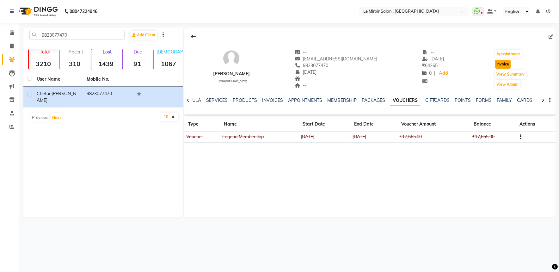
click at [506, 63] on button "Invoice" at bounding box center [503, 64] width 16 height 9
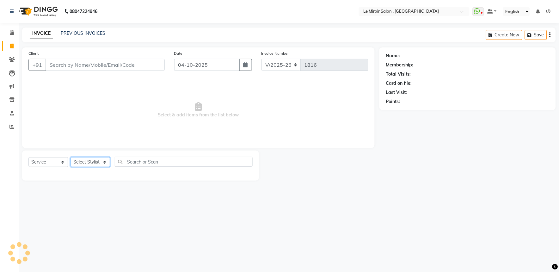
click at [93, 162] on select "Select Stylist" at bounding box center [90, 162] width 40 height 10
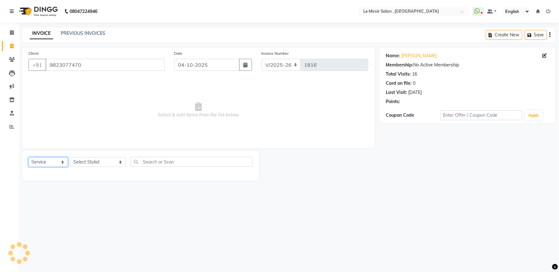
click at [49, 160] on select "Select Service Product Membership Package Voucher Prepaid Gift Card" at bounding box center [48, 162] width 40 height 10
click at [28, 157] on select "Select Service Product Membership Package Voucher Prepaid Gift Card" at bounding box center [48, 162] width 40 height 10
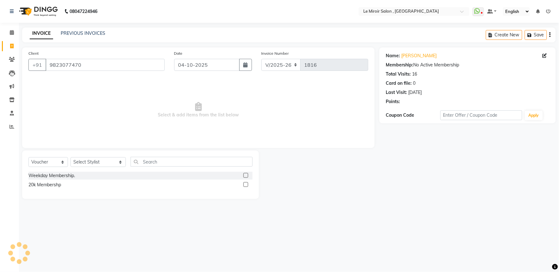
click at [244, 176] on label at bounding box center [245, 175] width 5 height 5
click at [244, 176] on input "checkbox" at bounding box center [245, 176] width 4 height 4
click at [113, 162] on select "Select Stylist [PERSON_NAME] [PERSON_NAME] CA [PERSON_NAME] [PERSON_NAME] Front…" at bounding box center [97, 162] width 55 height 10
click at [70, 157] on select "Select Stylist [PERSON_NAME] [PERSON_NAME] CA [PERSON_NAME] [PERSON_NAME] Front…" at bounding box center [97, 162] width 55 height 10
click at [143, 164] on input "text" at bounding box center [192, 162] width 122 height 10
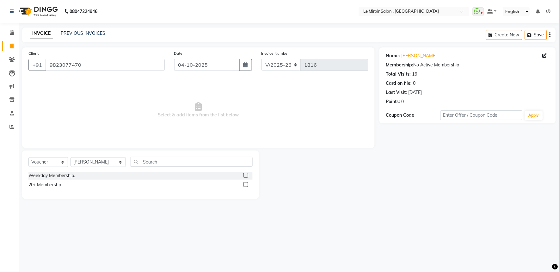
click at [245, 175] on label at bounding box center [245, 175] width 5 height 5
click at [245, 175] on input "checkbox" at bounding box center [245, 176] width 4 height 4
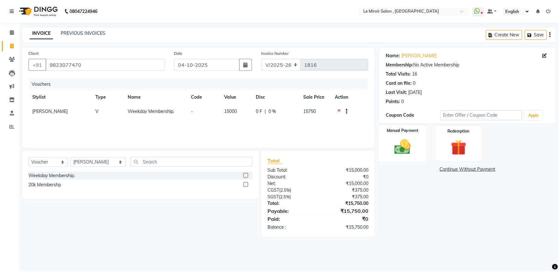
click at [413, 139] on img at bounding box center [402, 146] width 26 height 19
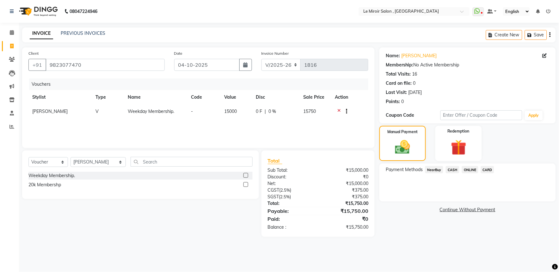
click at [473, 169] on span "ONLINE" at bounding box center [470, 169] width 16 height 7
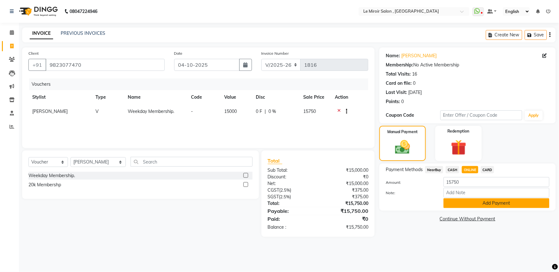
click at [458, 205] on button "Add Payment" at bounding box center [496, 203] width 106 height 10
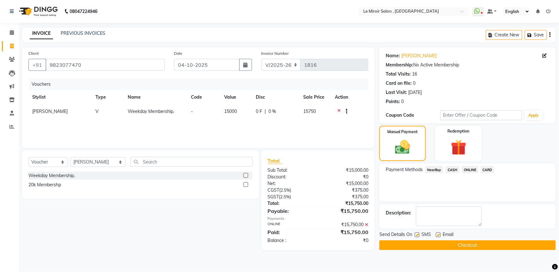
click at [419, 241] on button "Checkout" at bounding box center [467, 245] width 176 height 10
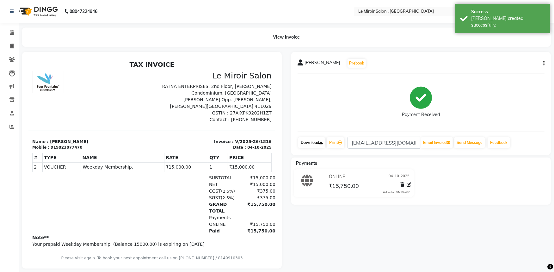
click at [306, 144] on link "Download" at bounding box center [311, 142] width 27 height 11
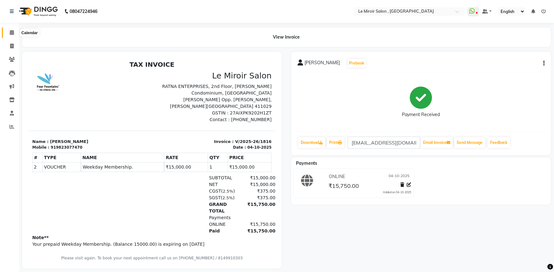
click at [9, 31] on span at bounding box center [11, 32] width 11 height 7
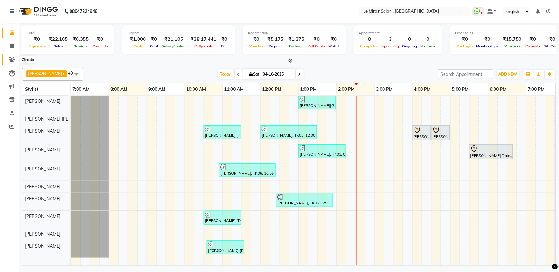
click at [13, 56] on span at bounding box center [11, 59] width 11 height 7
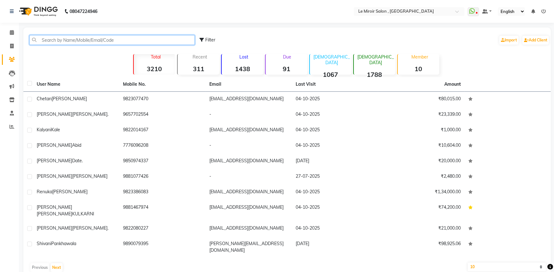
click at [59, 42] on input "text" at bounding box center [111, 40] width 165 height 10
paste input "9823077470"
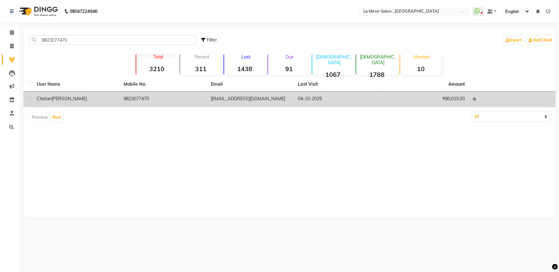
click at [67, 96] on span "[PERSON_NAME]" at bounding box center [69, 99] width 35 height 6
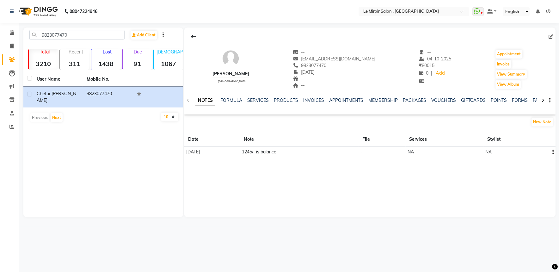
click at [553, 152] on icon "button" at bounding box center [553, 152] width 1 height 0
click at [544, 152] on div "Edit" at bounding box center [538, 151] width 18 height 13
click at [550, 100] on icon "button" at bounding box center [549, 100] width 1 height 0
click at [542, 124] on button "New Note" at bounding box center [542, 122] width 21 height 9
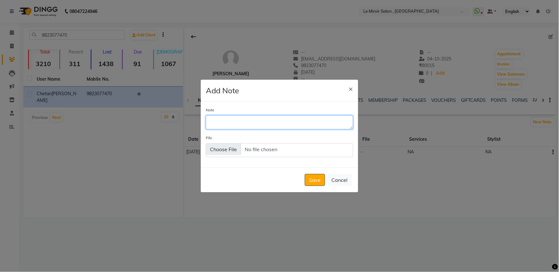
click at [261, 124] on textarea "Note" at bounding box center [279, 122] width 147 height 14
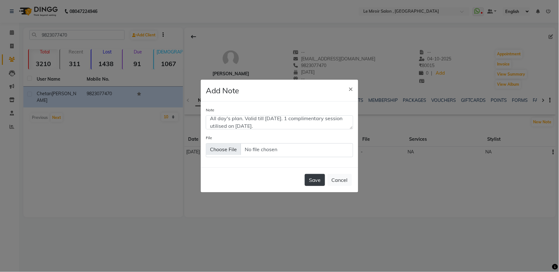
click at [310, 176] on button "Save" at bounding box center [315, 180] width 20 height 12
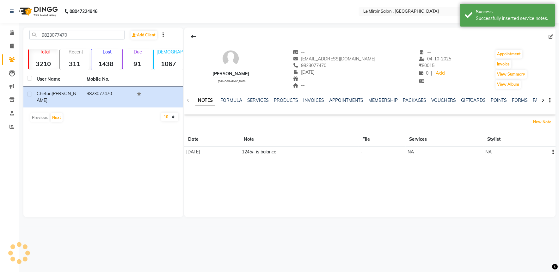
scroll to position [0, 0]
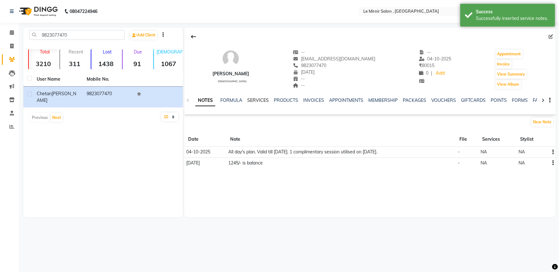
click at [261, 99] on link "SERVICES" at bounding box center [257, 100] width 21 height 6
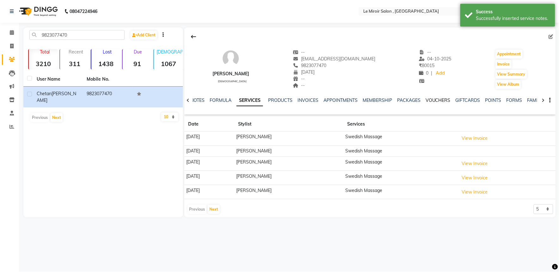
click at [440, 100] on link "VOUCHERS" at bounding box center [437, 100] width 25 height 6
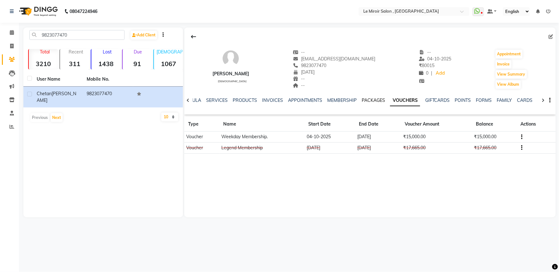
click at [375, 98] on link "PACKAGES" at bounding box center [373, 100] width 23 height 6
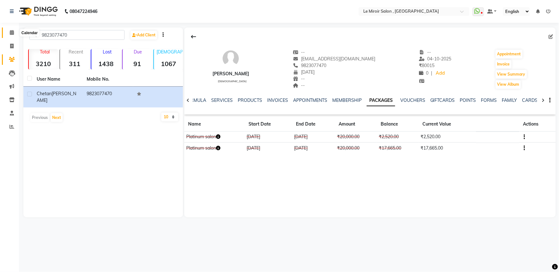
click at [11, 33] on icon at bounding box center [12, 32] width 4 height 5
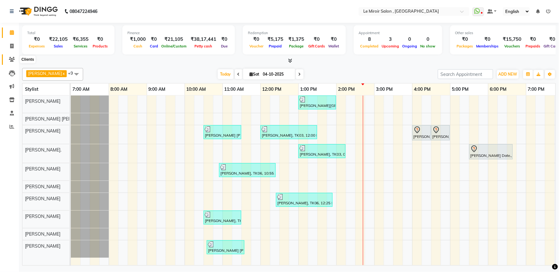
click at [10, 57] on icon at bounding box center [12, 59] width 6 height 5
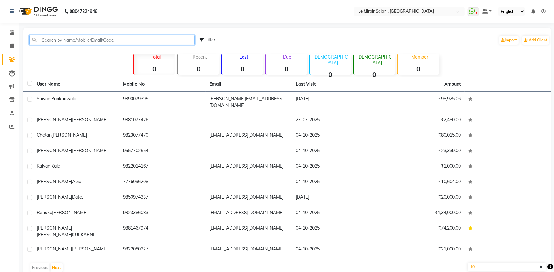
click at [52, 39] on input "text" at bounding box center [111, 40] width 165 height 10
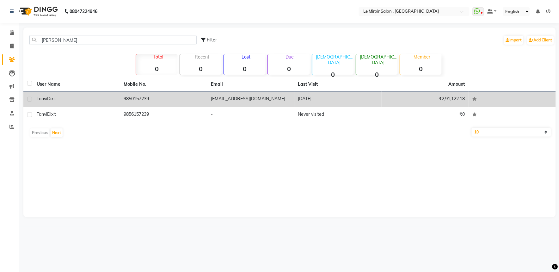
click at [142, 103] on td "9850157239" at bounding box center [163, 99] width 87 height 15
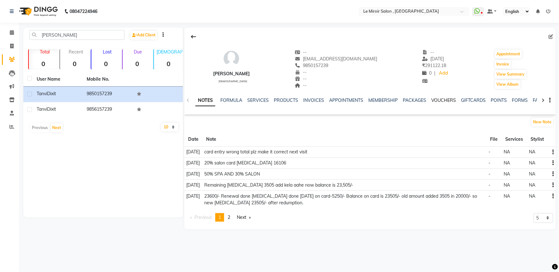
click at [440, 99] on link "VOUCHERS" at bounding box center [443, 100] width 25 height 6
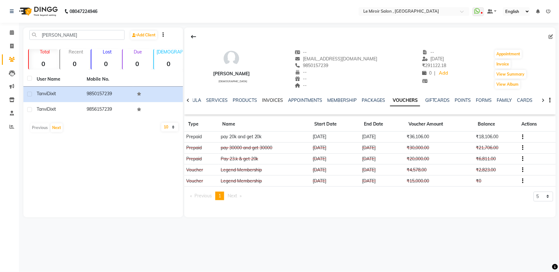
click at [268, 98] on link "INVOICES" at bounding box center [272, 100] width 21 height 6
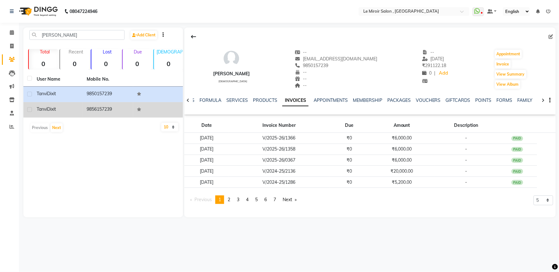
click at [67, 115] on td "[PERSON_NAME]" at bounding box center [58, 109] width 50 height 15
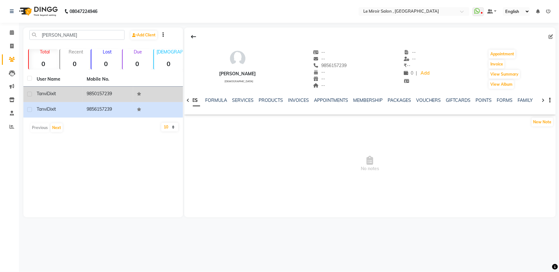
click at [75, 98] on td "[PERSON_NAME]" at bounding box center [58, 94] width 50 height 15
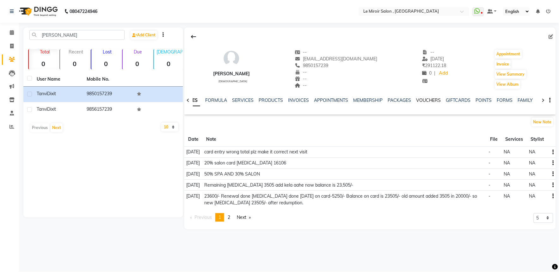
click at [422, 98] on link "VOUCHERS" at bounding box center [428, 100] width 25 height 6
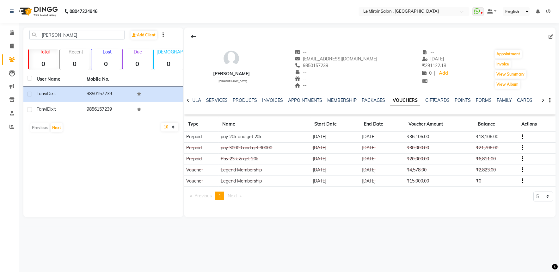
click at [267, 104] on div "NOTES FORMULA SERVICES PRODUCTS INVOICES APPOINTMENTS MEMBERSHIP PACKAGES VOUCH…" at bounding box center [362, 103] width 334 height 12
click at [268, 101] on link "INVOICES" at bounding box center [272, 100] width 21 height 6
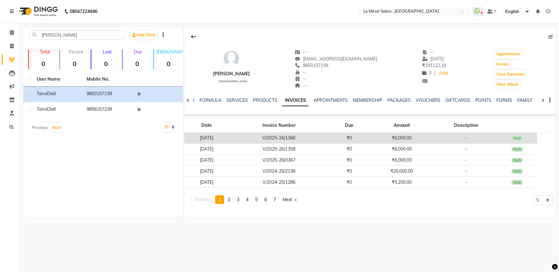
click at [446, 138] on td "-" at bounding box center [465, 138] width 63 height 11
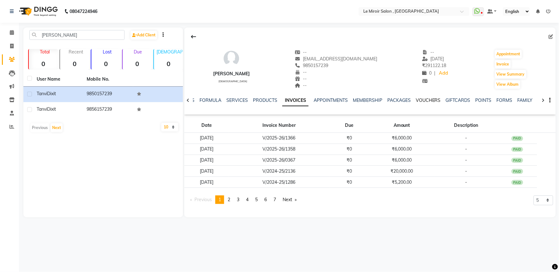
click at [431, 98] on link "VOUCHERS" at bounding box center [428, 100] width 25 height 6
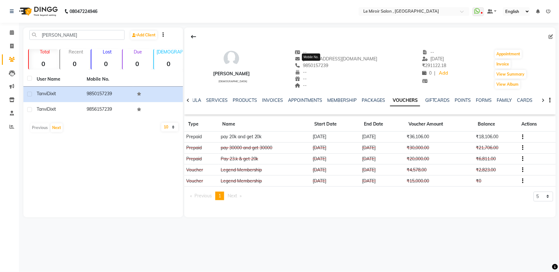
click at [324, 65] on span "9850157239" at bounding box center [312, 66] width 34 height 6
copy span "9850157239"
click at [71, 36] on input "[PERSON_NAME]" at bounding box center [76, 35] width 95 height 10
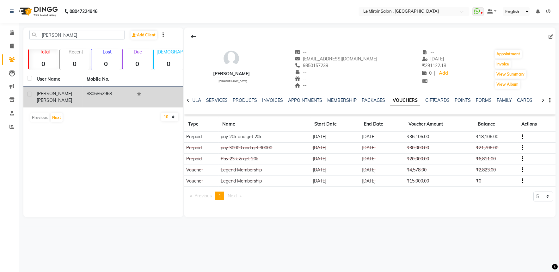
click at [83, 89] on td "8806862968" at bounding box center [108, 97] width 50 height 21
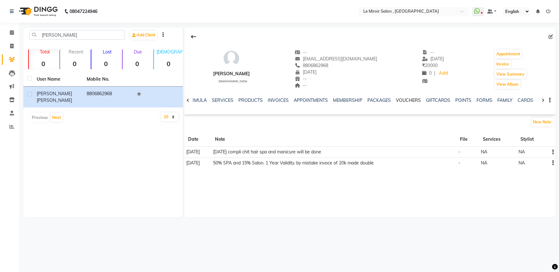
click at [411, 101] on link "VOUCHERS" at bounding box center [408, 100] width 25 height 6
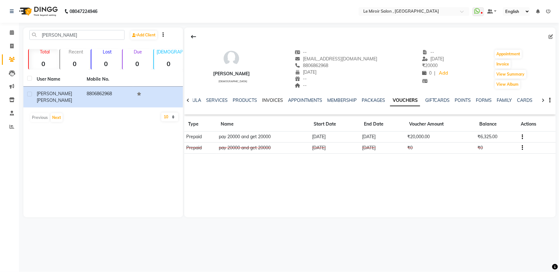
click at [263, 102] on link "INVOICES" at bounding box center [272, 100] width 21 height 6
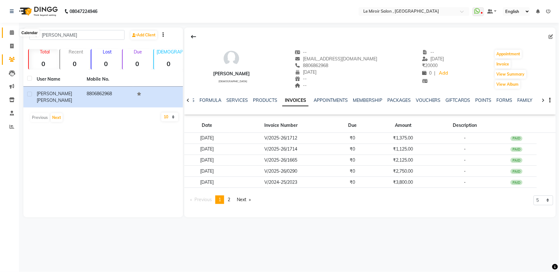
click at [10, 32] on icon at bounding box center [12, 32] width 4 height 5
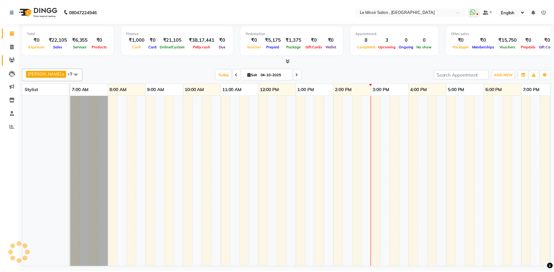
scroll to position [0, 84]
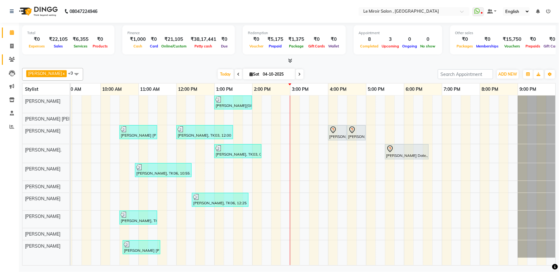
click at [8, 55] on link "Clients" at bounding box center [9, 59] width 15 height 10
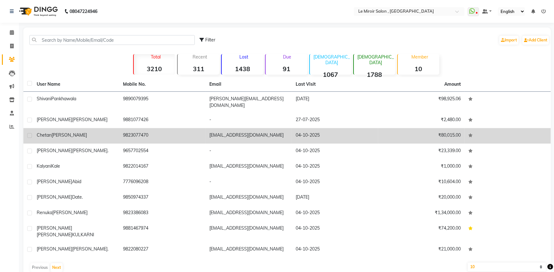
click at [85, 135] on td "[PERSON_NAME]" at bounding box center [76, 135] width 86 height 15
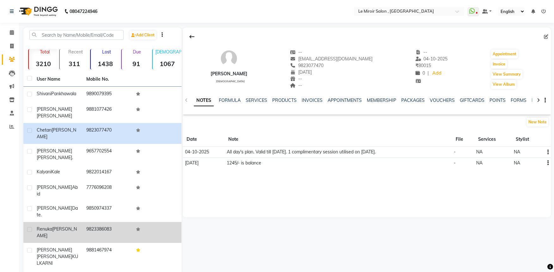
click at [66, 226] on div "[PERSON_NAME]" at bounding box center [58, 232] width 42 height 13
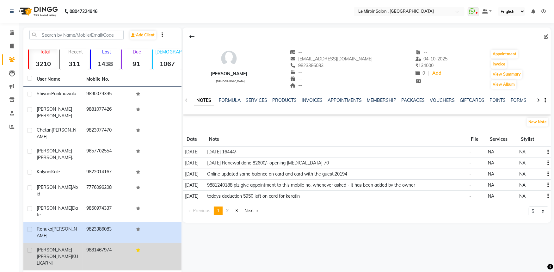
click at [68, 247] on div "[PERSON_NAME] [PERSON_NAME]" at bounding box center [58, 257] width 42 height 20
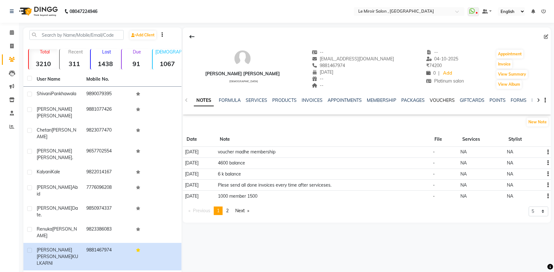
click at [433, 97] on link "VOUCHERS" at bounding box center [442, 100] width 25 height 6
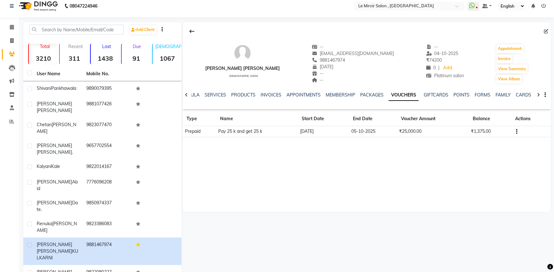
scroll to position [7, 0]
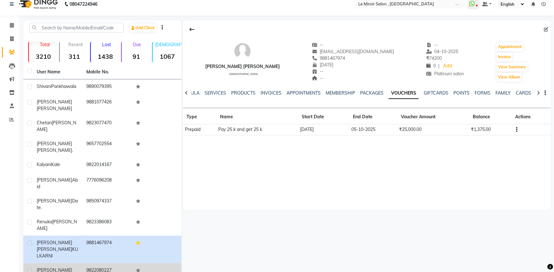
click at [89, 263] on td "9822080227" at bounding box center [107, 273] width 50 height 21
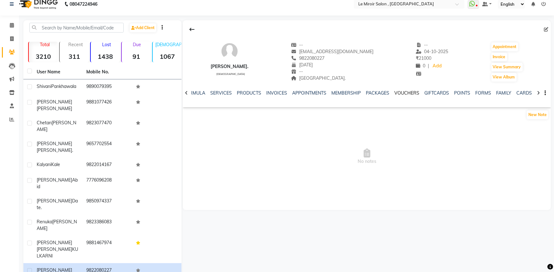
click at [410, 94] on link "VOUCHERS" at bounding box center [406, 93] width 25 height 6
click at [374, 92] on link "PACKAGES" at bounding box center [371, 93] width 23 height 6
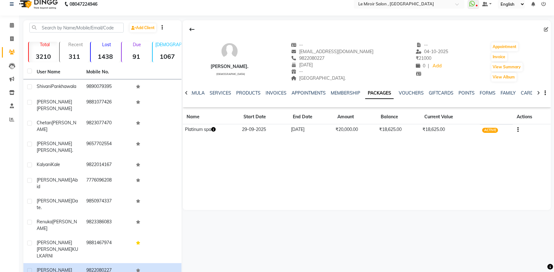
click at [321, 58] on span "9822080227" at bounding box center [308, 58] width 34 height 6
copy span "9822080227"
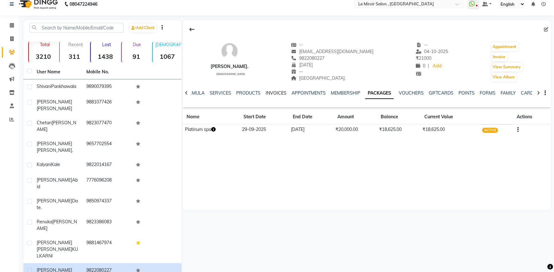
click at [267, 94] on link "INVOICES" at bounding box center [276, 93] width 21 height 6
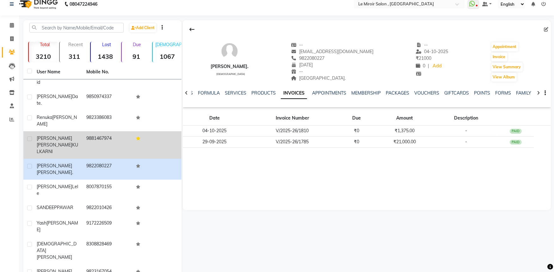
scroll to position [105, 0]
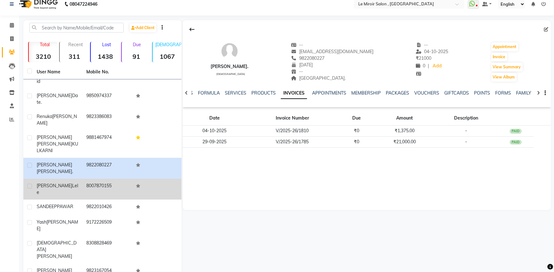
click at [124, 179] on td "8007870155" at bounding box center [107, 189] width 50 height 21
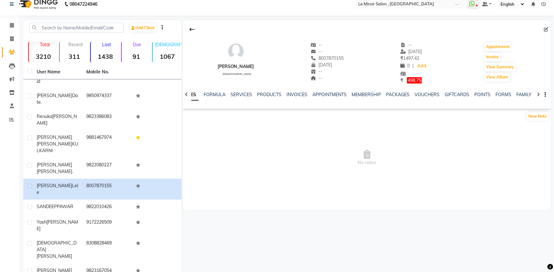
click at [428, 91] on div "VOUCHERS" at bounding box center [426, 94] width 25 height 7
click at [426, 93] on link "VOUCHERS" at bounding box center [426, 95] width 25 height 6
click at [374, 94] on link "PACKAGES" at bounding box center [371, 95] width 23 height 6
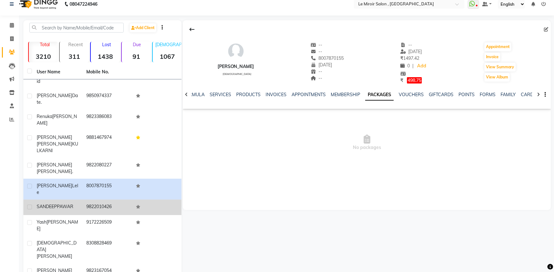
click at [114, 199] on td "9822010426" at bounding box center [107, 206] width 50 height 15
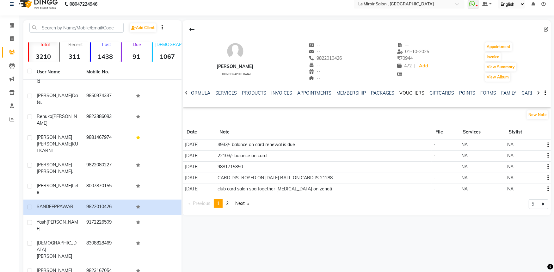
click at [415, 92] on link "VOUCHERS" at bounding box center [411, 93] width 25 height 6
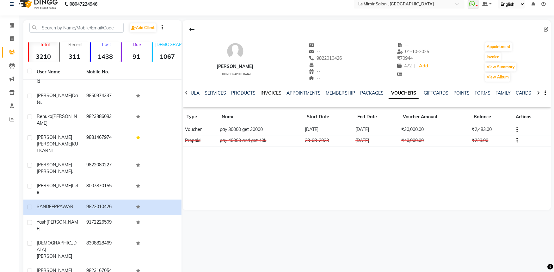
click at [263, 92] on link "INVOICES" at bounding box center [270, 93] width 21 height 6
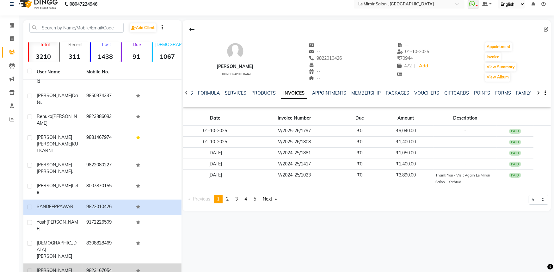
click at [68, 267] on div "[PERSON_NAME]" at bounding box center [58, 273] width 42 height 13
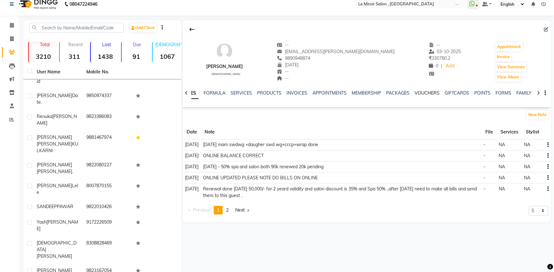
click at [425, 93] on link "VOUCHERS" at bounding box center [426, 93] width 25 height 6
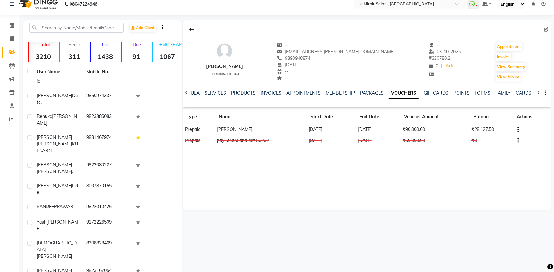
click at [276, 127] on td "[PERSON_NAME]." at bounding box center [261, 129] width 92 height 11
click at [485, 132] on td "₹28,127.50" at bounding box center [490, 129] width 43 height 11
click at [257, 92] on ul "NOTES FORMULA SERVICES PRODUCTS INVOICES APPOINTMENTS MEMBERSHIP PACKAGES VOUCH…" at bounding box center [358, 93] width 401 height 7
click at [266, 92] on link "INVOICES" at bounding box center [270, 93] width 21 height 6
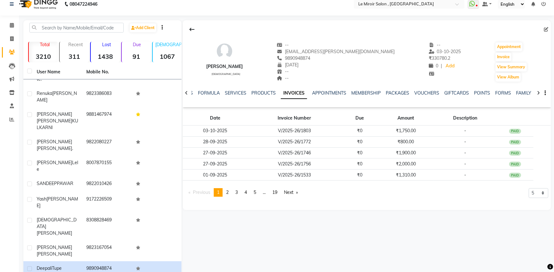
scroll to position [175, 0]
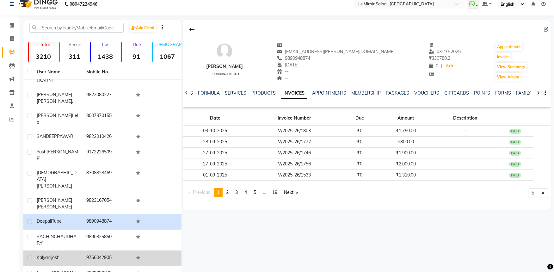
click at [104, 250] on td "9766042905" at bounding box center [107, 257] width 50 height 15
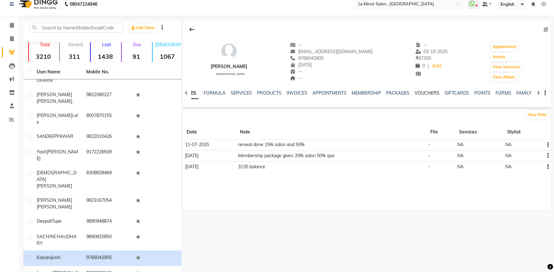
click at [416, 93] on link "VOUCHERS" at bounding box center [426, 93] width 25 height 6
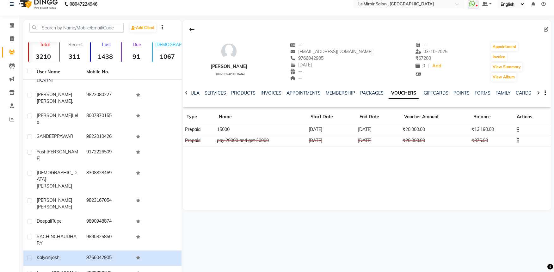
click at [274, 96] on div "INVOICES" at bounding box center [270, 93] width 21 height 7
click at [273, 93] on link "INVOICES" at bounding box center [270, 93] width 21 height 6
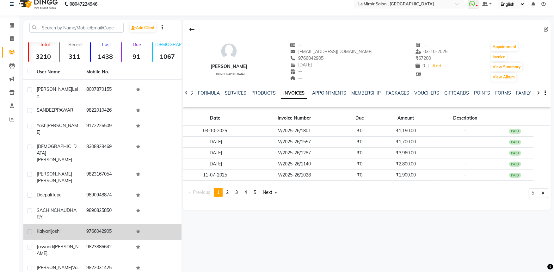
scroll to position [246, 0]
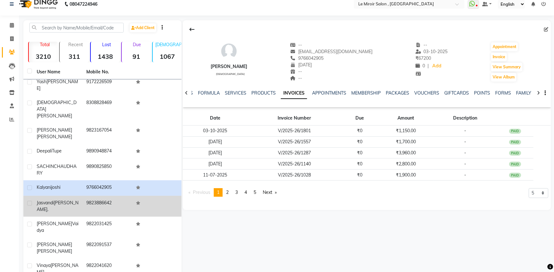
click at [107, 196] on td "9823886642" at bounding box center [107, 206] width 50 height 21
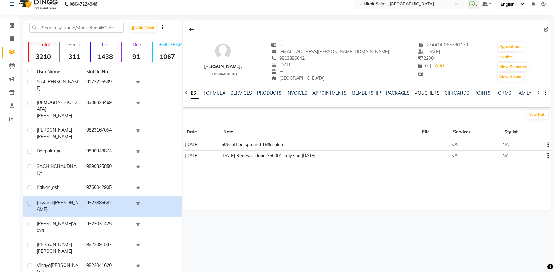
click at [419, 93] on link "VOUCHERS" at bounding box center [426, 93] width 25 height 6
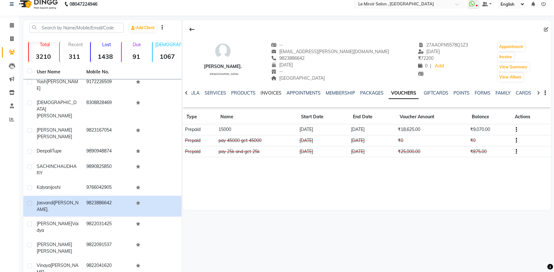
click at [271, 93] on link "INVOICES" at bounding box center [270, 93] width 21 height 6
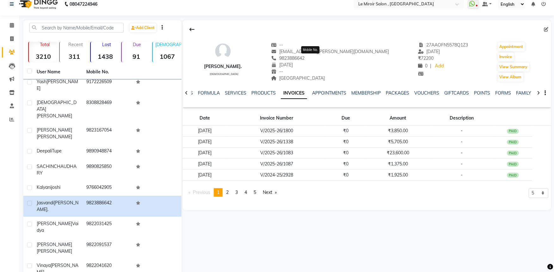
click at [304, 59] on span "9823886642" at bounding box center [288, 58] width 34 height 6
copy span "9823886642"
click at [86, 27] on input "text" at bounding box center [76, 28] width 94 height 10
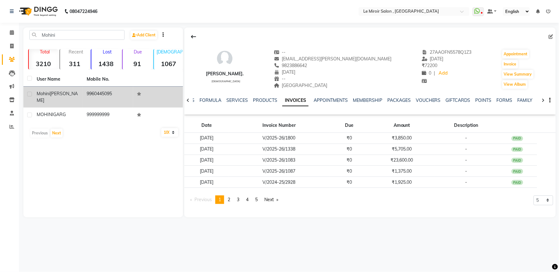
click at [99, 95] on td "9960445095" at bounding box center [108, 97] width 50 height 21
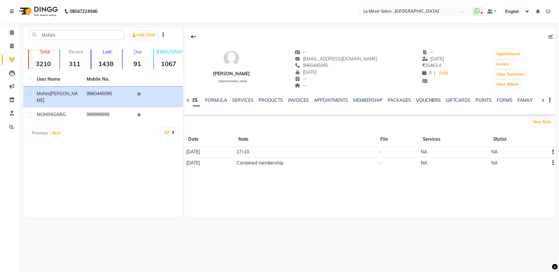
click at [434, 101] on link "VOUCHERS" at bounding box center [428, 100] width 25 height 6
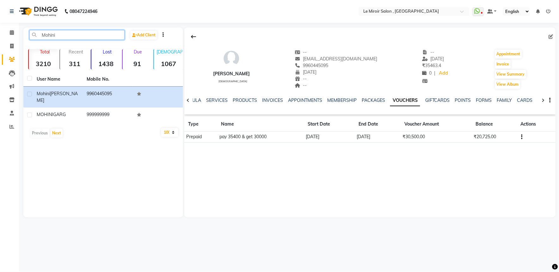
click at [49, 36] on input "Mohini" at bounding box center [76, 35] width 95 height 10
paste input "9923047018"
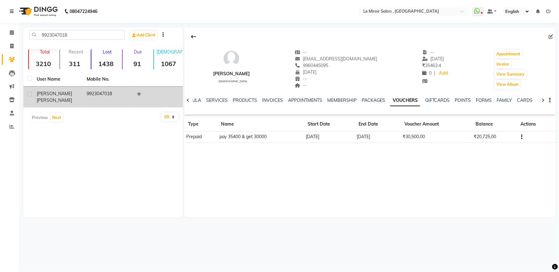
click at [78, 93] on div "[PERSON_NAME]" at bounding box center [58, 96] width 42 height 13
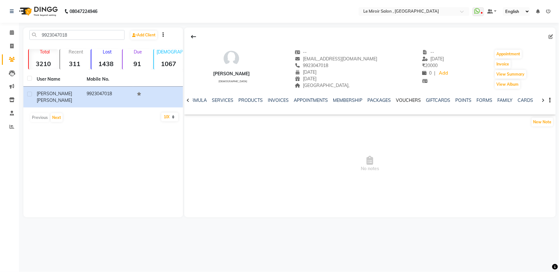
click at [398, 99] on link "VOUCHERS" at bounding box center [408, 100] width 25 height 6
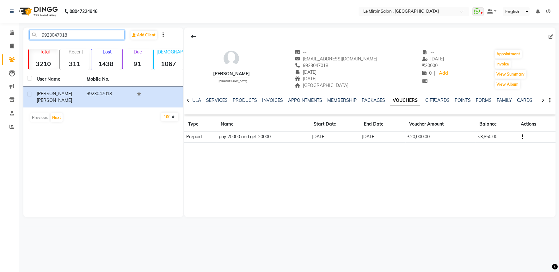
click at [59, 32] on input "9923047018" at bounding box center [76, 35] width 95 height 10
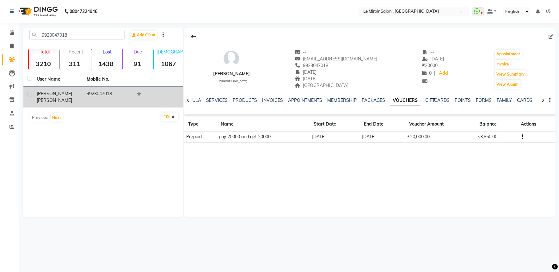
click at [60, 97] on span "[PERSON_NAME]" at bounding box center [54, 100] width 35 height 6
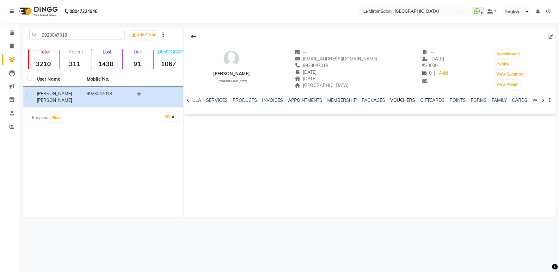
click at [399, 99] on link "VOUCHERS" at bounding box center [402, 100] width 25 height 6
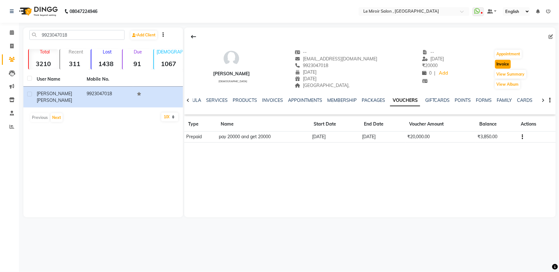
click at [496, 64] on button "Invoice" at bounding box center [503, 64] width 16 height 9
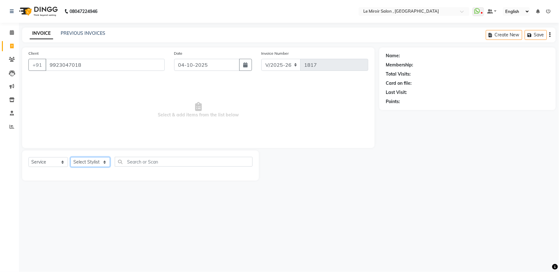
click at [90, 165] on select "Select Stylist" at bounding box center [90, 162] width 40 height 10
click at [70, 157] on select "Select Stylist [PERSON_NAME] [PERSON_NAME] CA [PERSON_NAME] [PERSON_NAME] Front…" at bounding box center [97, 162] width 55 height 10
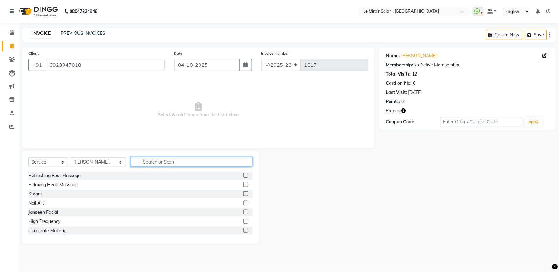
click at [178, 158] on input "text" at bounding box center [192, 162] width 122 height 10
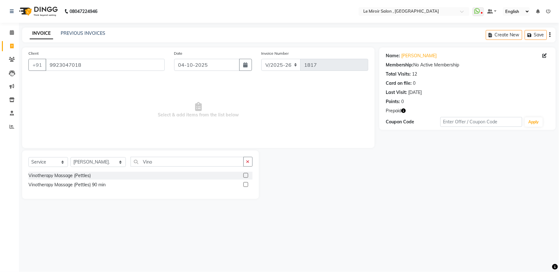
click at [246, 175] on label at bounding box center [245, 175] width 5 height 5
click at [246, 175] on input "checkbox" at bounding box center [245, 176] width 4 height 4
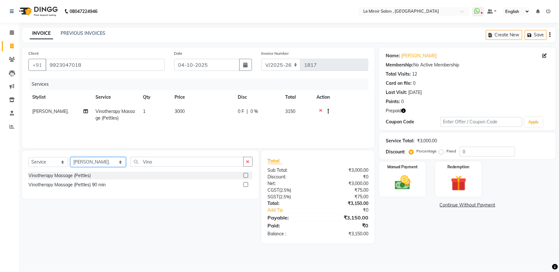
click at [111, 163] on select "Select Stylist [PERSON_NAME] [PERSON_NAME] CA [PERSON_NAME] [PERSON_NAME] Front…" at bounding box center [97, 162] width 55 height 10
click at [70, 157] on select "Select Stylist [PERSON_NAME] [PERSON_NAME] CA [PERSON_NAME] [PERSON_NAME] Front…" at bounding box center [97, 162] width 55 height 10
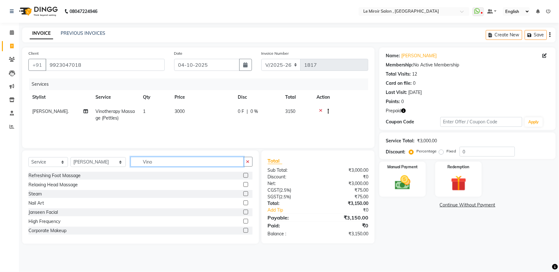
click at [147, 163] on input "Vino" at bounding box center [187, 162] width 113 height 10
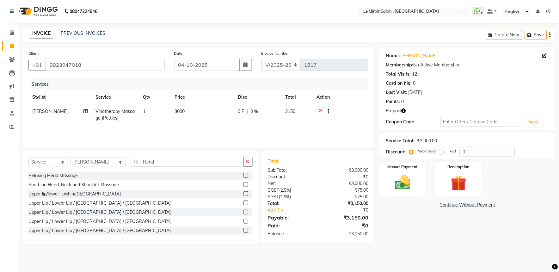
click at [243, 185] on label at bounding box center [245, 184] width 5 height 5
click at [243, 185] on input "checkbox" at bounding box center [245, 185] width 4 height 4
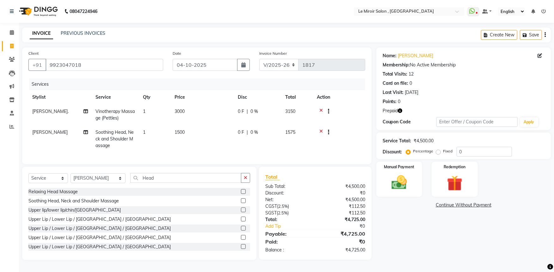
click at [175, 135] on span "1500" at bounding box center [179, 132] width 10 height 6
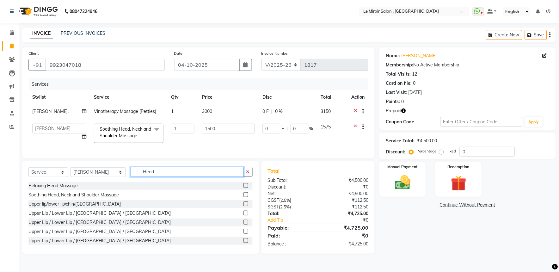
click at [194, 176] on input "Head" at bounding box center [187, 172] width 113 height 10
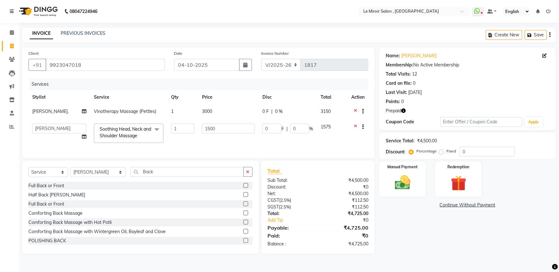
click at [243, 234] on label at bounding box center [245, 231] width 5 height 5
click at [243, 234] on input "checkbox" at bounding box center [245, 231] width 4 height 4
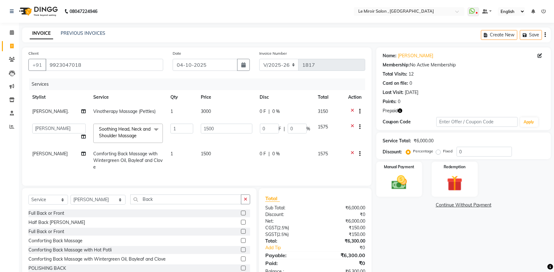
click at [212, 160] on td "1500" at bounding box center [226, 160] width 59 height 27
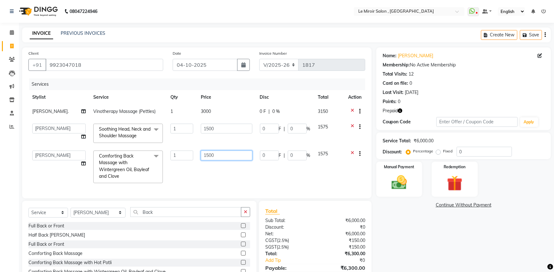
click at [210, 155] on input "1500" at bounding box center [226, 155] width 51 height 10
click at [209, 128] on input "1500" at bounding box center [226, 129] width 51 height 10
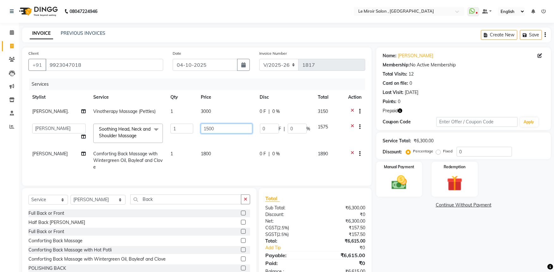
click at [212, 128] on input "1500" at bounding box center [226, 129] width 51 height 10
click at [207, 128] on input "1500" at bounding box center [226, 129] width 51 height 10
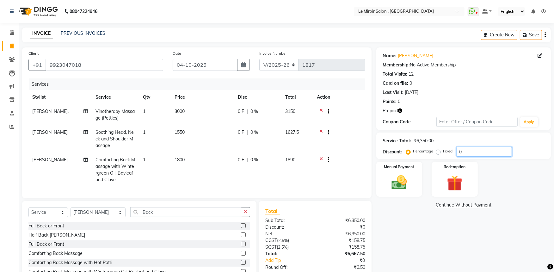
click at [461, 149] on input "0" at bounding box center [483, 152] width 55 height 10
click at [453, 185] on img at bounding box center [455, 183] width 26 height 20
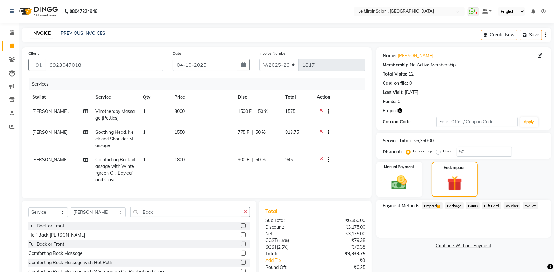
click at [432, 205] on span "Prepaid 1" at bounding box center [432, 205] width 21 height 7
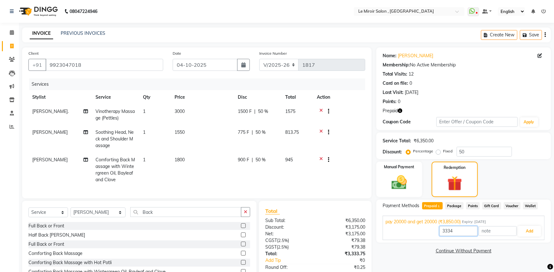
click at [443, 230] on input "3334" at bounding box center [458, 231] width 38 height 10
click at [524, 230] on button "Add" at bounding box center [529, 231] width 23 height 11
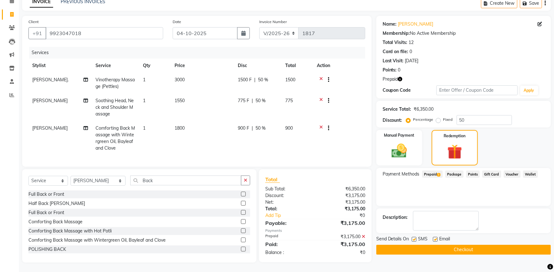
scroll to position [37, 0]
click at [413, 237] on label at bounding box center [414, 239] width 5 height 5
click at [413, 237] on input "checkbox" at bounding box center [414, 239] width 4 height 4
click at [413, 245] on button "Checkout" at bounding box center [463, 250] width 174 height 10
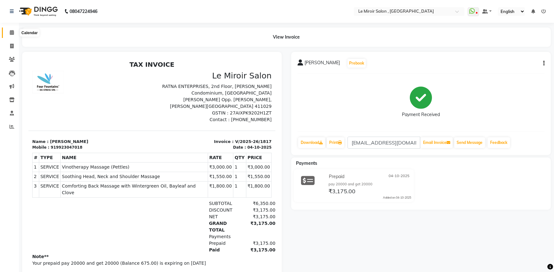
click at [12, 32] on icon at bounding box center [12, 32] width 4 height 5
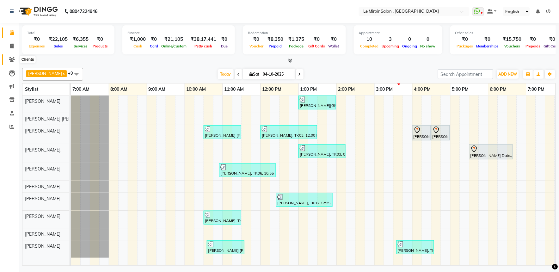
click at [11, 61] on icon at bounding box center [12, 59] width 6 height 5
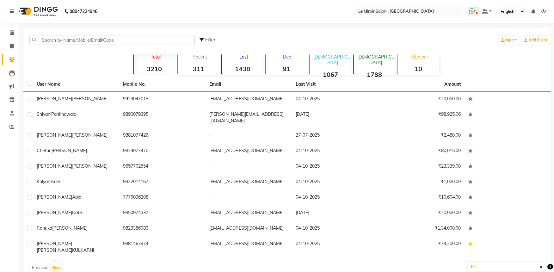
click at [70, 34] on div "Filter Import Add Client" at bounding box center [287, 40] width 525 height 20
click at [68, 40] on input "text" at bounding box center [111, 40] width 165 height 10
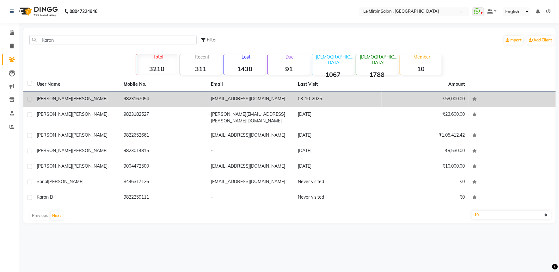
click at [89, 101] on div "[PERSON_NAME]" at bounding box center [77, 98] width 80 height 7
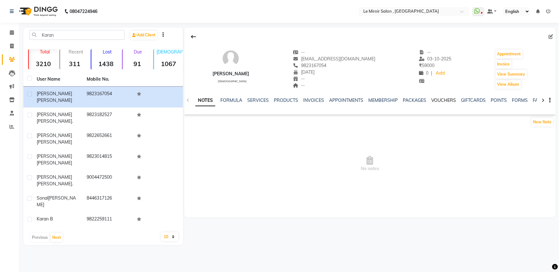
click at [434, 99] on link "VOUCHERS" at bounding box center [443, 100] width 25 height 6
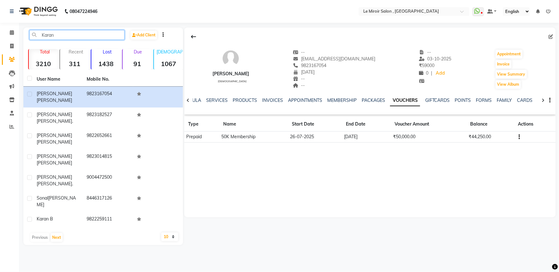
click at [110, 32] on input "Karan" at bounding box center [76, 35] width 95 height 10
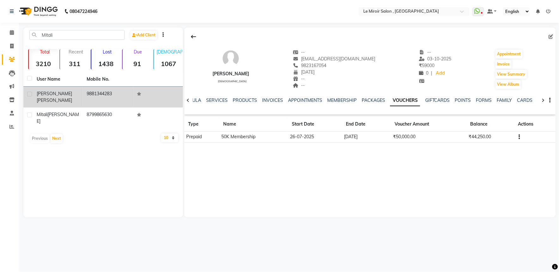
click at [100, 96] on td "9881344283" at bounding box center [108, 97] width 50 height 21
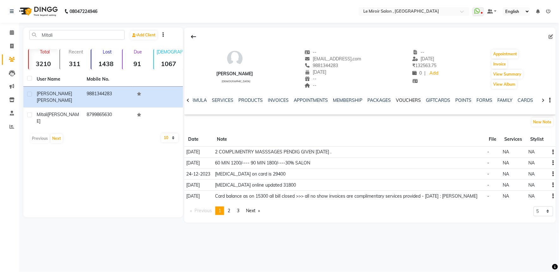
click at [402, 100] on link "VOUCHERS" at bounding box center [408, 100] width 25 height 6
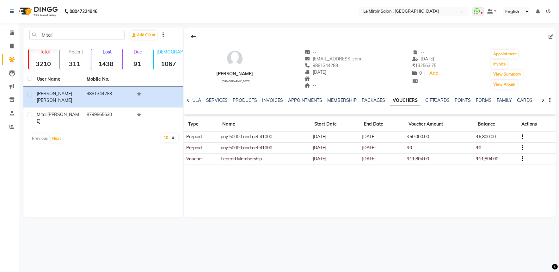
click at [271, 104] on div "NOTES FORMULA SERVICES PRODUCTS INVOICES APPOINTMENTS MEMBERSHIP PACKAGES VOUCH…" at bounding box center [362, 103] width 334 height 12
click at [336, 65] on span "9881344283" at bounding box center [322, 66] width 34 height 6
copy span "9881344283"
click at [271, 100] on link "INVOICES" at bounding box center [272, 100] width 21 height 6
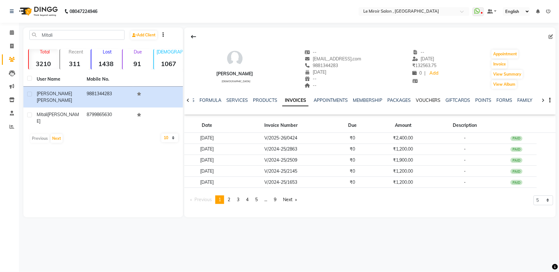
click at [431, 102] on link "VOUCHERS" at bounding box center [428, 100] width 25 height 6
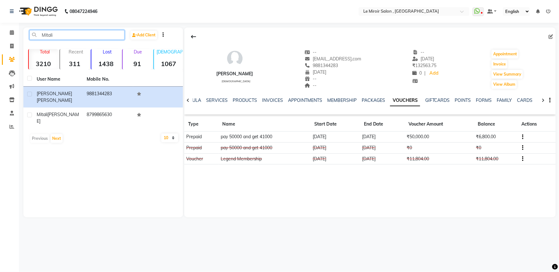
click at [81, 33] on input "Mitali" at bounding box center [76, 35] width 95 height 10
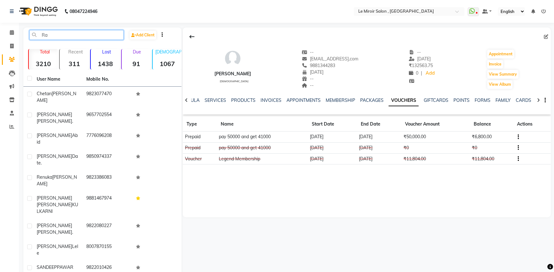
paste input "9881344283"
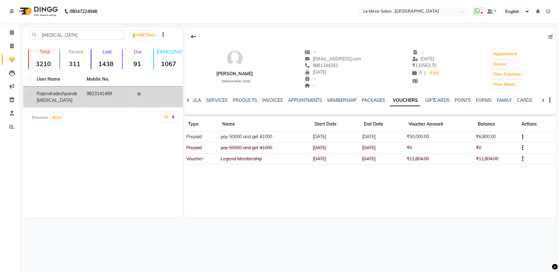
click at [57, 99] on span "deshpande [MEDICAL_DATA]" at bounding box center [57, 97] width 41 height 12
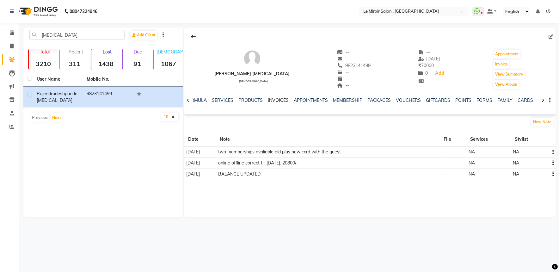
click at [276, 102] on link "INVOICES" at bounding box center [278, 100] width 21 height 6
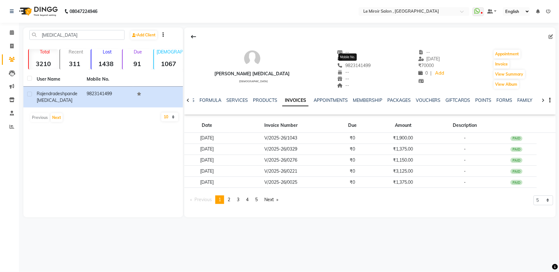
click at [350, 64] on span "9823141499" at bounding box center [354, 66] width 34 height 6
copy span "9823141499"
click at [417, 98] on link "VOUCHERS" at bounding box center [428, 100] width 25 height 6
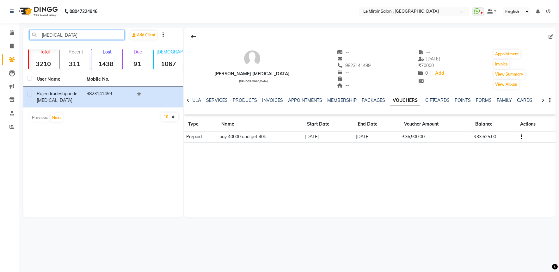
click at [49, 36] on input "[MEDICAL_DATA]" at bounding box center [76, 35] width 95 height 10
paste input "9823077470"
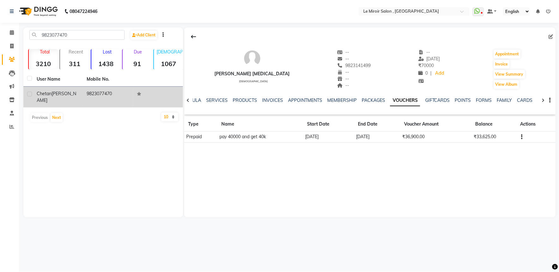
click at [78, 95] on div "[PERSON_NAME]" at bounding box center [58, 96] width 42 height 13
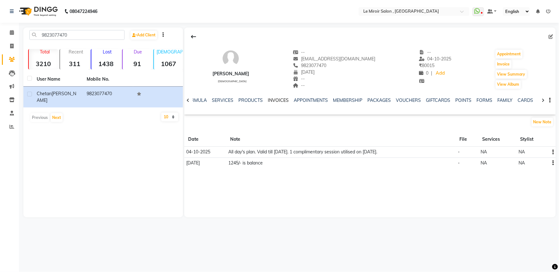
click at [282, 101] on link "INVOICES" at bounding box center [278, 100] width 21 height 6
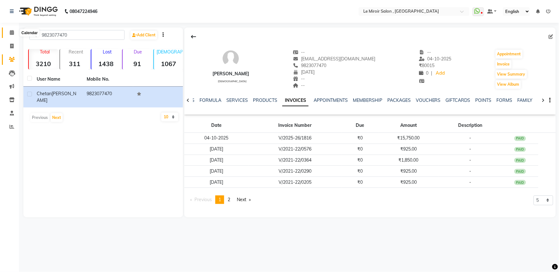
click at [14, 32] on span at bounding box center [11, 32] width 11 height 7
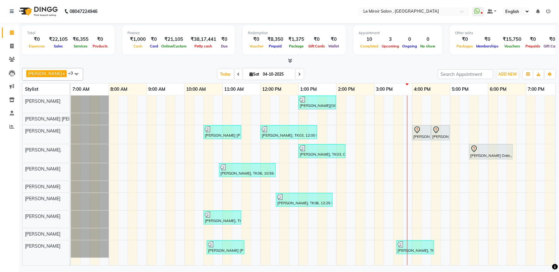
click at [296, 71] on span at bounding box center [300, 74] width 8 height 10
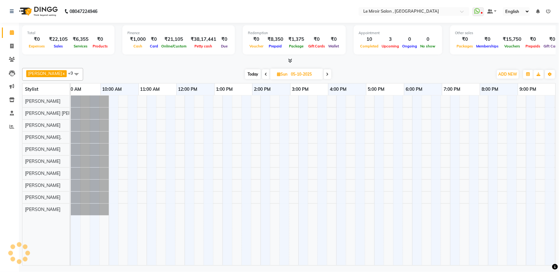
scroll to position [0, 84]
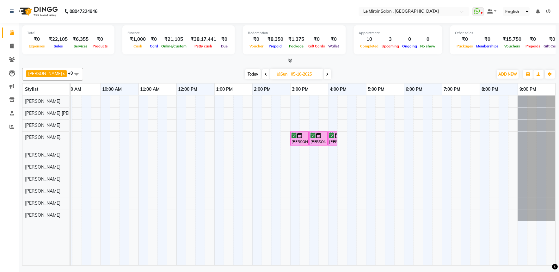
click at [265, 75] on icon at bounding box center [266, 74] width 3 height 4
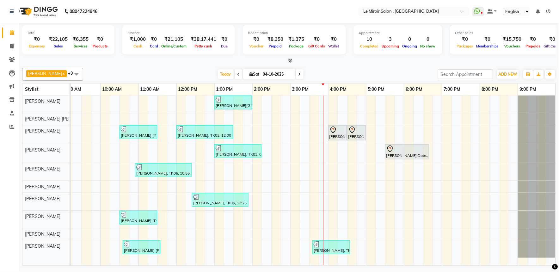
click at [296, 74] on span at bounding box center [300, 74] width 8 height 10
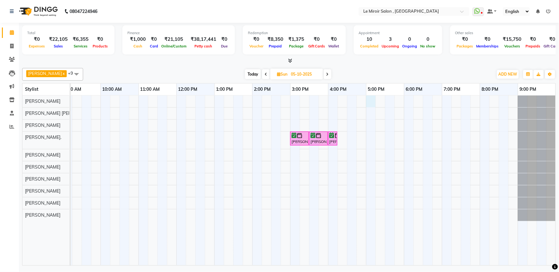
click at [370, 102] on div "[PERSON_NAME], 03:00 PM-03:30 PM, WAXING Full Arms [PERSON_NAME], 03:30 PM-04:0…" at bounding box center [271, 180] width 569 height 170
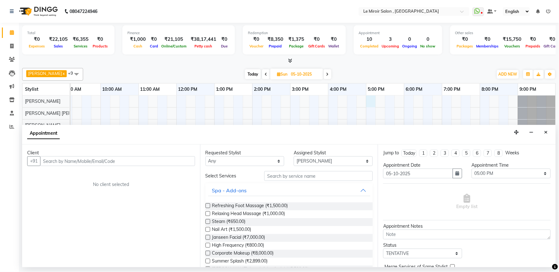
click at [78, 159] on input "text" at bounding box center [117, 161] width 155 height 10
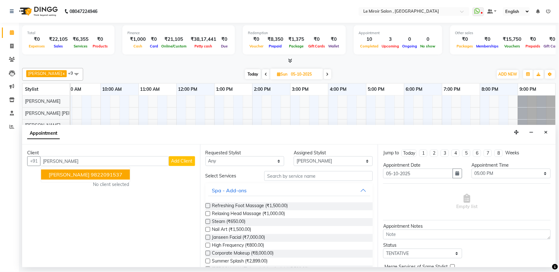
click at [75, 172] on button "[PERSON_NAME] 9822091537" at bounding box center [85, 174] width 89 height 10
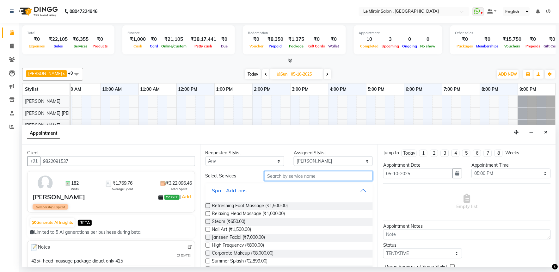
click at [270, 176] on input "text" at bounding box center [318, 176] width 108 height 10
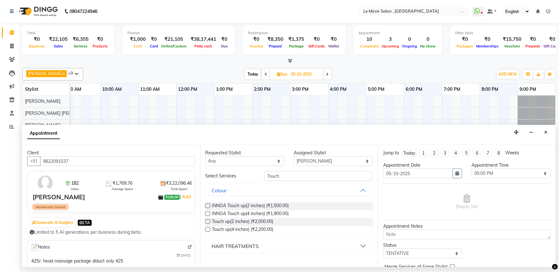
click at [209, 212] on label at bounding box center [207, 213] width 5 height 5
click at [209, 212] on input "checkbox" at bounding box center [207, 214] width 4 height 4
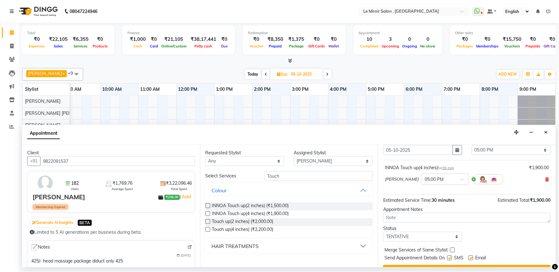
scroll to position [38, 0]
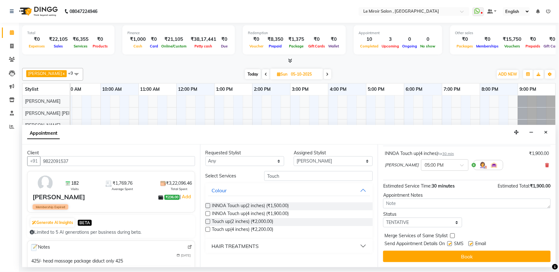
click at [471, 242] on label at bounding box center [470, 243] width 5 height 5
click at [471, 242] on input "checkbox" at bounding box center [470, 244] width 4 height 4
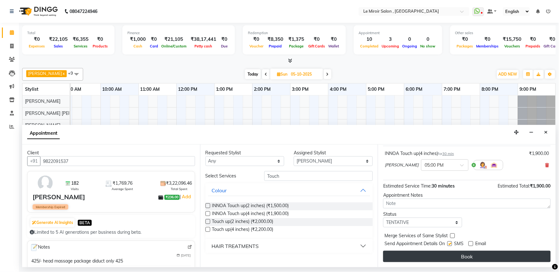
click at [464, 260] on button "Book" at bounding box center [467, 256] width 168 height 11
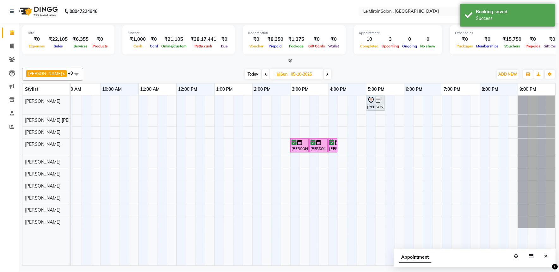
click at [265, 73] on icon at bounding box center [266, 74] width 3 height 4
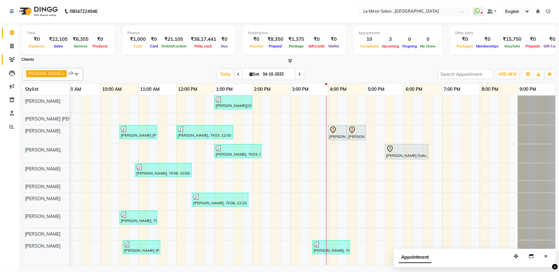
click at [10, 58] on icon at bounding box center [12, 59] width 6 height 5
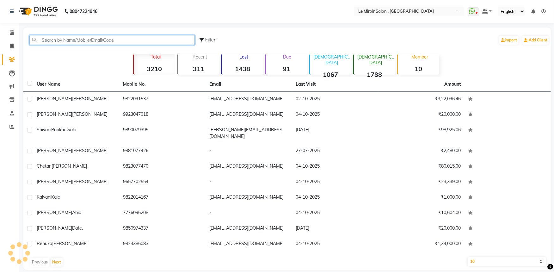
click at [52, 39] on input "text" at bounding box center [111, 40] width 165 height 10
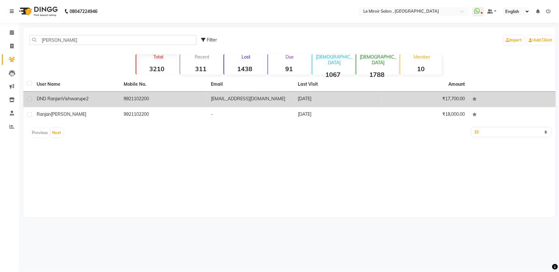
click at [69, 101] on span "Vishwarupe2" at bounding box center [75, 99] width 27 height 6
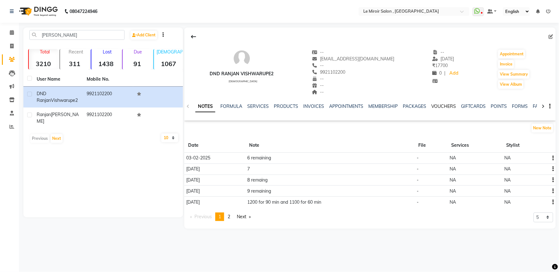
click at [445, 107] on link "VOUCHERS" at bounding box center [443, 106] width 25 height 6
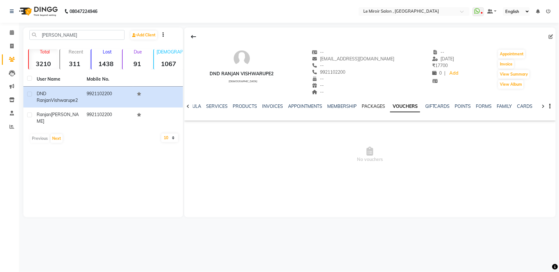
click at [380, 107] on link "PACKAGES" at bounding box center [373, 106] width 23 height 6
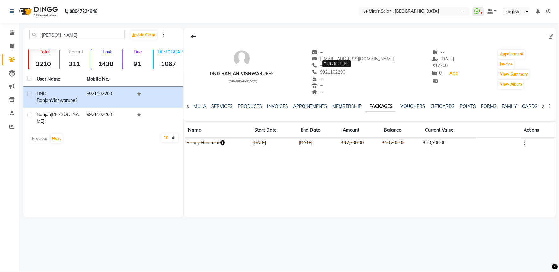
click at [345, 71] on span "9921102200" at bounding box center [329, 72] width 34 height 6
click at [77, 31] on input "[PERSON_NAME]" at bounding box center [76, 35] width 95 height 10
paste input "9689709933"
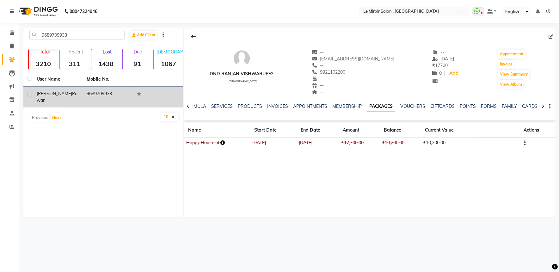
click at [94, 89] on td "9689709933" at bounding box center [108, 97] width 50 height 21
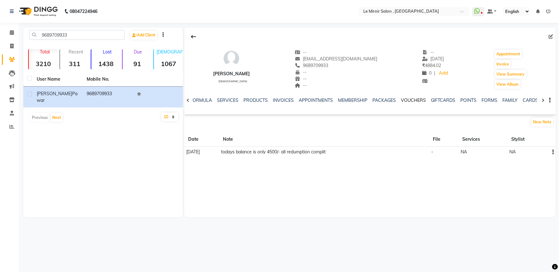
click at [410, 100] on link "VOUCHERS" at bounding box center [413, 100] width 25 height 6
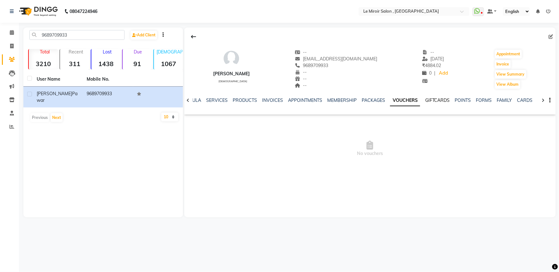
click at [436, 100] on link "GIFTCARDS" at bounding box center [437, 100] width 25 height 6
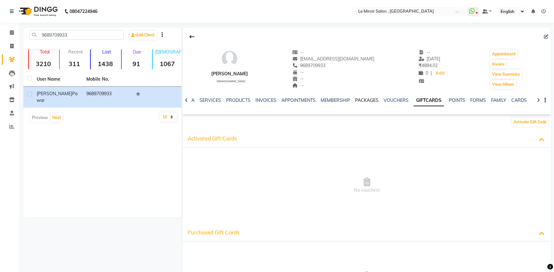
click at [366, 100] on link "PACKAGES" at bounding box center [366, 100] width 23 height 6
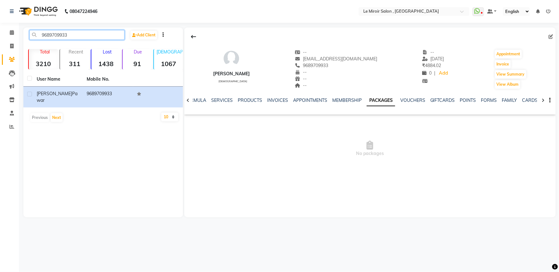
click at [61, 34] on input "9689709933" at bounding box center [76, 35] width 95 height 10
paste input "7208232010"
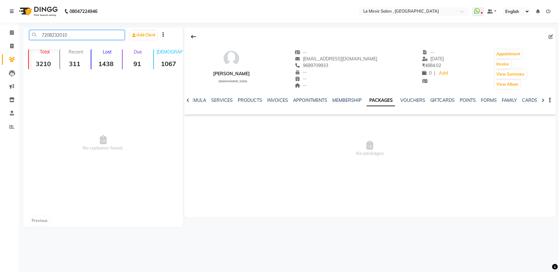
click at [52, 36] on input "7208232010" at bounding box center [76, 35] width 95 height 10
paste input "9607690083"
click at [55, 35] on input "9607690083" at bounding box center [76, 35] width 95 height 10
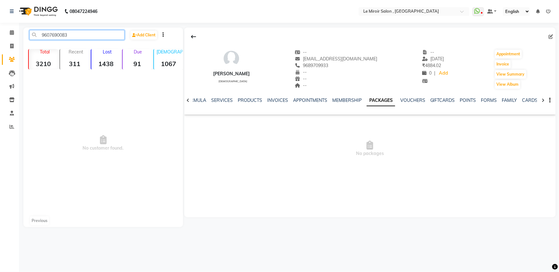
paste input "422037007"
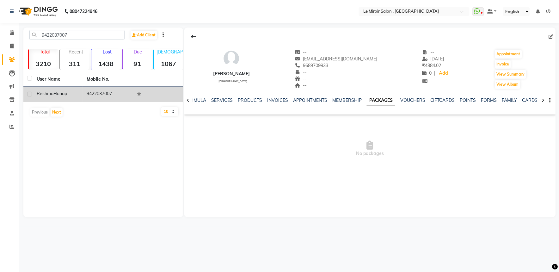
click at [89, 96] on td "9422037007" at bounding box center [108, 94] width 50 height 15
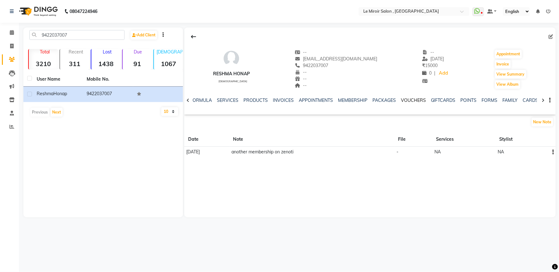
click at [408, 100] on link "VOUCHERS" at bounding box center [413, 100] width 25 height 6
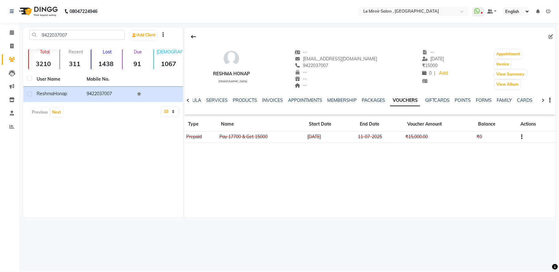
click at [355, 100] on ul "NOTES FORMULA SERVICES PRODUCTS INVOICES APPOINTMENTS MEMBERSHIP PACKAGES VOUCH…" at bounding box center [360, 100] width 401 height 7
click at [362, 100] on link "PACKAGES" at bounding box center [373, 100] width 23 height 6
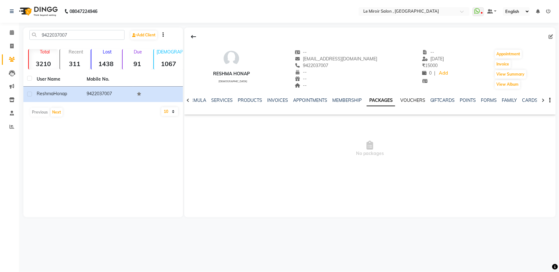
click at [407, 99] on link "VOUCHERS" at bounding box center [412, 100] width 25 height 6
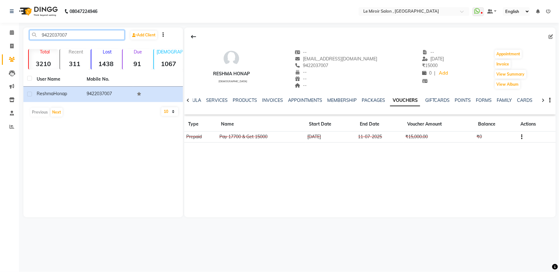
click at [62, 34] on input "9422037007" at bounding box center [76, 35] width 95 height 10
paste input "850559894"
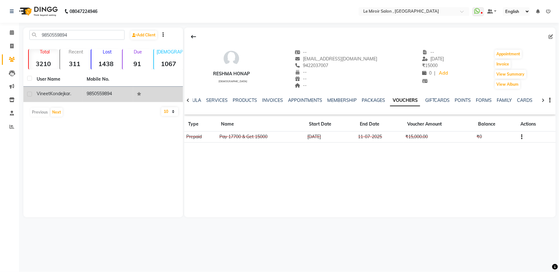
click at [96, 97] on td "9850559894" at bounding box center [108, 94] width 50 height 15
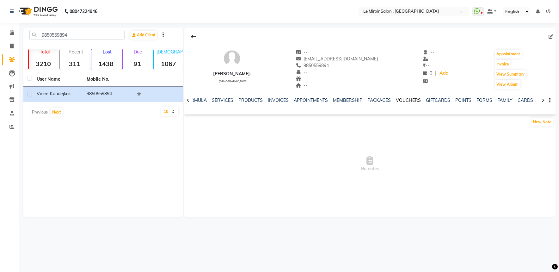
click at [402, 100] on link "VOUCHERS" at bounding box center [408, 100] width 25 height 6
click at [372, 102] on link "PACKAGES" at bounding box center [373, 100] width 23 height 6
click at [58, 38] on input "9850559894" at bounding box center [76, 35] width 95 height 10
paste input "974337"
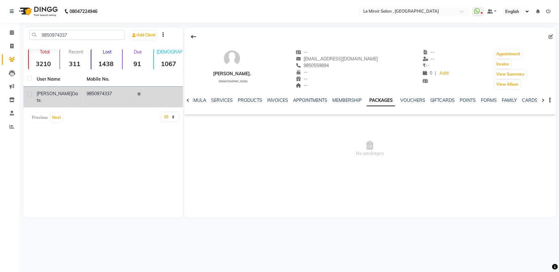
click at [65, 90] on div "[PERSON_NAME] Date." at bounding box center [58, 96] width 42 height 13
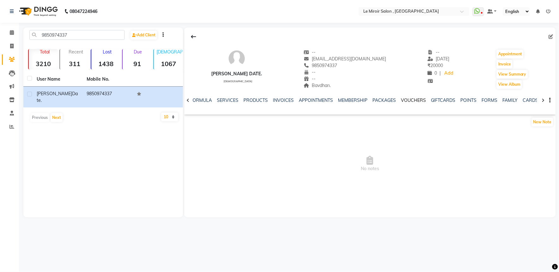
click at [408, 100] on link "VOUCHERS" at bounding box center [413, 100] width 25 height 6
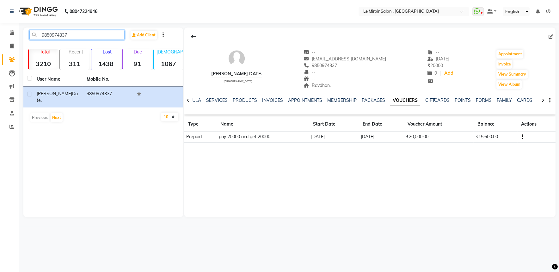
click at [58, 36] on input "9850974337" at bounding box center [76, 35] width 95 height 10
paste input "22665505"
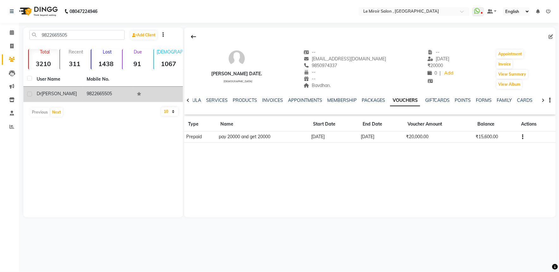
click at [75, 94] on div "[PERSON_NAME]" at bounding box center [58, 93] width 42 height 7
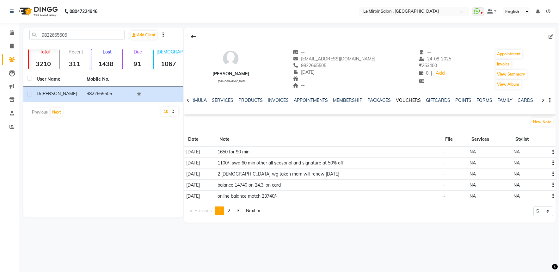
click at [416, 98] on link "VOUCHERS" at bounding box center [408, 100] width 25 height 6
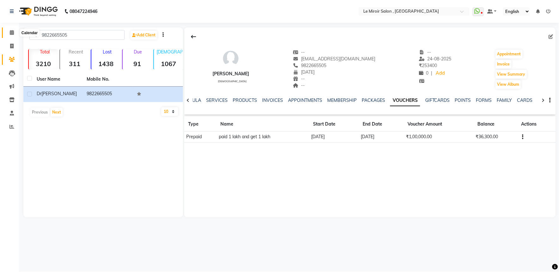
click at [13, 30] on span at bounding box center [11, 32] width 11 height 7
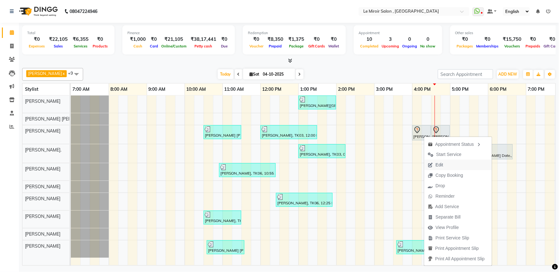
click at [439, 164] on span "Edit" at bounding box center [440, 165] width 8 height 7
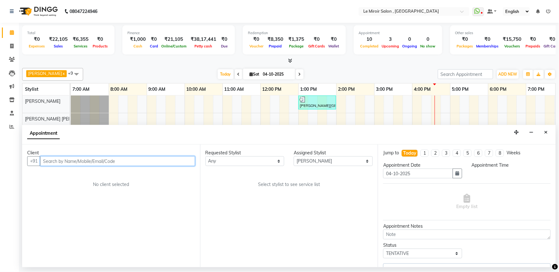
scroll to position [0, 84]
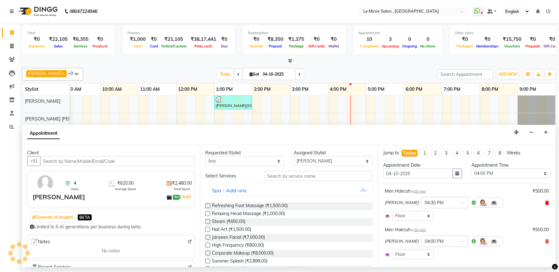
click at [545, 201] on icon at bounding box center [547, 202] width 4 height 4
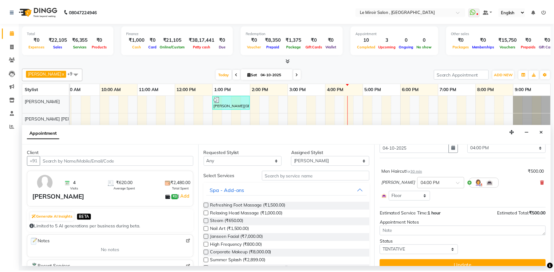
scroll to position [35, 0]
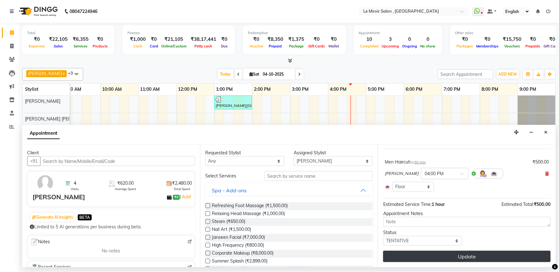
click at [413, 254] on button "Update" at bounding box center [467, 256] width 168 height 11
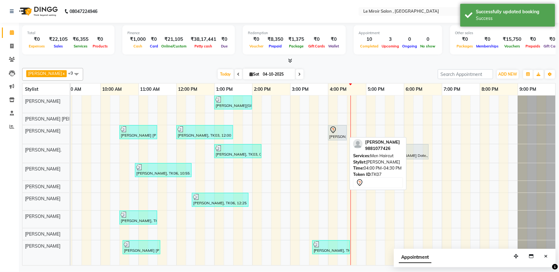
click at [334, 133] on icon at bounding box center [333, 130] width 8 height 8
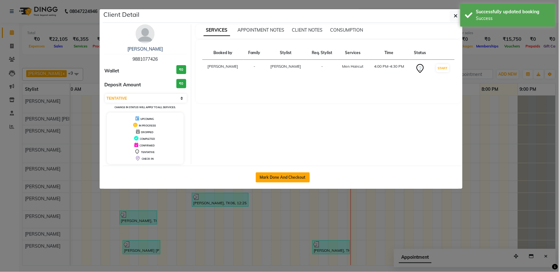
click at [277, 179] on button "Mark Done And Checkout" at bounding box center [283, 177] width 54 height 10
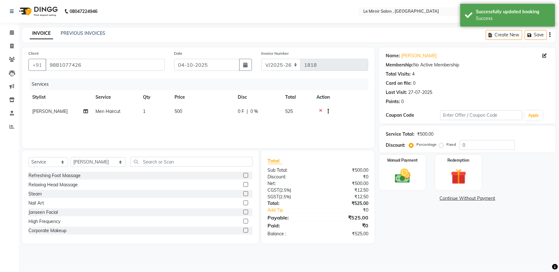
click at [201, 114] on td "500" at bounding box center [202, 111] width 63 height 15
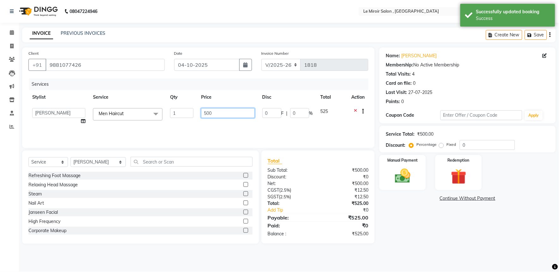
click at [206, 114] on input "500" at bounding box center [227, 113] width 53 height 10
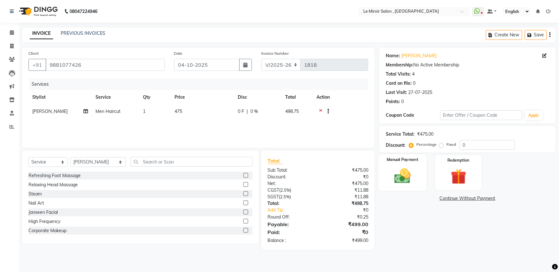
click at [419, 177] on div "Manual Payment" at bounding box center [402, 172] width 48 height 37
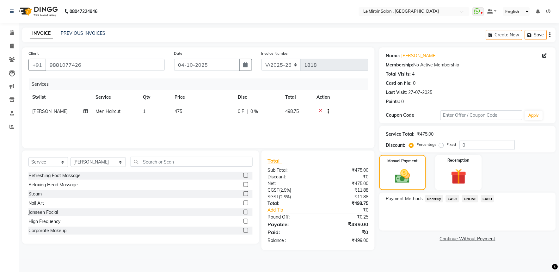
click at [450, 198] on span "CASH" at bounding box center [453, 198] width 14 height 7
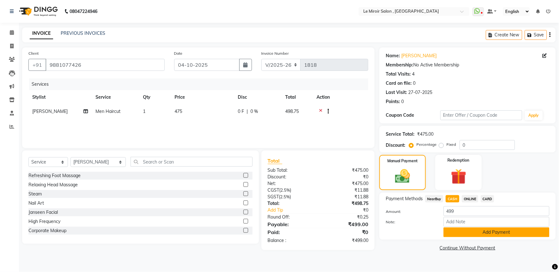
click at [459, 233] on button "Add Payment" at bounding box center [496, 232] width 106 height 10
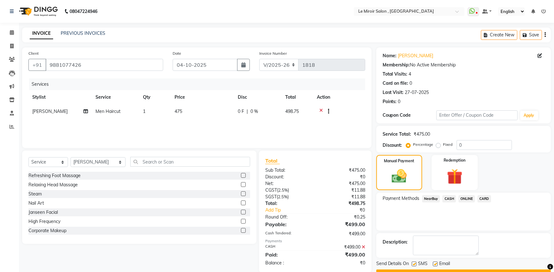
click at [413, 263] on label at bounding box center [414, 263] width 5 height 5
click at [413, 263] on input "checkbox" at bounding box center [414, 264] width 4 height 4
click at [437, 263] on label at bounding box center [435, 263] width 5 height 5
click at [437, 263] on input "checkbox" at bounding box center [435, 264] width 4 height 4
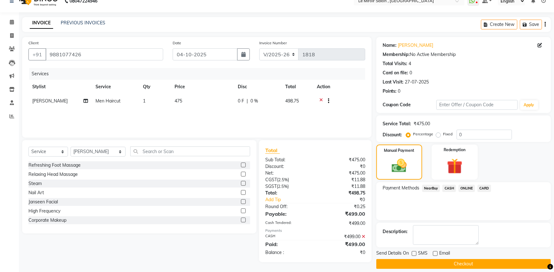
scroll to position [16, 0]
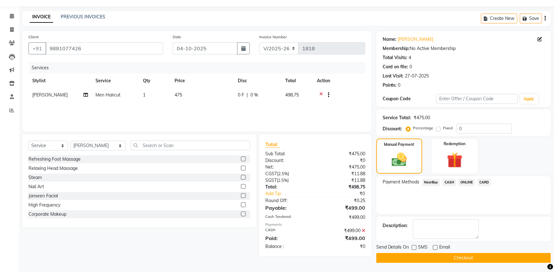
click at [436, 257] on button "Checkout" at bounding box center [463, 258] width 174 height 10
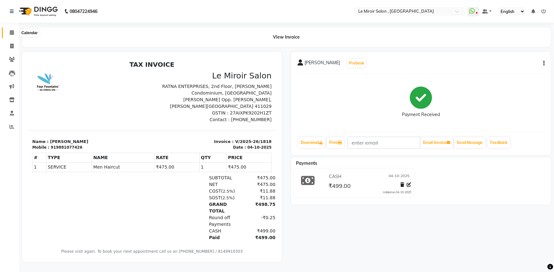
click at [12, 32] on icon at bounding box center [12, 32] width 4 height 5
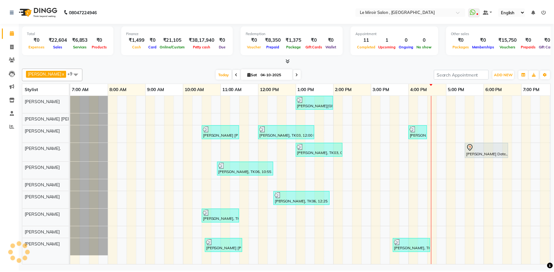
scroll to position [0, 84]
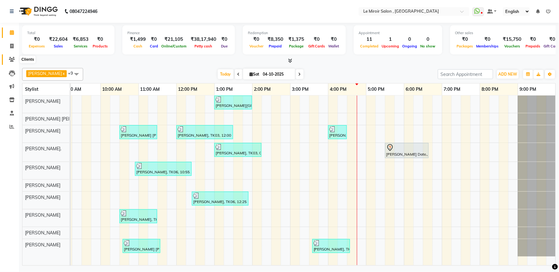
click at [13, 58] on icon at bounding box center [12, 59] width 6 height 5
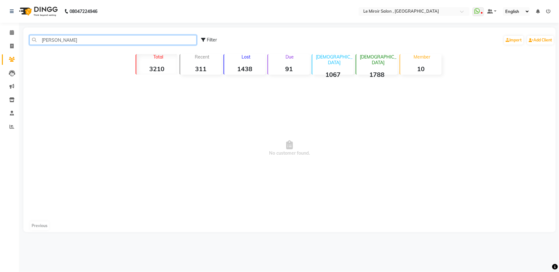
click at [43, 42] on input "Sinnarkar" at bounding box center [112, 40] width 167 height 10
paste input "9503221191"
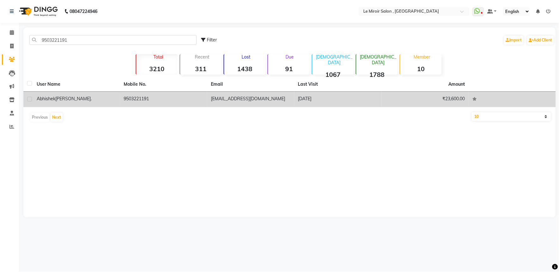
click at [80, 99] on div "Abhishek Vairagi." at bounding box center [77, 98] width 80 height 7
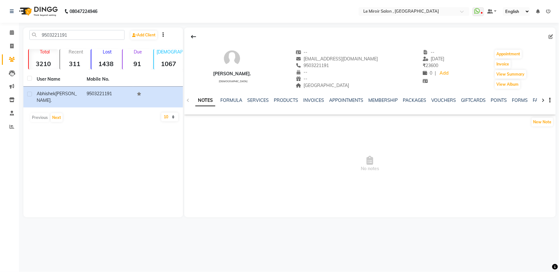
click at [442, 103] on div "VOUCHERS" at bounding box center [443, 100] width 25 height 7
click at [442, 99] on link "VOUCHERS" at bounding box center [443, 100] width 25 height 6
click at [368, 100] on link "PACKAGES" at bounding box center [373, 100] width 23 height 6
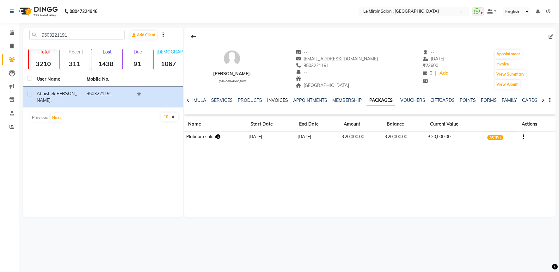
click at [269, 100] on link "INVOICES" at bounding box center [277, 100] width 21 height 6
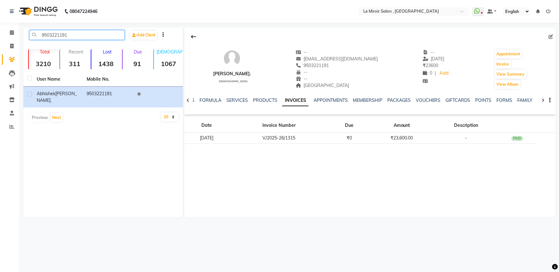
click at [68, 32] on input "9503221191" at bounding box center [76, 35] width 95 height 10
paste input "7028007865"
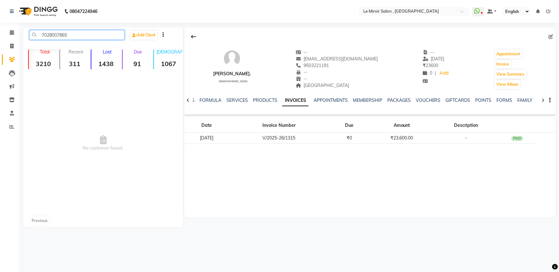
type input "7028007865"
click at [13, 33] on icon at bounding box center [12, 32] width 4 height 5
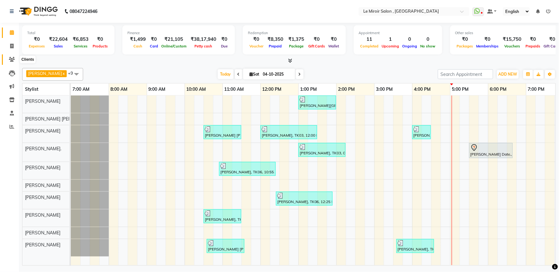
click at [9, 59] on icon at bounding box center [12, 59] width 6 height 5
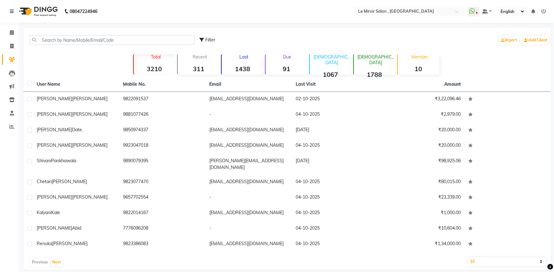
click at [66, 30] on div "Filter Import Add Client" at bounding box center [287, 40] width 525 height 20
click at [66, 43] on input "text" at bounding box center [111, 40] width 165 height 10
paste input "9890143910"
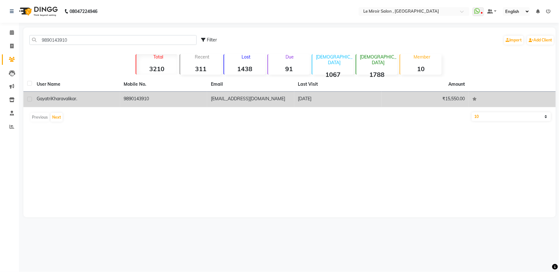
click at [86, 96] on div "Gayatri Kharavalikar." at bounding box center [77, 98] width 80 height 7
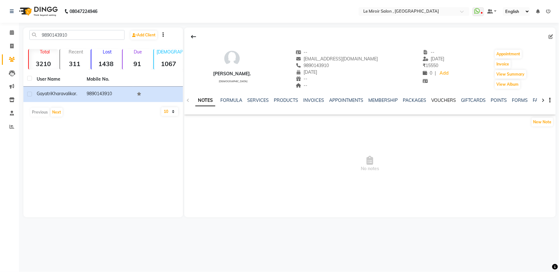
click at [449, 99] on link "VOUCHERS" at bounding box center [443, 100] width 25 height 6
click at [378, 99] on link "PACKAGES" at bounding box center [373, 100] width 23 height 6
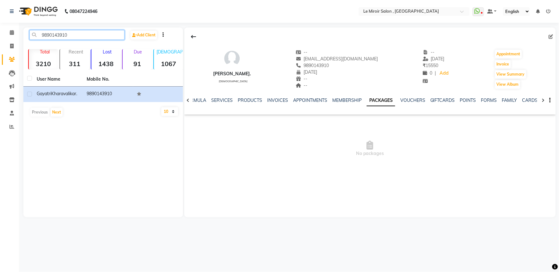
click at [62, 33] on input "9890143910" at bounding box center [76, 35] width 95 height 10
paste input "934191"
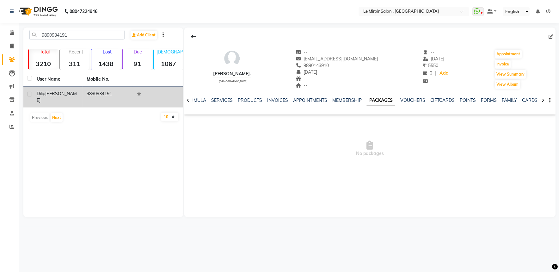
click at [81, 97] on td "[PERSON_NAME]" at bounding box center [58, 97] width 50 height 21
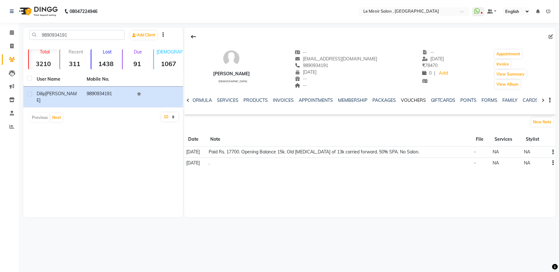
click at [419, 97] on link "VOUCHERS" at bounding box center [413, 100] width 25 height 6
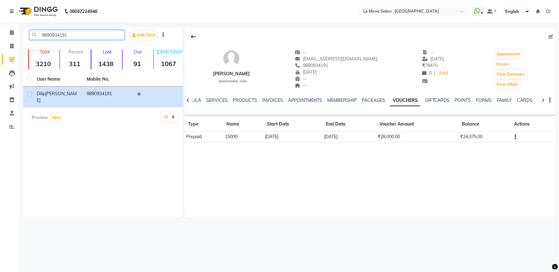
click at [51, 39] on input "9890934191" at bounding box center [76, 35] width 95 height 10
paste input "50214780"
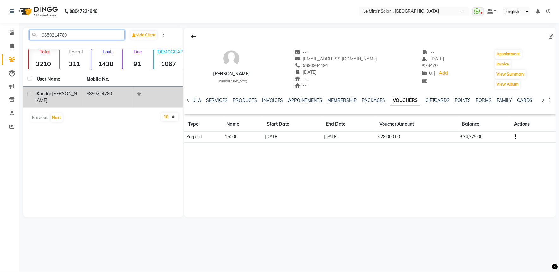
type input "9850214780"
click at [78, 100] on td "Kundan Nehete" at bounding box center [58, 97] width 50 height 21
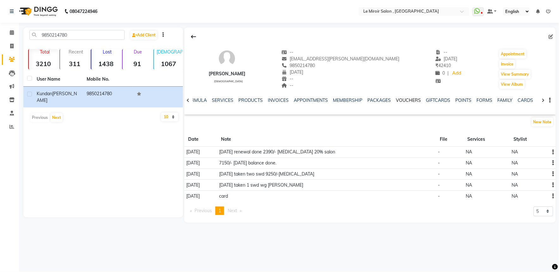
click at [408, 100] on link "VOUCHERS" at bounding box center [408, 100] width 25 height 6
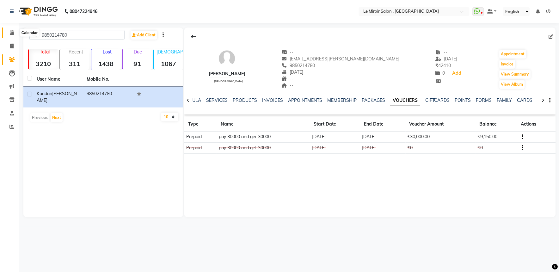
click at [9, 32] on span at bounding box center [11, 32] width 11 height 7
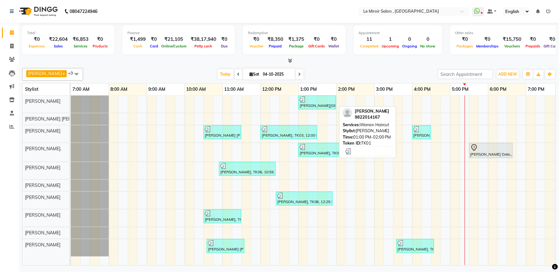
click at [329, 102] on div "[PERSON_NAME][GEOGRAPHIC_DATA], 01:00 PM-02:00 PM, Women Haircut" at bounding box center [317, 102] width 36 height 12
select select "3"
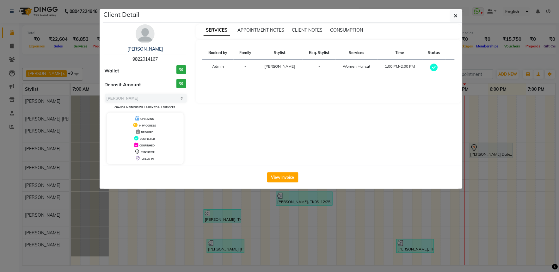
click at [155, 63] on div "Kalyani Kale 9822014167 Wallet ₹0 Deposit Amount ₹0 Select MARK DONE UPCOMING C…" at bounding box center [146, 94] width 92 height 140
drag, startPoint x: 155, startPoint y: 63, endPoint x: 152, endPoint y: 60, distance: 3.6
click at [152, 60] on span "9822014167" at bounding box center [144, 59] width 25 height 6
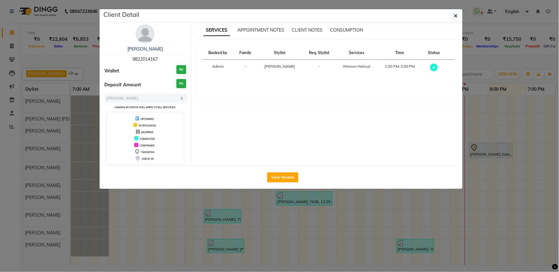
copy span "9822014167"
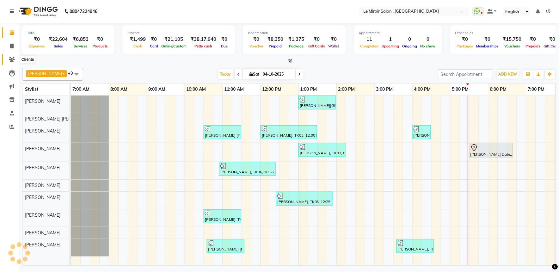
click at [13, 56] on span at bounding box center [11, 59] width 11 height 7
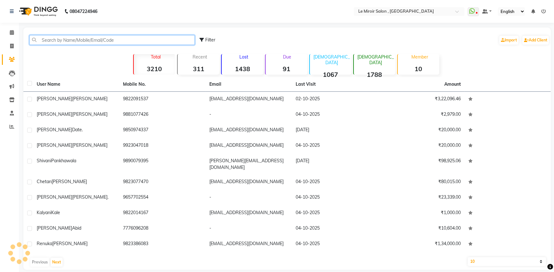
click at [61, 41] on input "text" at bounding box center [111, 40] width 165 height 10
paste input "90490 00060"
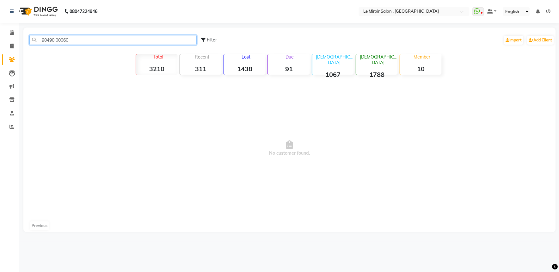
click at [53, 35] on input "90490 00060" at bounding box center [112, 40] width 167 height 10
click at [54, 39] on input "90490 00060" at bounding box center [112, 40] width 167 height 10
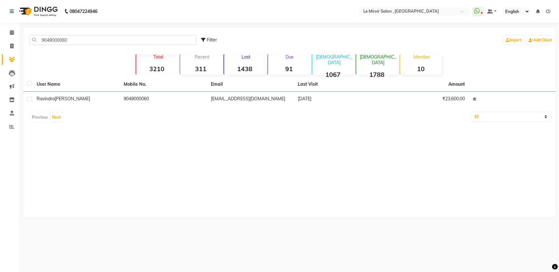
click at [112, 109] on div "User Name Mobile No. Email Last Visit Amount Ravindra Chougule 9049000060 choug…" at bounding box center [289, 101] width 532 height 48
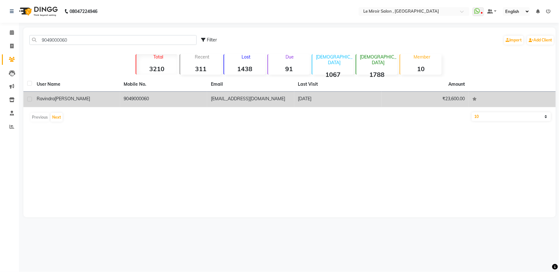
click at [116, 102] on div "Ravindra Chougule" at bounding box center [77, 98] width 80 height 7
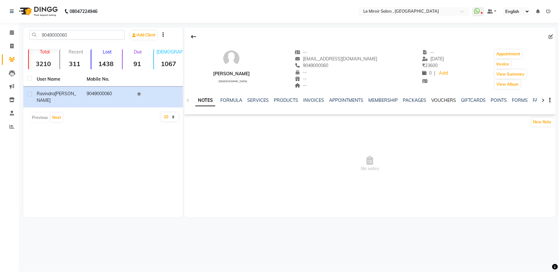
click at [431, 100] on link "VOUCHERS" at bounding box center [443, 100] width 25 height 6
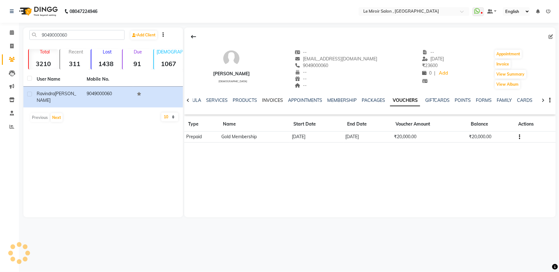
click at [274, 101] on link "INVOICES" at bounding box center [272, 100] width 21 height 6
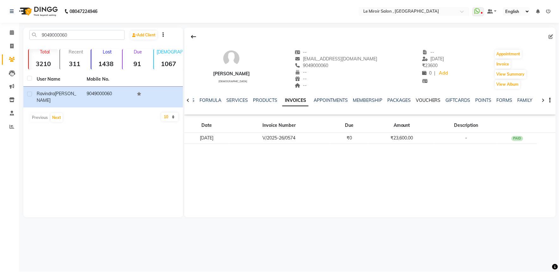
click at [431, 100] on link "VOUCHERS" at bounding box center [428, 100] width 25 height 6
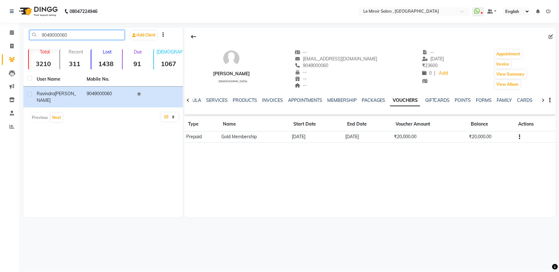
click at [52, 36] on input "9049000060" at bounding box center [76, 35] width 95 height 10
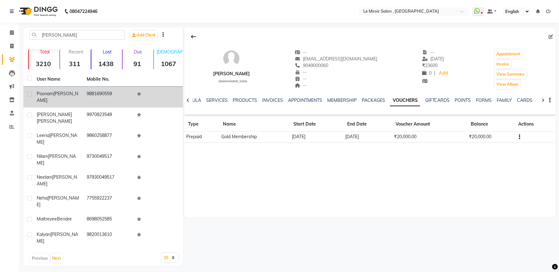
click at [121, 95] on td "9881690559" at bounding box center [108, 97] width 50 height 21
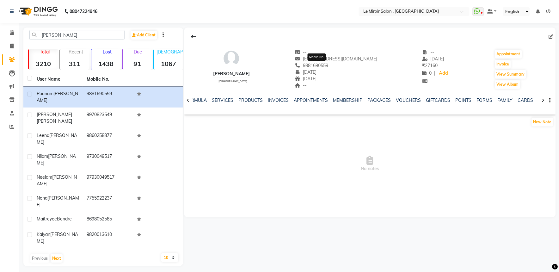
click at [322, 67] on span "9881690559" at bounding box center [312, 66] width 34 height 6
copy span "9881690559"
click at [47, 33] on input "[PERSON_NAME]" at bounding box center [76, 35] width 95 height 10
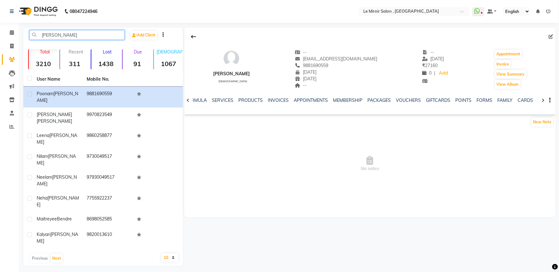
paste input "9850974337"
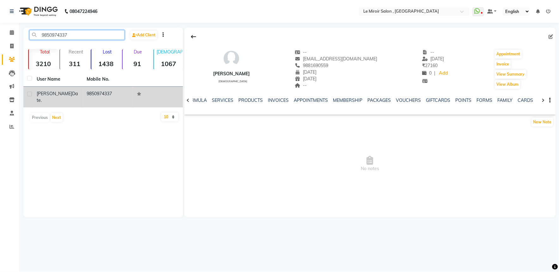
type input "9850974337"
click at [61, 91] on span "Date." at bounding box center [57, 97] width 41 height 12
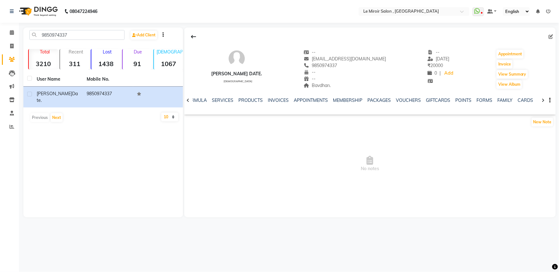
click at [388, 97] on ul "NOTES FORMULA SERVICES PRODUCTS INVOICES APPOINTMENTS MEMBERSHIP PACKAGES VOUCH…" at bounding box center [360, 100] width 401 height 7
click at [398, 99] on link "VOUCHERS" at bounding box center [408, 100] width 25 height 6
click at [362, 101] on link "PACKAGES" at bounding box center [373, 100] width 23 height 6
click at [412, 99] on link "VOUCHERS" at bounding box center [412, 100] width 25 height 6
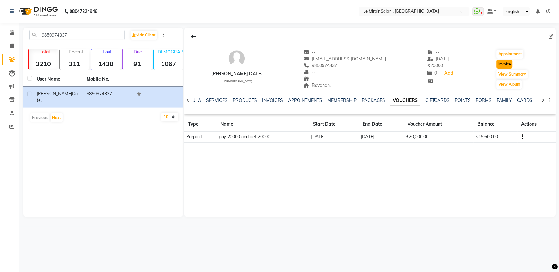
click at [500, 61] on button "Invoice" at bounding box center [505, 64] width 16 height 9
select select "53"
select select "service"
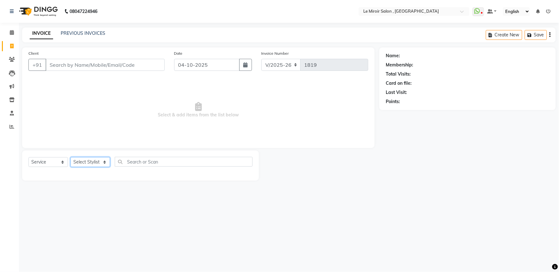
click at [85, 165] on select "Select Stylist" at bounding box center [90, 162] width 40 height 10
type input "9850974337"
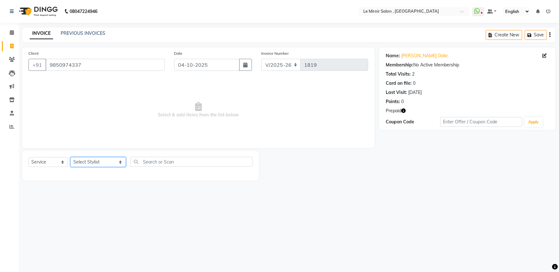
select select "43590"
click at [70, 157] on select "Select Stylist [PERSON_NAME] [PERSON_NAME] CA [PERSON_NAME] [PERSON_NAME] Front…" at bounding box center [97, 162] width 55 height 10
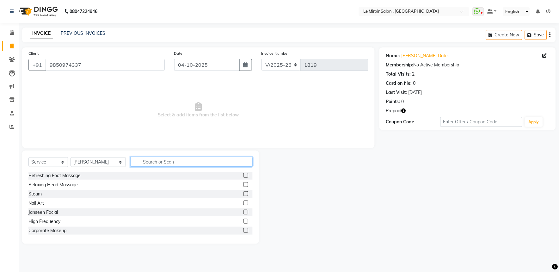
click at [151, 162] on input "text" at bounding box center [192, 162] width 122 height 10
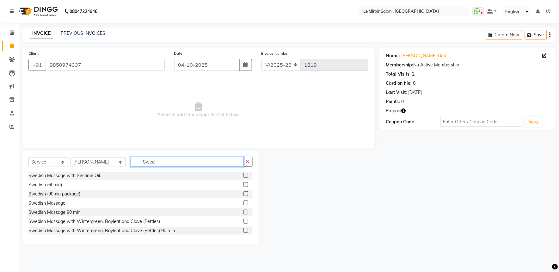
type input "Swed"
click at [243, 222] on label at bounding box center [245, 221] width 5 height 5
click at [243, 222] on input "checkbox" at bounding box center [245, 221] width 4 height 4
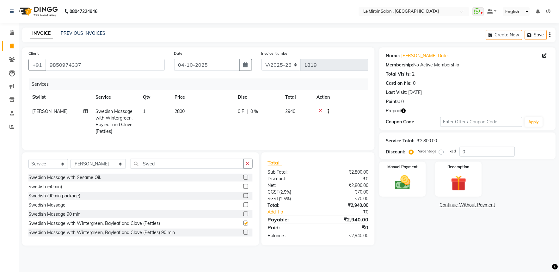
checkbox input "false"
click at [187, 104] on td "2800" at bounding box center [202, 121] width 63 height 34
select select "43590"
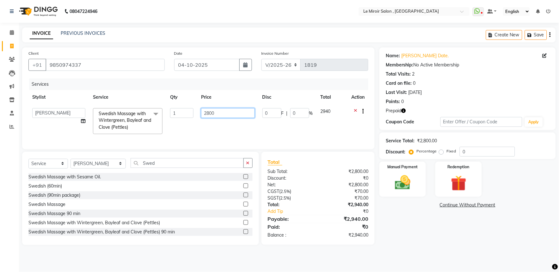
click at [209, 113] on input "2800" at bounding box center [227, 113] width 53 height 10
type input "2750"
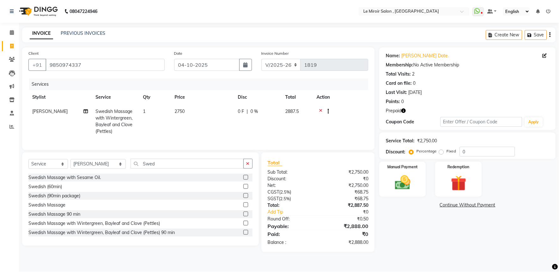
click at [186, 162] on div "Select Service Product Membership Package Voucher Prepaid Gift Card Select Styl…" at bounding box center [140, 198] width 237 height 93
click at [102, 169] on select "Select Stylist [PERSON_NAME] [PERSON_NAME] CA [PERSON_NAME] [PERSON_NAME] Front…" at bounding box center [97, 164] width 55 height 10
select select "62488"
click at [70, 164] on select "Select Stylist [PERSON_NAME] [PERSON_NAME] CA [PERSON_NAME] [PERSON_NAME] Front…" at bounding box center [97, 164] width 55 height 10
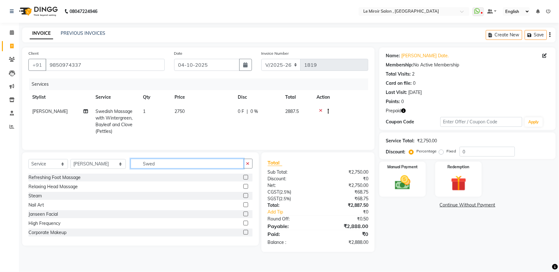
click at [154, 168] on input "Swed" at bounding box center [187, 164] width 113 height 10
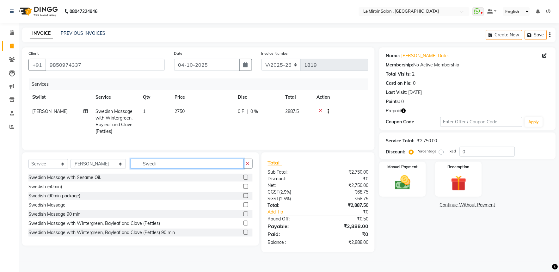
type input "Swedi"
click at [243, 225] on label at bounding box center [245, 223] width 5 height 5
click at [243, 225] on input "checkbox" at bounding box center [245, 223] width 4 height 4
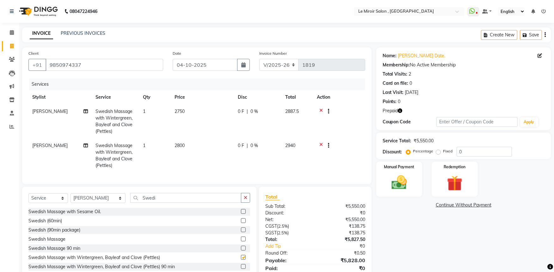
checkbox input "false"
click at [186, 146] on td "2800" at bounding box center [202, 155] width 63 height 34
select select "62488"
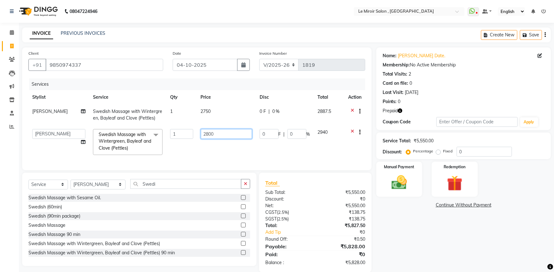
click at [205, 136] on input "2800" at bounding box center [226, 134] width 51 height 10
type input "2750"
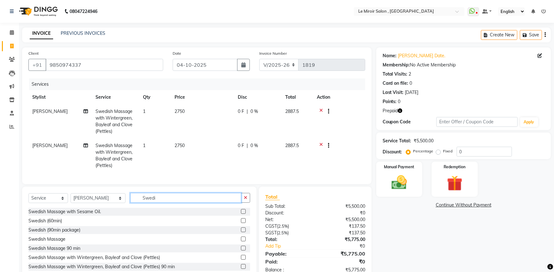
click at [155, 201] on input "Swedi" at bounding box center [185, 198] width 111 height 10
click at [76, 203] on select "Select Stylist [PERSON_NAME] [PERSON_NAME] CA [PERSON_NAME] [PERSON_NAME] Front…" at bounding box center [97, 198] width 55 height 10
select select "67539"
click at [70, 199] on select "Select Stylist [PERSON_NAME] [PERSON_NAME] CA [PERSON_NAME] [PERSON_NAME] Front…" at bounding box center [97, 198] width 55 height 10
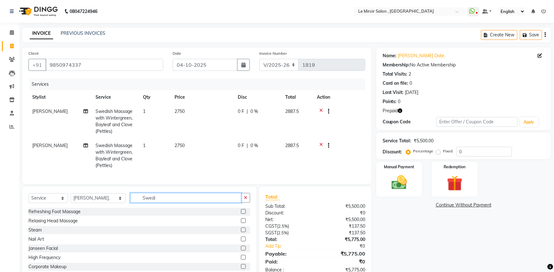
click at [155, 202] on input "Swedi" at bounding box center [185, 198] width 111 height 10
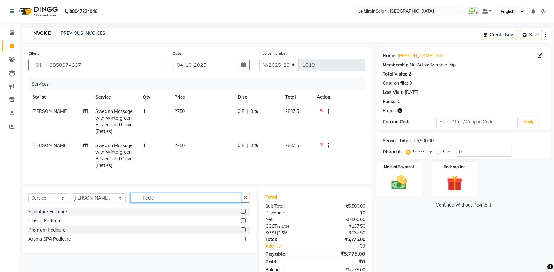
type input "Pedic"
click at [245, 214] on label at bounding box center [243, 211] width 5 height 5
click at [245, 214] on input "checkbox" at bounding box center [243, 212] width 4 height 4
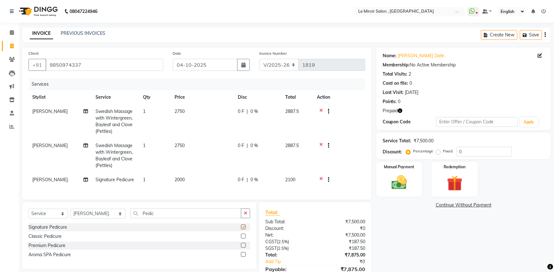
checkbox input "false"
click at [59, 63] on input "9850974337" at bounding box center [105, 65] width 118 height 12
click at [258, 118] on td "0 F | 0 %" at bounding box center [257, 121] width 47 height 34
select select "43590"
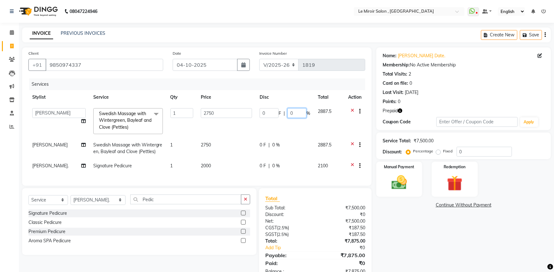
click at [291, 111] on input "0" at bounding box center [296, 113] width 19 height 10
type input "50"
click at [274, 146] on div "0 F | 0 %" at bounding box center [285, 145] width 51 height 7
select select "62488"
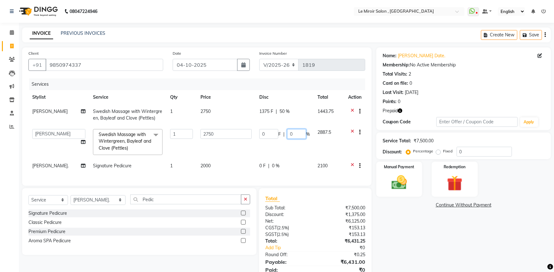
click at [289, 134] on input "0" at bounding box center [296, 134] width 19 height 10
type input "50"
click at [298, 170] on tbody "Sonu Pawara Swedish Massage with Wintergreen, Bayleaf and Clove (Pettles) 1 275…" at bounding box center [196, 139] width 337 height 70
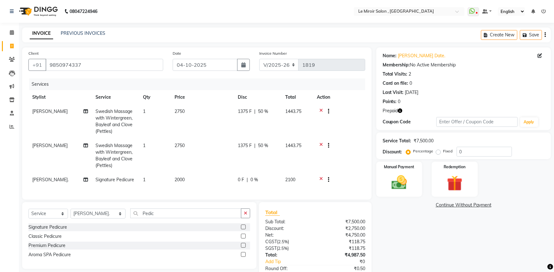
click at [260, 179] on div "0 F | 0 %" at bounding box center [258, 179] width 40 height 7
select select "67539"
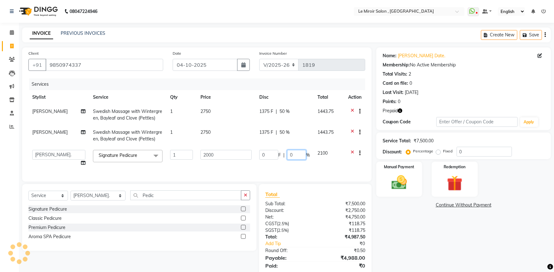
click at [289, 156] on input "0" at bounding box center [296, 155] width 19 height 10
type input "15"
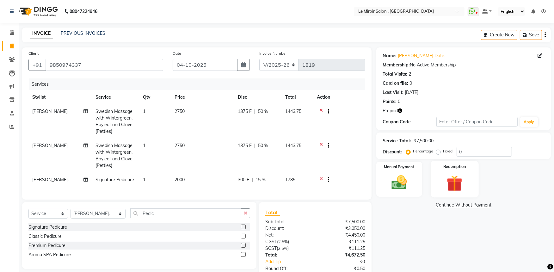
click at [453, 181] on img at bounding box center [455, 183] width 26 height 20
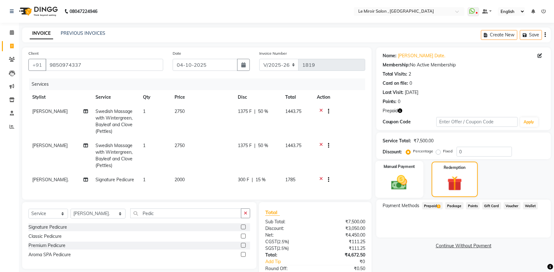
click at [411, 187] on img at bounding box center [399, 182] width 26 height 18
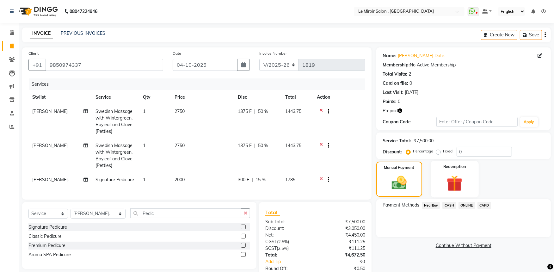
click at [456, 181] on img at bounding box center [455, 183] width 26 height 20
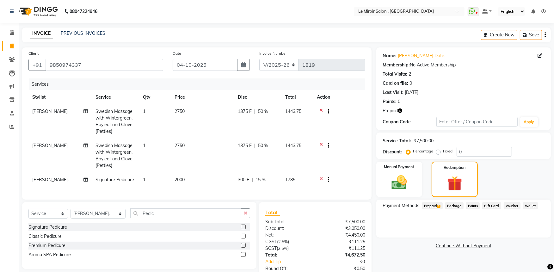
click at [431, 205] on span "Prepaid 1" at bounding box center [432, 205] width 21 height 7
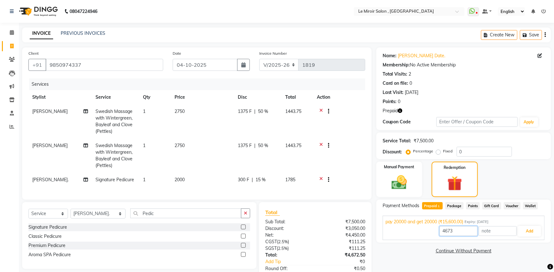
click at [447, 232] on input "4673" at bounding box center [458, 231] width 38 height 10
type input "4450"
click at [528, 229] on button "Add" at bounding box center [529, 231] width 23 height 11
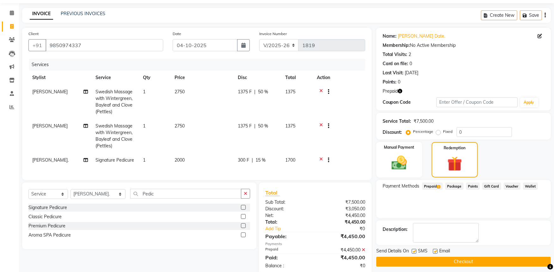
scroll to position [38, 0]
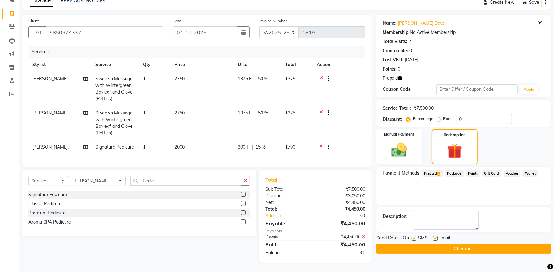
click at [413, 236] on label at bounding box center [414, 238] width 5 height 5
click at [413, 236] on input "checkbox" at bounding box center [414, 238] width 4 height 4
checkbox input "false"
click at [419, 244] on button "Checkout" at bounding box center [463, 249] width 174 height 10
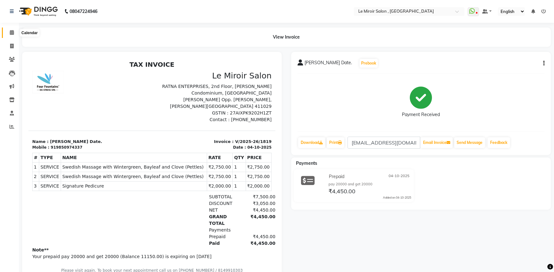
click at [10, 33] on icon at bounding box center [12, 32] width 4 height 5
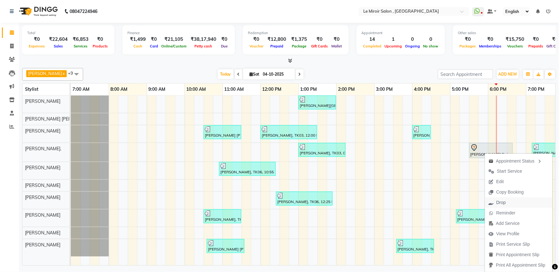
click at [503, 202] on span "Drop" at bounding box center [500, 202] width 9 height 7
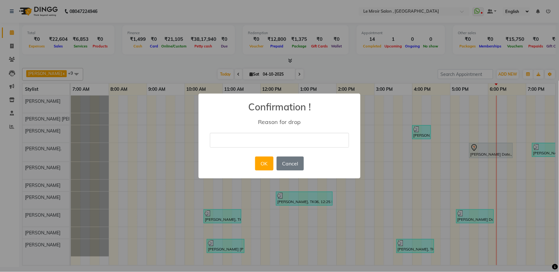
click at [262, 141] on input "text" at bounding box center [279, 140] width 139 height 15
type input "Cancelled."
click at [264, 165] on button "OK" at bounding box center [264, 163] width 18 height 14
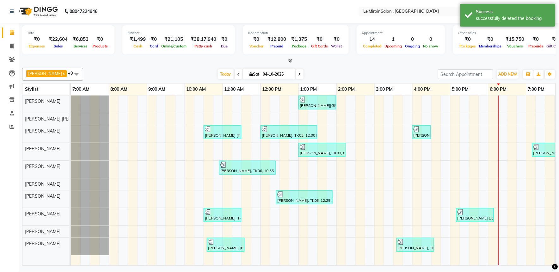
click at [298, 74] on icon at bounding box center [299, 74] width 3 height 4
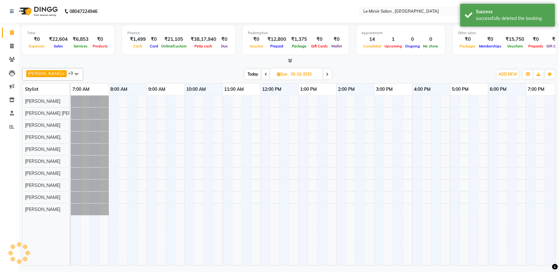
scroll to position [0, 84]
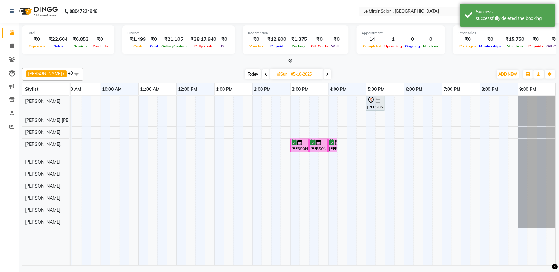
click at [250, 72] on span "Today" at bounding box center [253, 74] width 16 height 10
type input "04-10-2025"
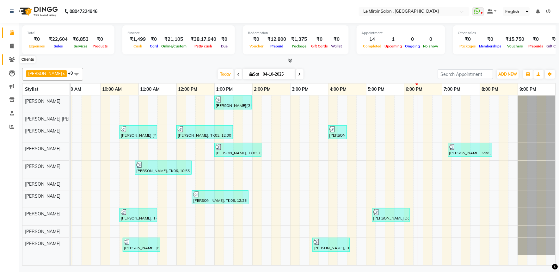
click at [9, 59] on icon at bounding box center [12, 59] width 6 height 5
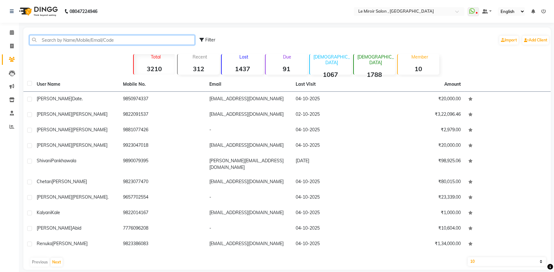
click at [74, 40] on input "text" at bounding box center [111, 40] width 165 height 10
paste input "9890934191"
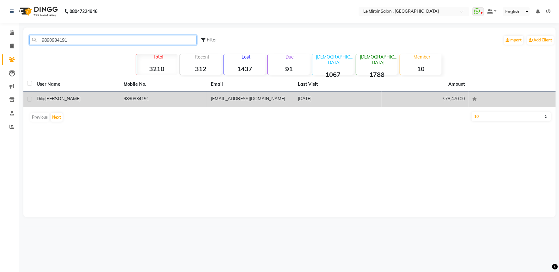
type input "9890934191"
click at [92, 100] on div "[PERSON_NAME]" at bounding box center [77, 98] width 80 height 7
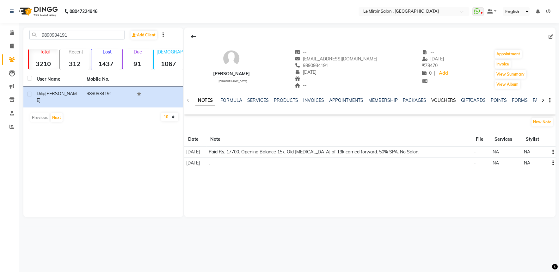
click at [443, 97] on link "VOUCHERS" at bounding box center [443, 100] width 25 height 6
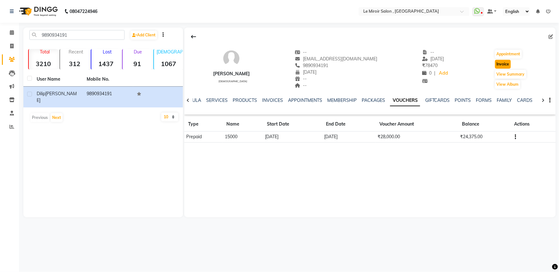
click at [500, 63] on button "Invoice" at bounding box center [503, 64] width 16 height 9
select select "53"
select select "service"
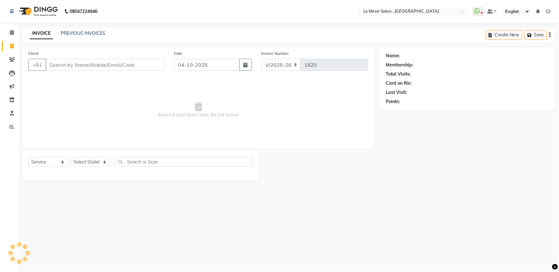
type input "9890934191"
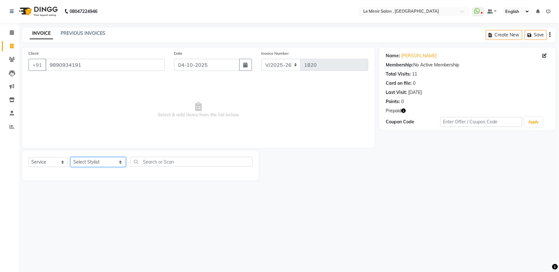
click at [97, 162] on select "Select Stylist [PERSON_NAME] [PERSON_NAME] CA [PERSON_NAME] [PERSON_NAME] Front…" at bounding box center [97, 162] width 55 height 10
select select "50442"
click at [70, 157] on select "Select Stylist [PERSON_NAME] [PERSON_NAME] CA [PERSON_NAME] [PERSON_NAME] Front…" at bounding box center [97, 162] width 55 height 10
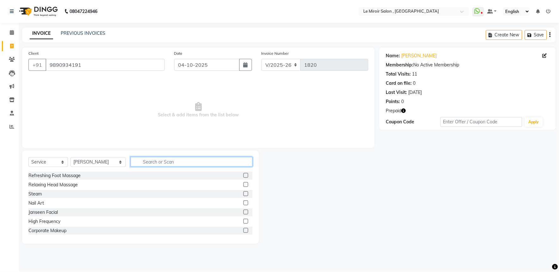
click at [173, 163] on input "text" at bounding box center [192, 162] width 122 height 10
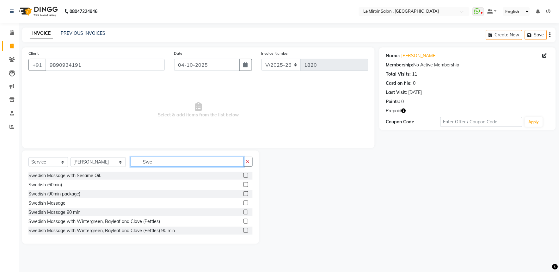
type input "Swe"
click at [243, 176] on label at bounding box center [245, 175] width 5 height 5
click at [243, 176] on input "checkbox" at bounding box center [245, 176] width 4 height 4
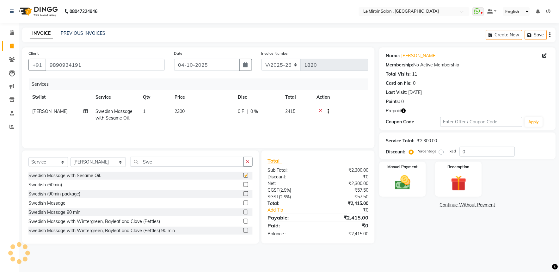
checkbox input "false"
click at [461, 150] on input "0" at bounding box center [487, 152] width 55 height 10
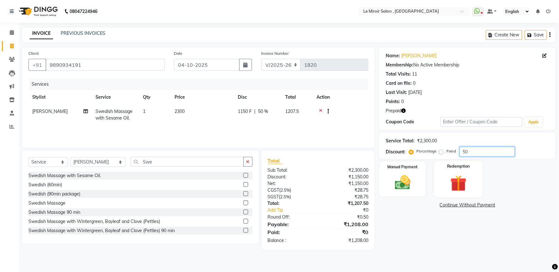
type input "50"
click at [459, 183] on img at bounding box center [458, 183] width 26 height 20
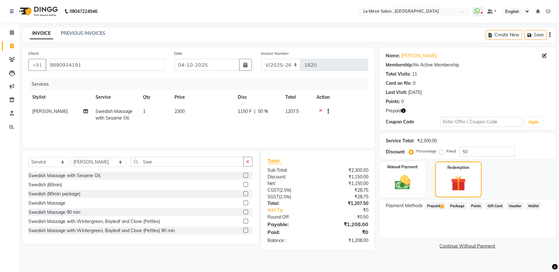
click at [434, 204] on span "Prepaid 1" at bounding box center [435, 205] width 21 height 7
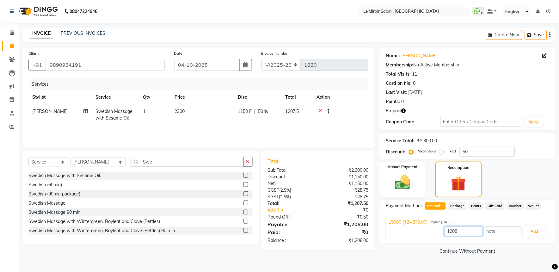
click at [452, 229] on input "1208" at bounding box center [463, 231] width 38 height 10
type input "1150"
click at [540, 229] on button "Add" at bounding box center [534, 231] width 23 height 11
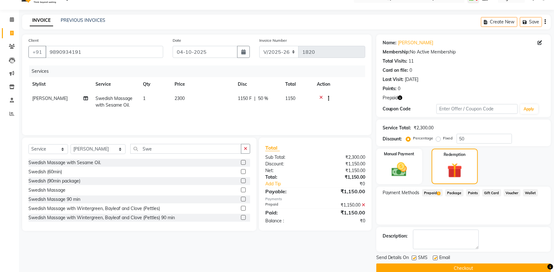
scroll to position [23, 0]
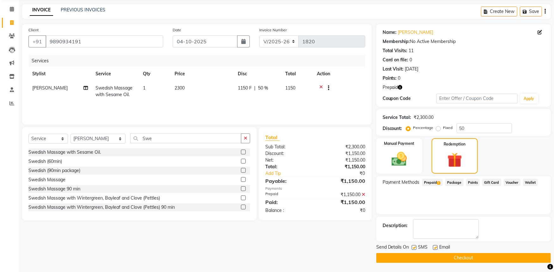
click at [416, 247] on label at bounding box center [414, 247] width 5 height 5
click at [416, 247] on input "checkbox" at bounding box center [414, 248] width 4 height 4
checkbox input "false"
click at [415, 256] on button "Checkout" at bounding box center [463, 258] width 174 height 10
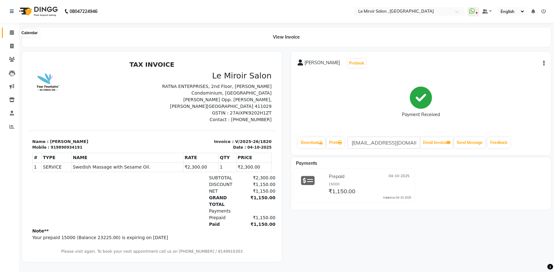
click at [12, 34] on icon at bounding box center [12, 32] width 4 height 5
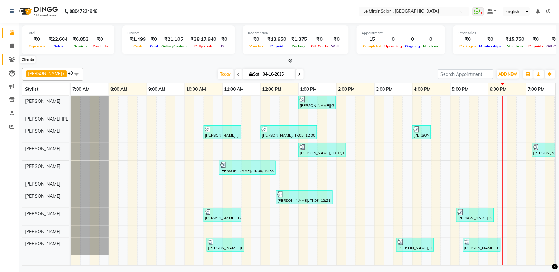
click at [10, 59] on icon at bounding box center [12, 59] width 6 height 5
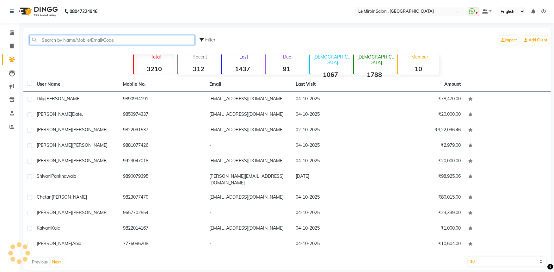
click at [78, 38] on input "text" at bounding box center [111, 40] width 165 height 10
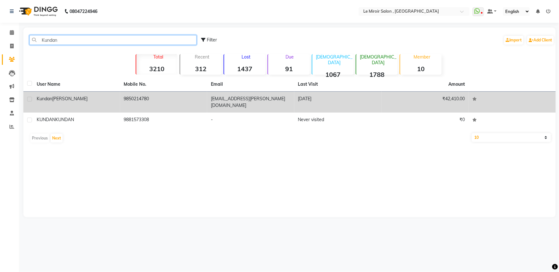
type input "Kundan"
click at [103, 96] on div "Kundan Nehete" at bounding box center [77, 98] width 80 height 7
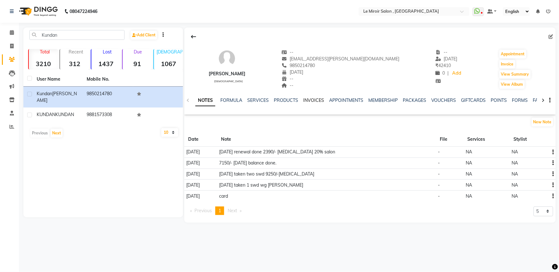
click at [308, 100] on link "INVOICES" at bounding box center [313, 100] width 21 height 6
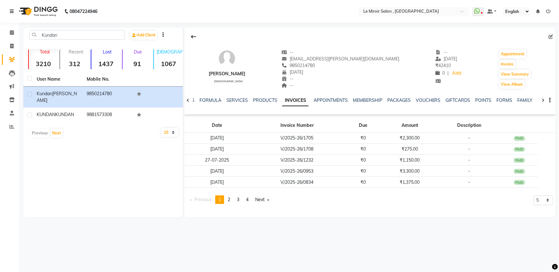
click at [10, 7] on link at bounding box center [13, 12] width 6 height 18
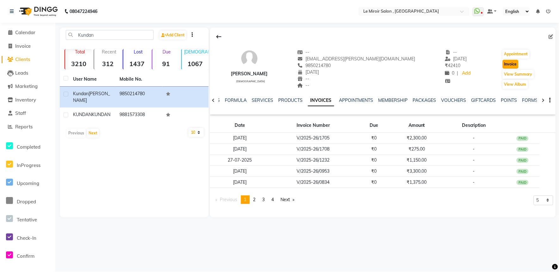
click at [504, 65] on button "Invoice" at bounding box center [511, 64] width 16 height 9
select select "53"
select select "service"
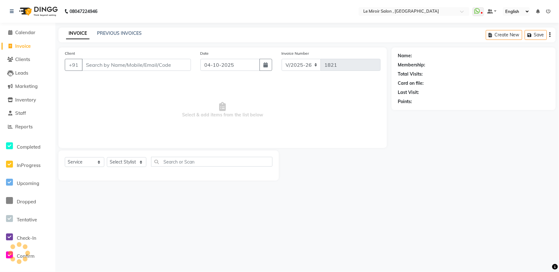
type input "9850214780"
click at [132, 163] on select "Select Stylist [PERSON_NAME] [PERSON_NAME] CA [PERSON_NAME] [PERSON_NAME] Front…" at bounding box center [133, 162] width 53 height 10
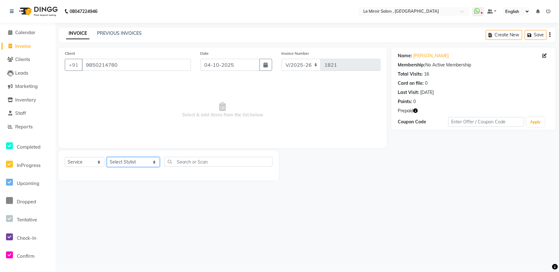
select select "58602"
click at [107, 157] on select "Select Stylist [PERSON_NAME] [PERSON_NAME] CA [PERSON_NAME] [PERSON_NAME] Front…" at bounding box center [133, 162] width 53 height 10
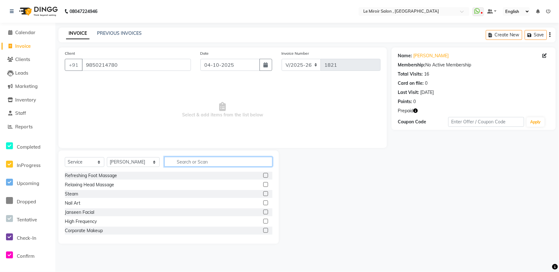
click at [187, 165] on input "text" at bounding box center [218, 162] width 108 height 10
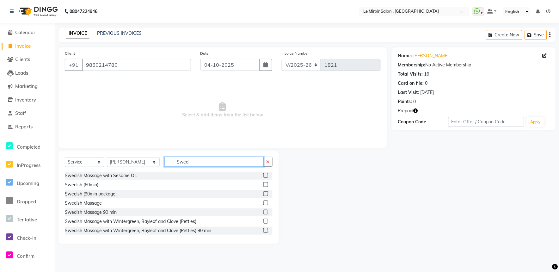
type input "Swed"
click at [263, 176] on label at bounding box center [265, 175] width 5 height 5
click at [263, 176] on input "checkbox" at bounding box center [265, 176] width 4 height 4
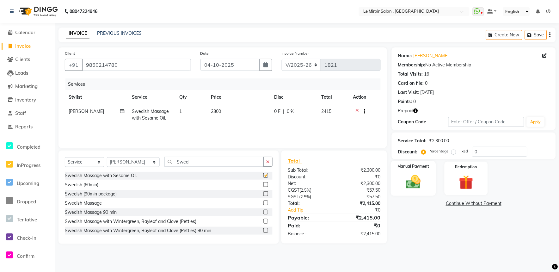
checkbox input "false"
click at [473, 153] on input "0" at bounding box center [499, 152] width 55 height 10
type input "50"
click at [465, 182] on img at bounding box center [466, 182] width 24 height 18
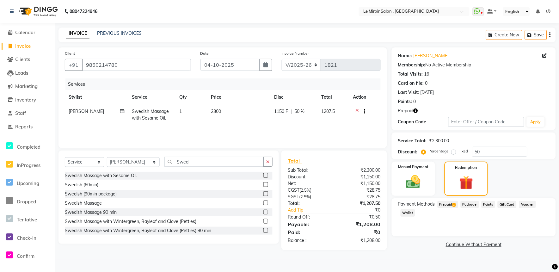
click at [453, 202] on span "Prepaid 1" at bounding box center [447, 204] width 21 height 7
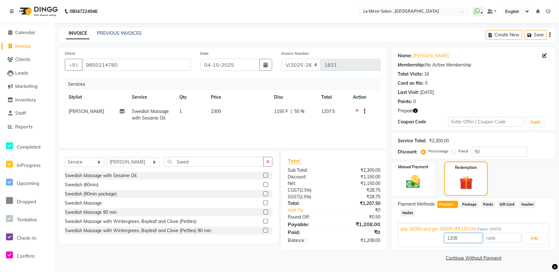
click at [451, 236] on input "1208" at bounding box center [463, 238] width 38 height 10
type input "1150"
click at [532, 238] on button "Add" at bounding box center [534, 238] width 23 height 11
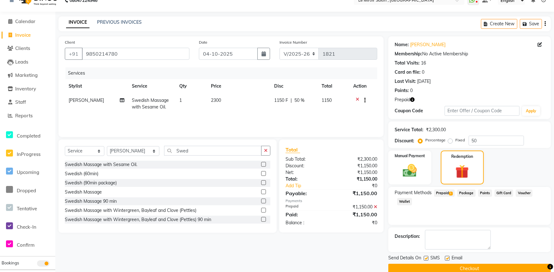
scroll to position [21, 0]
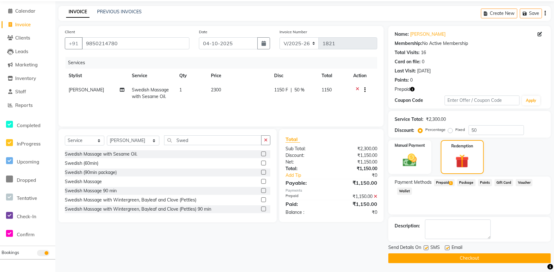
click at [425, 248] on label at bounding box center [426, 247] width 5 height 5
click at [425, 248] on input "checkbox" at bounding box center [426, 248] width 4 height 4
checkbox input "false"
click at [428, 259] on button "Checkout" at bounding box center [469, 258] width 162 height 10
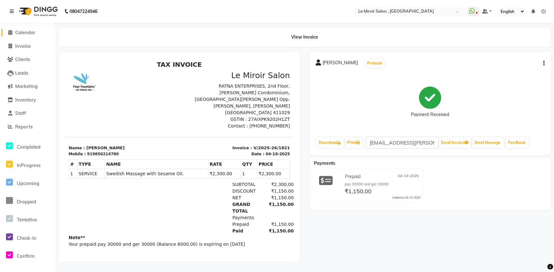
click at [20, 35] on span "Calendar" at bounding box center [25, 32] width 20 height 6
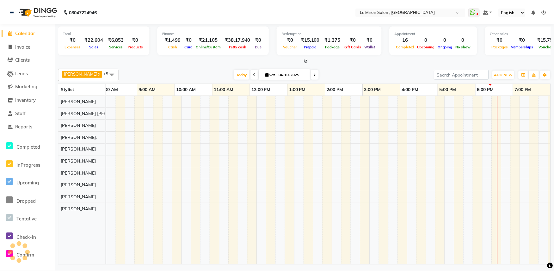
scroll to position [0, 120]
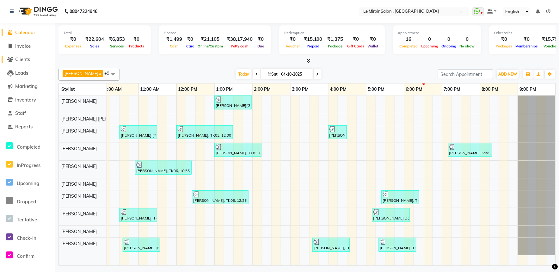
click at [24, 61] on span "Clients" at bounding box center [22, 59] width 15 height 6
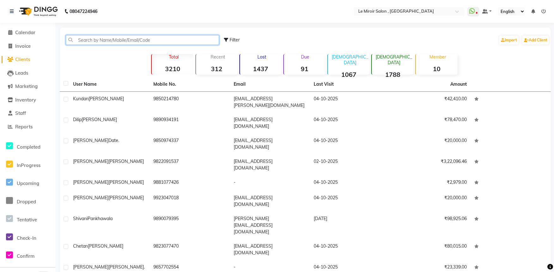
click at [112, 41] on input "text" at bounding box center [142, 40] width 153 height 10
paste input "9890934191"
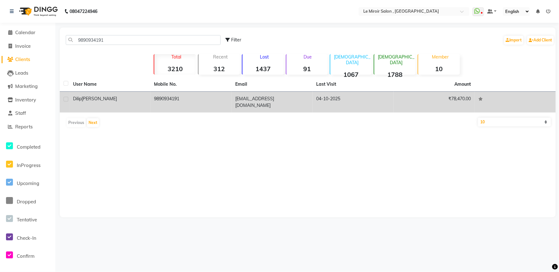
click at [113, 97] on div "[PERSON_NAME]" at bounding box center [110, 98] width 74 height 7
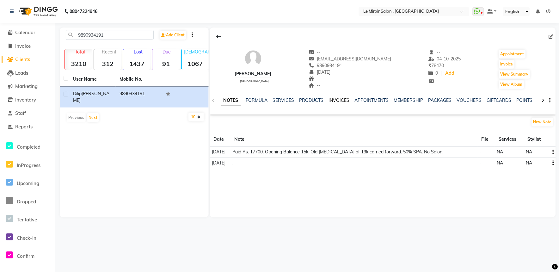
click at [343, 99] on link "INVOICES" at bounding box center [339, 100] width 21 height 6
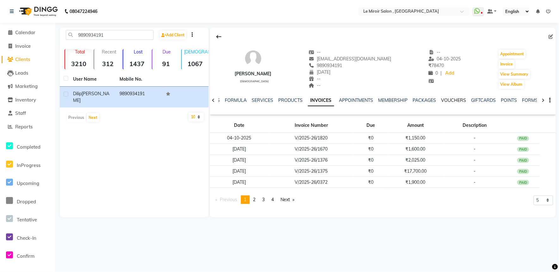
click at [450, 100] on link "VOUCHERS" at bounding box center [453, 100] width 25 height 6
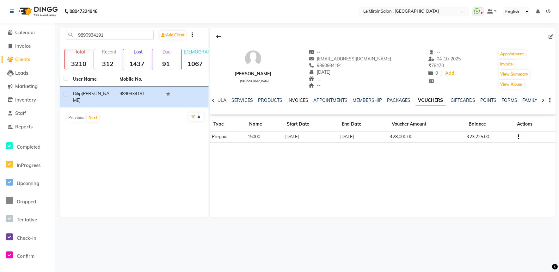
click at [293, 100] on link "INVOICES" at bounding box center [298, 100] width 21 height 6
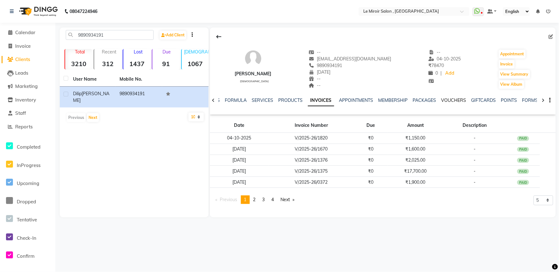
click at [451, 101] on link "VOUCHERS" at bounding box center [453, 100] width 25 height 6
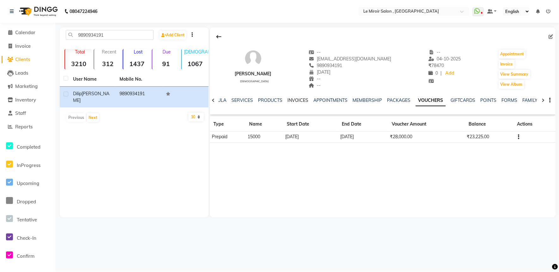
click at [296, 102] on link "INVOICES" at bounding box center [298, 100] width 21 height 6
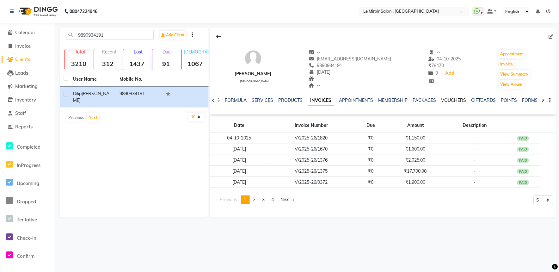
click at [451, 101] on link "VOUCHERS" at bounding box center [453, 100] width 25 height 6
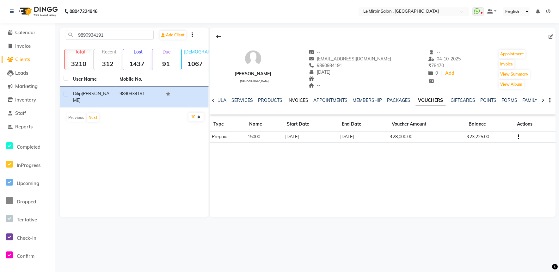
click at [291, 99] on link "INVOICES" at bounding box center [298, 100] width 21 height 6
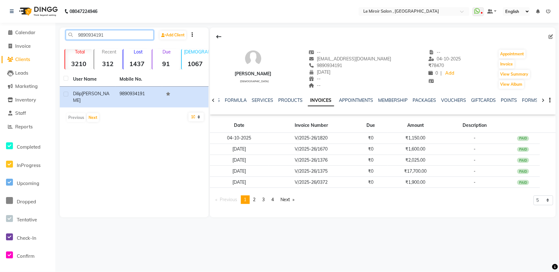
click at [82, 36] on input "9890934191" at bounding box center [110, 35] width 88 height 10
paste input "81467974"
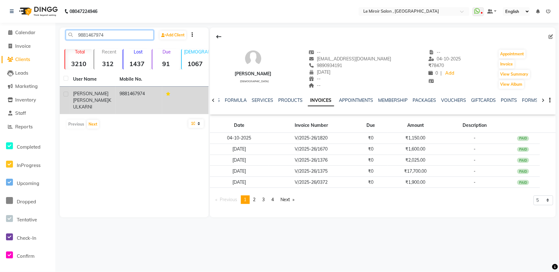
type input "9881467974"
click at [99, 92] on span "[PERSON_NAME] [PERSON_NAME]" at bounding box center [90, 97] width 35 height 12
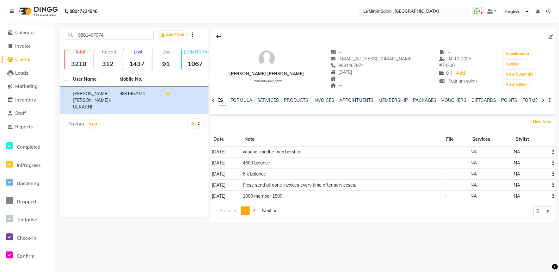
click at [450, 97] on div "VOUCHERS" at bounding box center [454, 100] width 25 height 7
click at [448, 101] on link "VOUCHERS" at bounding box center [454, 100] width 25 height 6
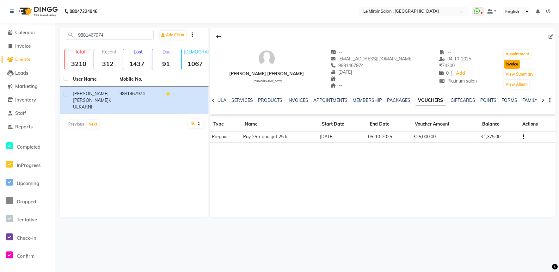
click at [507, 64] on button "Invoice" at bounding box center [512, 64] width 16 height 9
select select "53"
select select "service"
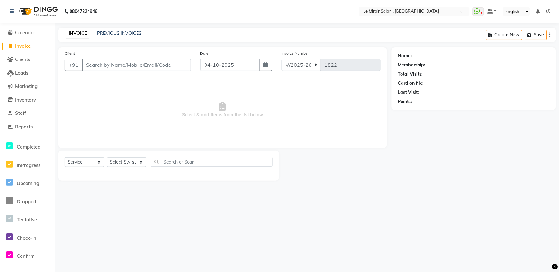
type input "9881467974"
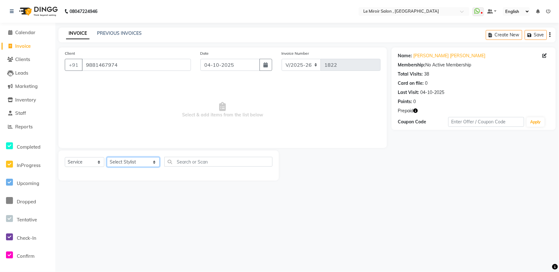
click at [127, 166] on select "Select Stylist [PERSON_NAME] [PERSON_NAME] CA [PERSON_NAME] [PERSON_NAME] Front…" at bounding box center [133, 162] width 53 height 10
select select "62488"
click at [107, 157] on select "Select Stylist [PERSON_NAME] [PERSON_NAME] CA [PERSON_NAME] [PERSON_NAME] Front…" at bounding box center [133, 162] width 53 height 10
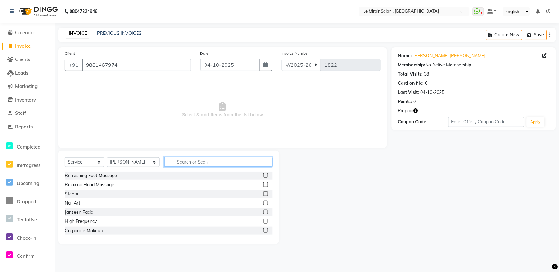
click at [175, 160] on input "text" at bounding box center [218, 162] width 108 height 10
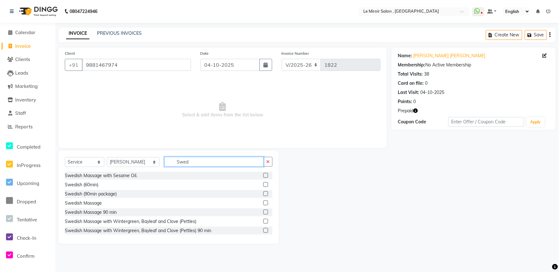
type input "Swed"
click at [263, 220] on label at bounding box center [265, 221] width 5 height 5
click at [263, 220] on input "checkbox" at bounding box center [265, 221] width 4 height 4
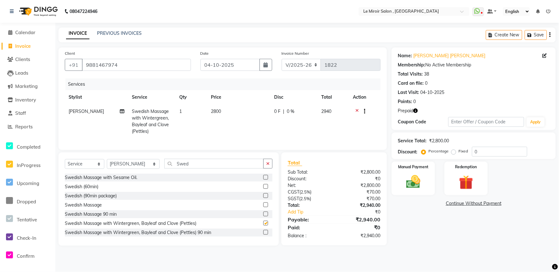
checkbox input "false"
click at [224, 107] on td "2800" at bounding box center [238, 121] width 63 height 34
select select "62488"
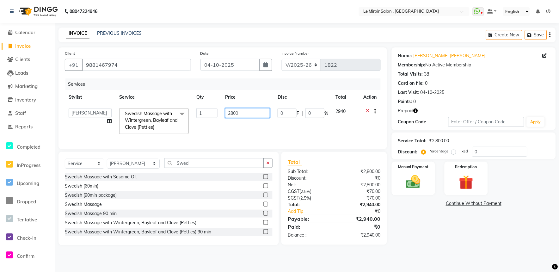
click at [235, 112] on input "2800" at bounding box center [247, 113] width 45 height 10
type input "2750"
click at [291, 120] on td "0 F | 0 %" at bounding box center [303, 121] width 58 height 34
select select "62488"
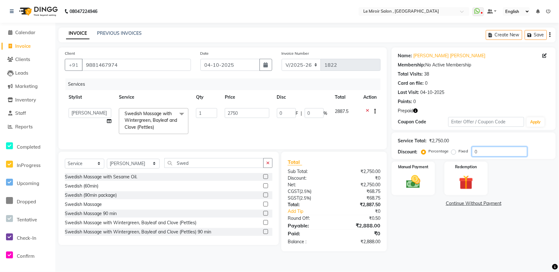
click at [472, 149] on input "0" at bounding box center [499, 152] width 55 height 10
type input "50"
type input "1375"
type input "50"
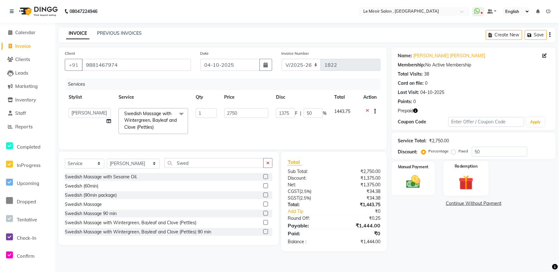
click at [458, 173] on img at bounding box center [466, 182] width 24 height 18
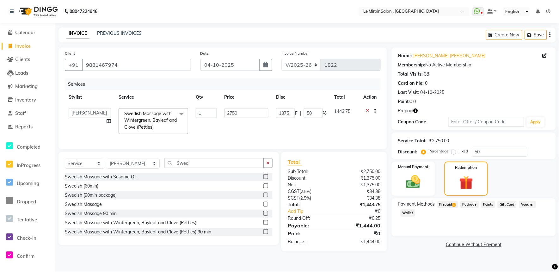
click at [443, 203] on span "Prepaid 1" at bounding box center [447, 204] width 21 height 7
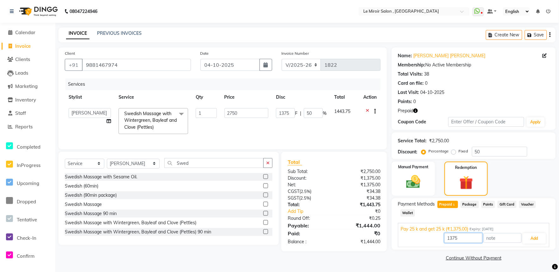
click at [451, 240] on input "1375" at bounding box center [463, 238] width 38 height 10
click at [539, 238] on button "Add" at bounding box center [534, 238] width 23 height 11
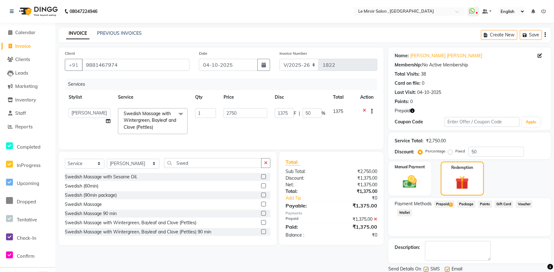
scroll to position [21, 0]
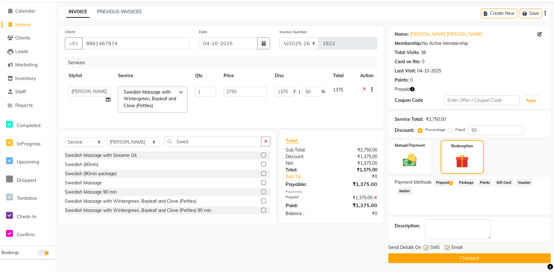
click at [428, 247] on label at bounding box center [426, 247] width 5 height 5
click at [428, 247] on input "checkbox" at bounding box center [426, 248] width 4 height 4
checkbox input "false"
click at [429, 254] on button "Checkout" at bounding box center [469, 258] width 162 height 10
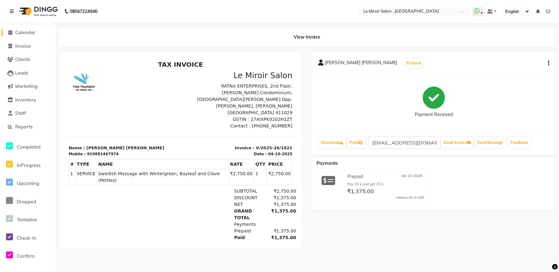
click at [27, 34] on span "Calendar" at bounding box center [25, 32] width 20 height 6
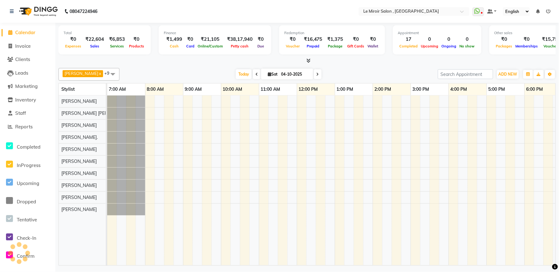
scroll to position [0, 120]
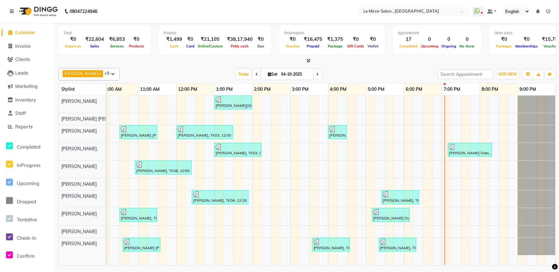
click at [316, 74] on icon at bounding box center [317, 74] width 3 height 4
type input "05-10-2025"
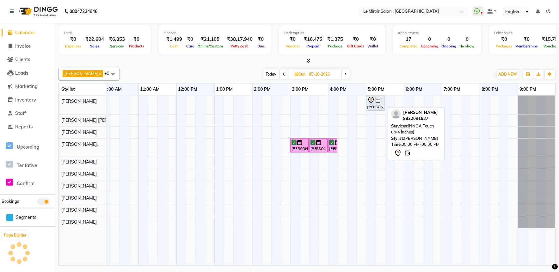
click at [372, 108] on div "[PERSON_NAME], 05:00 PM-05:30 PM, INNOA Touch up(4 inches)" at bounding box center [375, 102] width 17 height 13
select select "7"
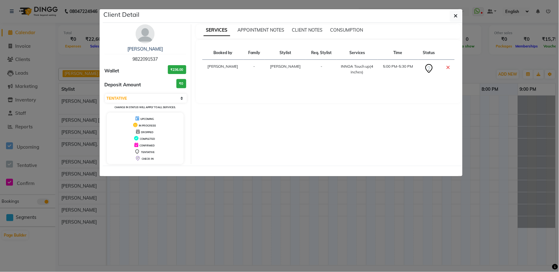
click at [142, 59] on span "9822091537" at bounding box center [144, 59] width 25 height 6
copy span "9822091537"
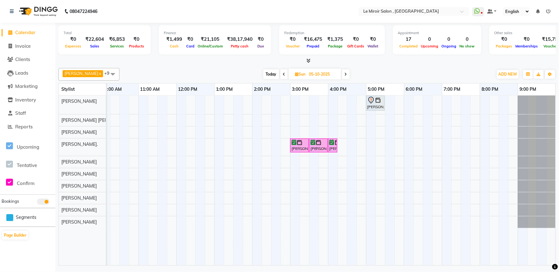
click at [283, 72] on icon at bounding box center [284, 74] width 3 height 4
type input "04-10-2025"
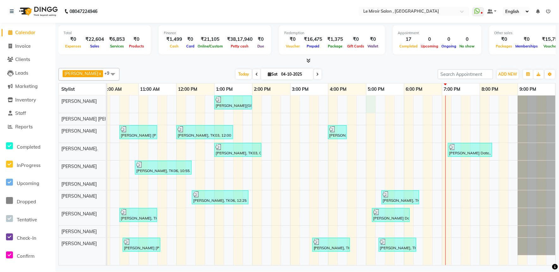
click at [373, 105] on div "Kalyani Kale, TK01, 01:00 PM-02:00 PM, Women Haircut SHIVANI REGE Abid, TK02, 1…" at bounding box center [271, 180] width 569 height 170
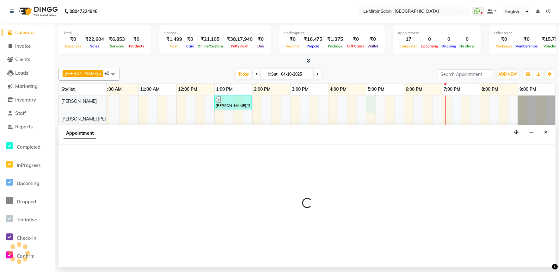
select select "24215"
select select "1020"
select select "tentative"
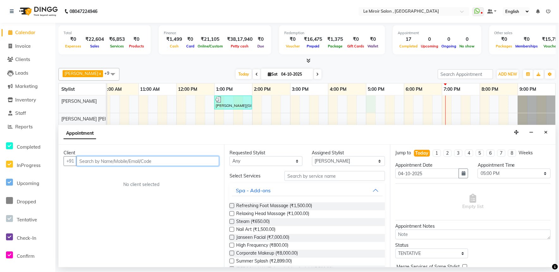
click at [105, 160] on input "text" at bounding box center [147, 161] width 143 height 10
paste input "9822091537"
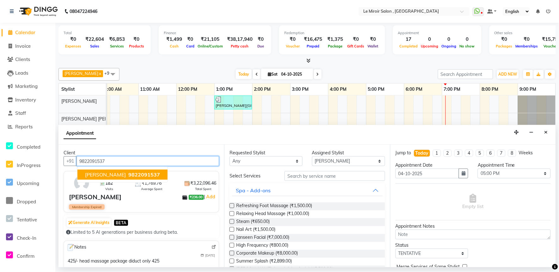
click at [128, 173] on span "9822091537" at bounding box center [144, 174] width 32 height 6
type input "9822091537"
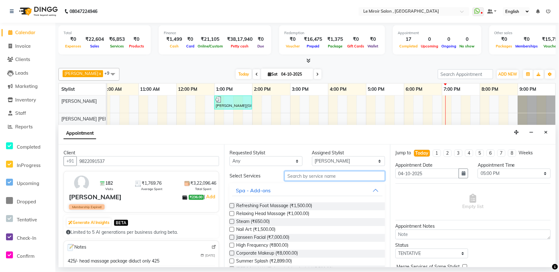
click at [308, 176] on input "text" at bounding box center [334, 176] width 101 height 10
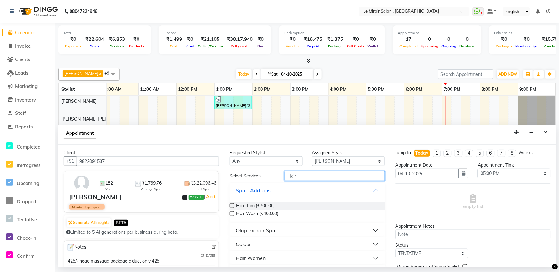
type input "Hair"
click at [233, 213] on label at bounding box center [231, 213] width 5 height 5
click at [233, 213] on input "checkbox" at bounding box center [231, 214] width 4 height 4
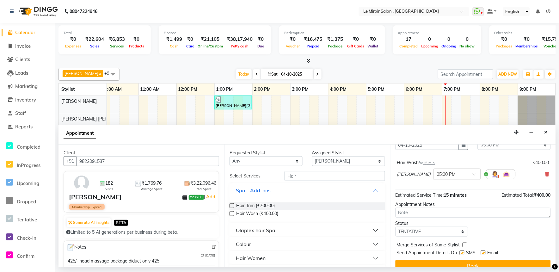
scroll to position [35, 0]
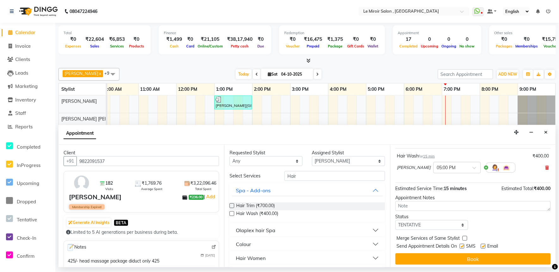
click at [233, 213] on label at bounding box center [231, 213] width 5 height 5
click at [233, 213] on input "checkbox" at bounding box center [231, 214] width 4 height 4
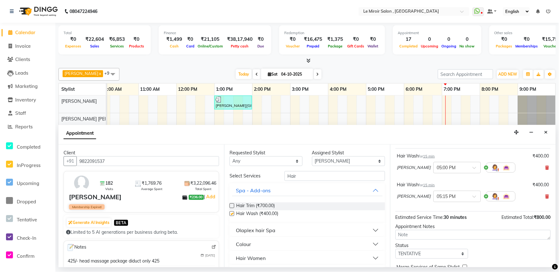
checkbox input "false"
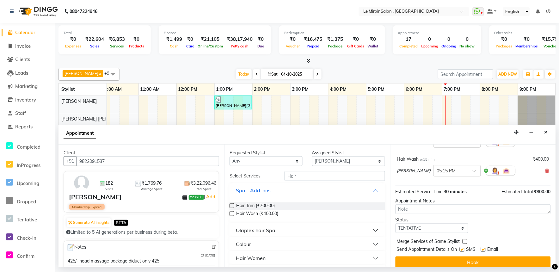
scroll to position [67, 0]
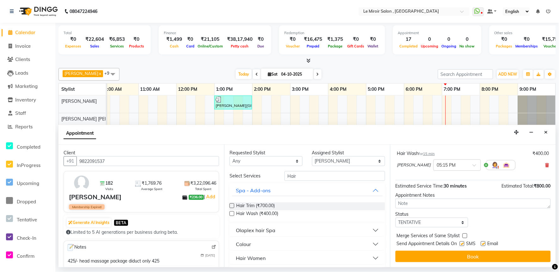
click at [482, 246] on div at bounding box center [483, 244] width 4 height 7
click at [483, 244] on label at bounding box center [483, 243] width 5 height 5
click at [483, 244] on input "checkbox" at bounding box center [483, 244] width 4 height 4
checkbox input "false"
click at [461, 245] on label at bounding box center [462, 243] width 5 height 5
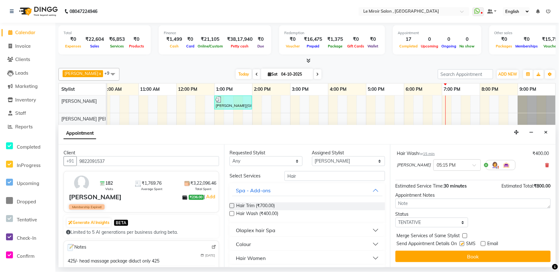
click at [461, 245] on input "checkbox" at bounding box center [462, 244] width 4 height 4
checkbox input "false"
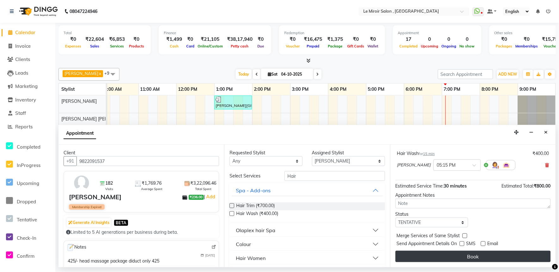
click at [460, 254] on button "Book" at bounding box center [472, 256] width 155 height 11
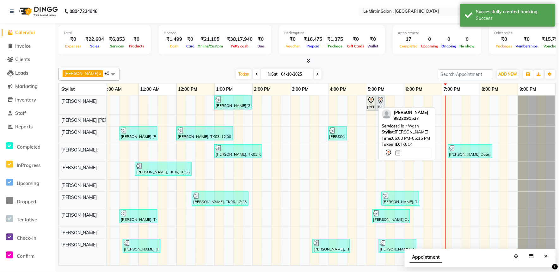
click at [370, 101] on icon at bounding box center [371, 100] width 8 height 8
select select "7"
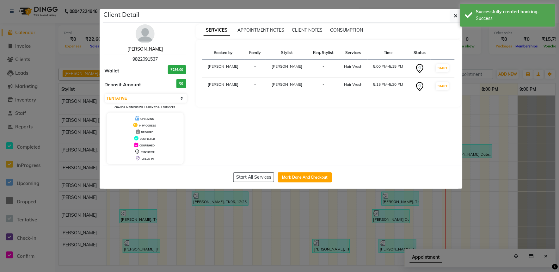
click at [156, 49] on link "[PERSON_NAME]" at bounding box center [144, 49] width 35 height 6
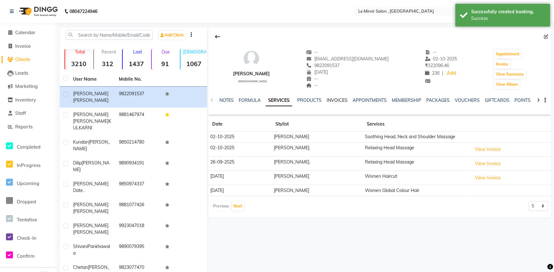
click at [336, 99] on link "INVOICES" at bounding box center [337, 100] width 21 height 6
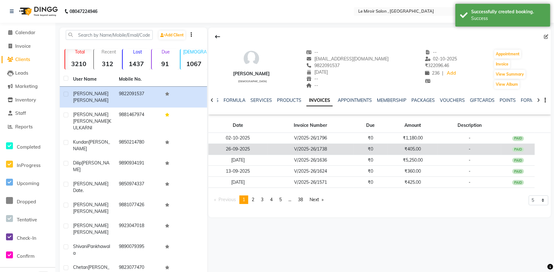
click at [421, 148] on td "₹405.00" at bounding box center [412, 149] width 51 height 11
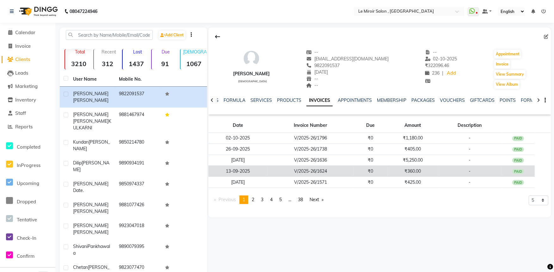
click at [419, 171] on td "₹360.00" at bounding box center [412, 171] width 51 height 11
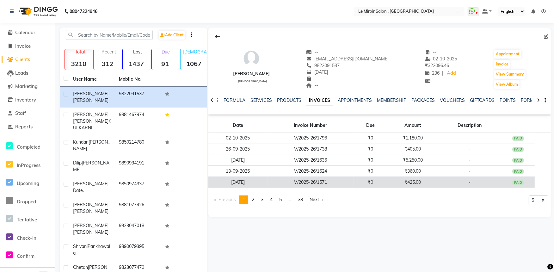
click at [413, 184] on td "₹425.00" at bounding box center [412, 182] width 51 height 11
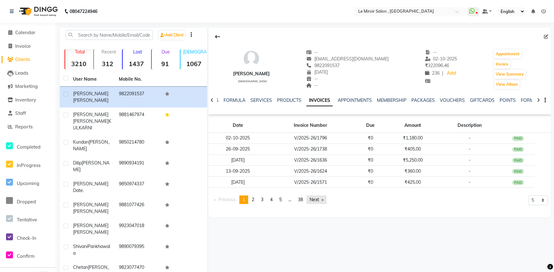
click at [318, 200] on link "Next page" at bounding box center [316, 199] width 20 height 9
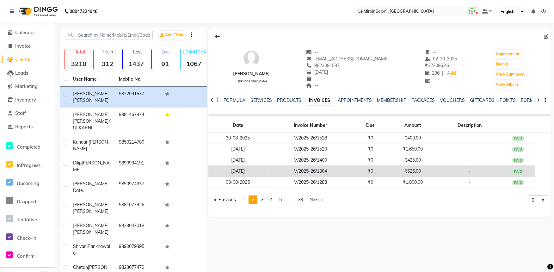
click at [424, 167] on td "₹525.00" at bounding box center [412, 171] width 51 height 11
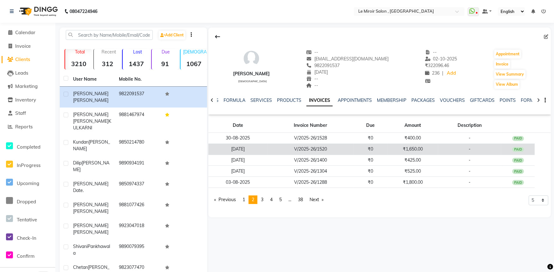
click at [415, 149] on td "₹1,650.00" at bounding box center [412, 149] width 51 height 11
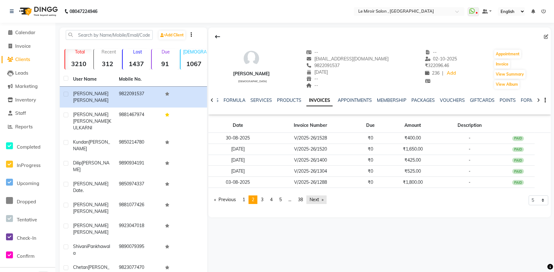
click at [315, 198] on link "Next page" at bounding box center [316, 199] width 20 height 9
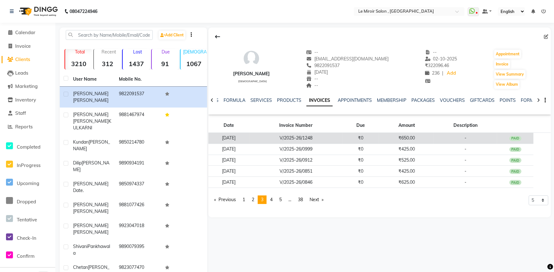
click at [399, 138] on td "₹650.00" at bounding box center [406, 138] width 55 height 11
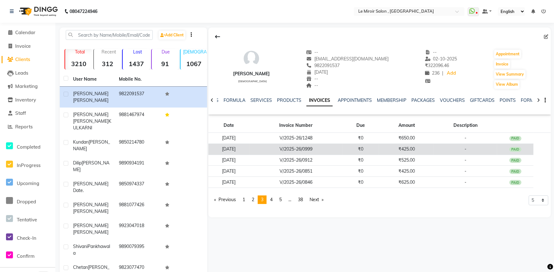
click at [400, 148] on td "₹425.00" at bounding box center [406, 149] width 55 height 11
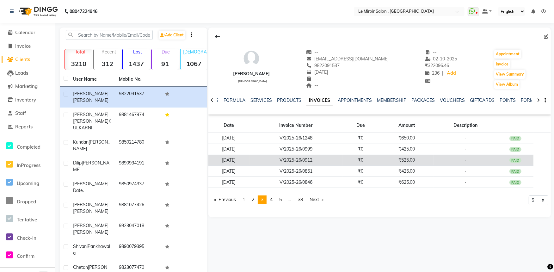
click at [406, 159] on td "₹525.00" at bounding box center [406, 160] width 55 height 11
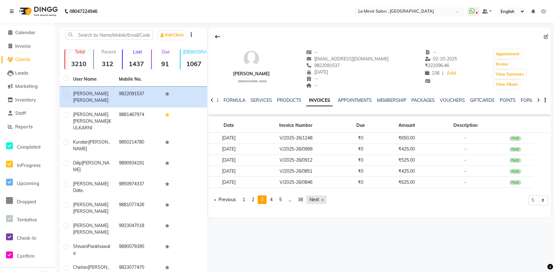
click at [315, 199] on link "Next page" at bounding box center [316, 199] width 20 height 9
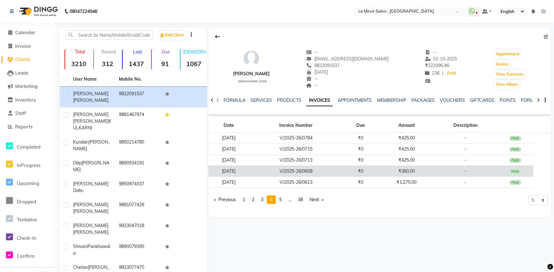
click at [402, 172] on td "₹360.00" at bounding box center [406, 171] width 55 height 11
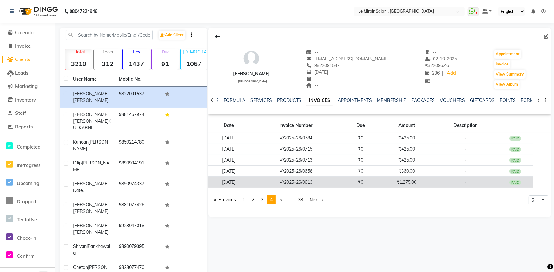
click at [409, 180] on td "₹1,275.00" at bounding box center [406, 182] width 55 height 11
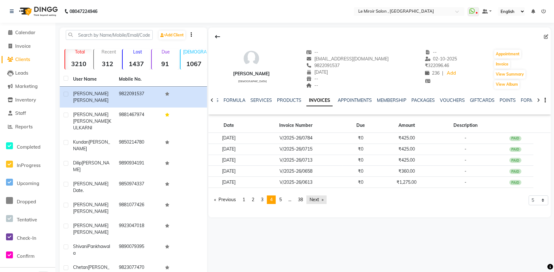
click at [318, 198] on link "Next page" at bounding box center [316, 199] width 20 height 9
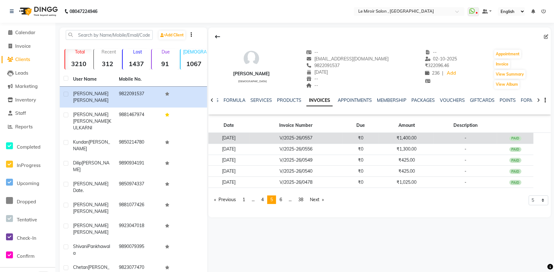
click at [410, 141] on td "₹1,400.00" at bounding box center [406, 138] width 55 height 11
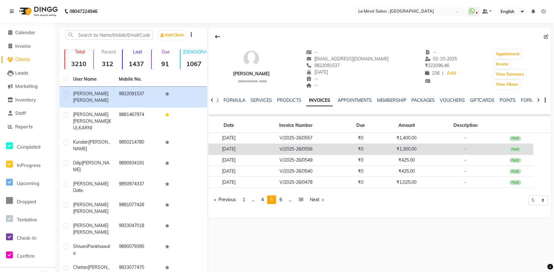
click at [408, 148] on td "₹1,300.00" at bounding box center [406, 149] width 55 height 11
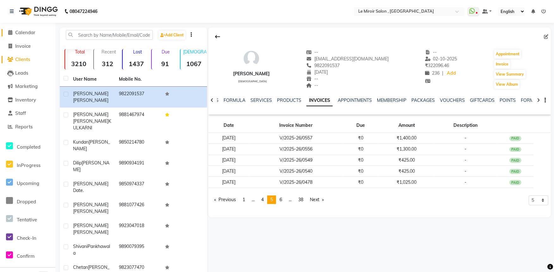
click at [11, 35] on icon at bounding box center [11, 32] width 4 height 5
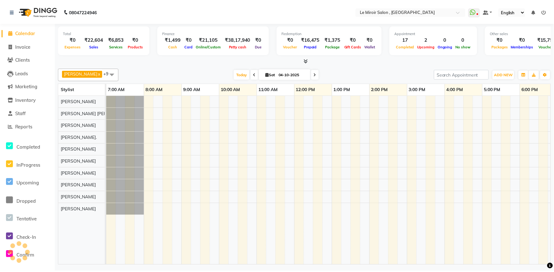
scroll to position [0, 120]
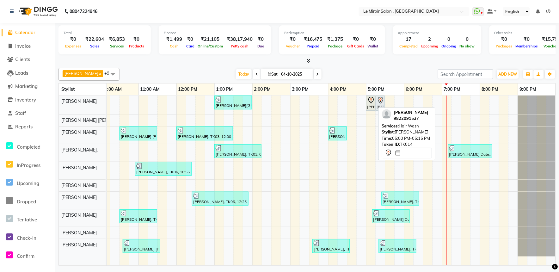
click at [371, 99] on icon at bounding box center [371, 100] width 8 height 8
select select "7"
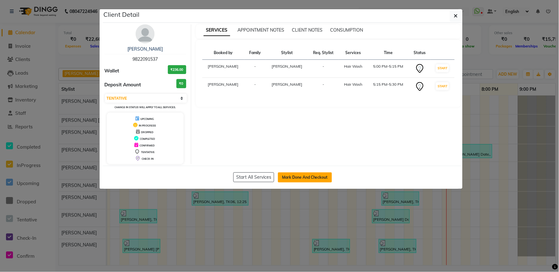
click at [315, 176] on button "Mark Done And Checkout" at bounding box center [305, 177] width 54 height 10
select select "service"
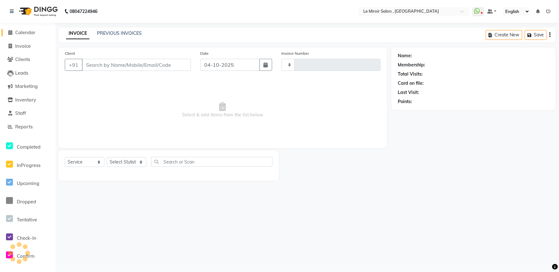
type input "1823"
select select "select"
select select "53"
type input "9822091537"
select select "24215"
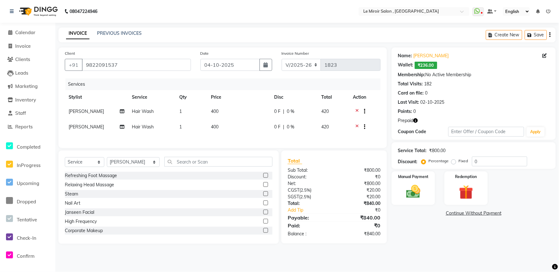
click at [285, 113] on div "0 F | 0 %" at bounding box center [294, 111] width 40 height 7
select select "24215"
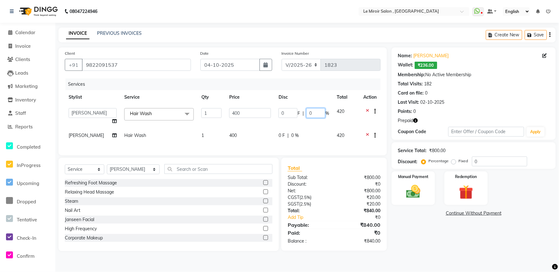
click at [308, 113] on input "0" at bounding box center [315, 113] width 19 height 10
type input "50"
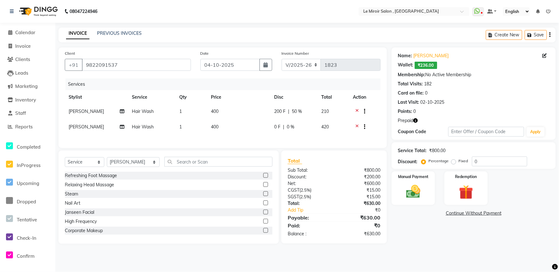
click at [287, 129] on span "0 %" at bounding box center [291, 127] width 8 height 7
select select "24215"
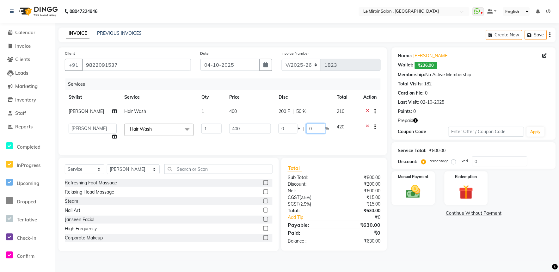
click at [308, 129] on input "0" at bounding box center [315, 129] width 19 height 10
type input "50"
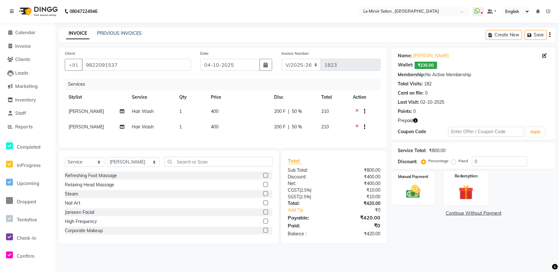
click at [460, 186] on img at bounding box center [466, 192] width 24 height 18
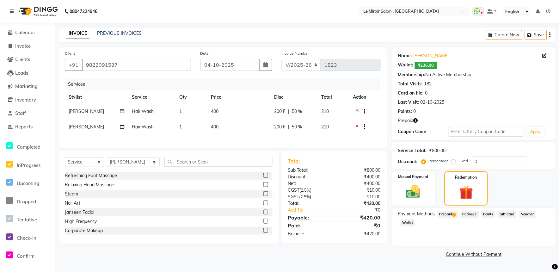
click at [448, 211] on span "Prepaid 1" at bounding box center [447, 214] width 21 height 7
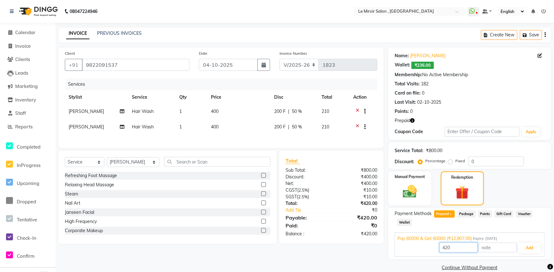
click at [445, 247] on input "420" at bounding box center [458, 247] width 38 height 10
type input "400"
click at [525, 247] on button "Add" at bounding box center [529, 247] width 23 height 11
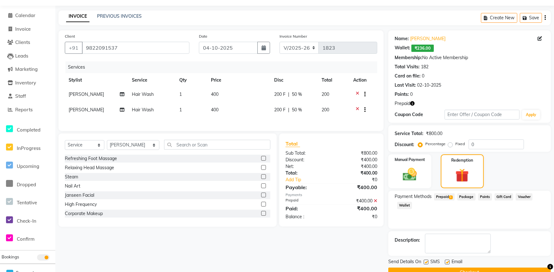
scroll to position [32, 0]
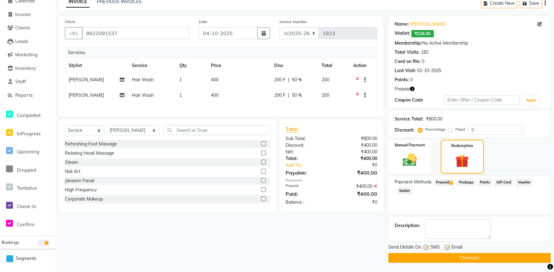
click at [427, 247] on label at bounding box center [426, 247] width 5 height 5
click at [427, 247] on input "checkbox" at bounding box center [426, 248] width 4 height 4
checkbox input "false"
click at [448, 247] on label at bounding box center [447, 247] width 5 height 5
click at [448, 247] on input "checkbox" at bounding box center [447, 248] width 4 height 4
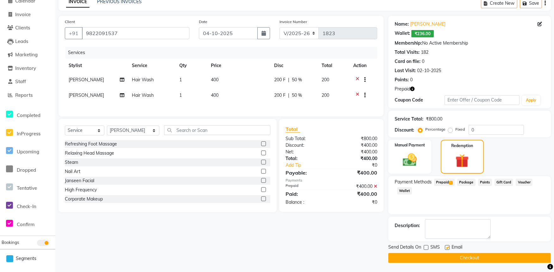
checkbox input "false"
click at [446, 256] on button "Checkout" at bounding box center [469, 258] width 162 height 10
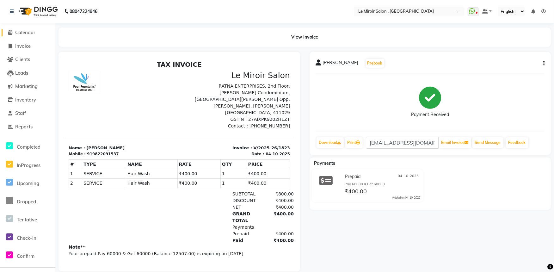
click at [38, 34] on link "Calendar" at bounding box center [28, 32] width 52 height 7
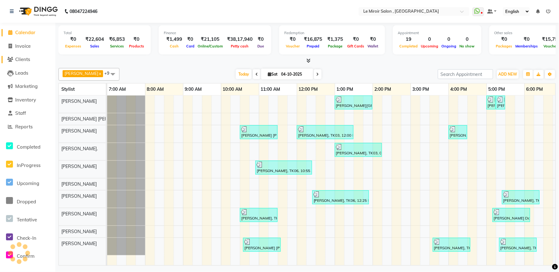
click at [25, 60] on span "Clients" at bounding box center [22, 59] width 15 height 6
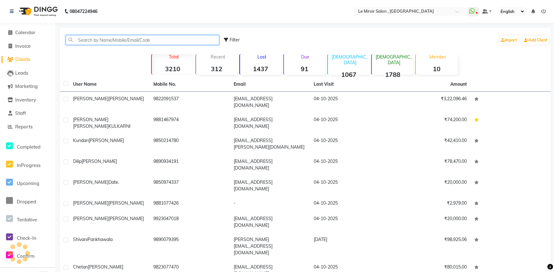
click at [104, 43] on input "text" at bounding box center [142, 40] width 153 height 10
paste input "8999047366"
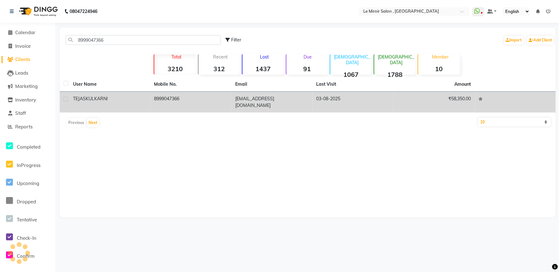
click at [116, 94] on td "TEJAS KULKARNI" at bounding box center [109, 102] width 81 height 21
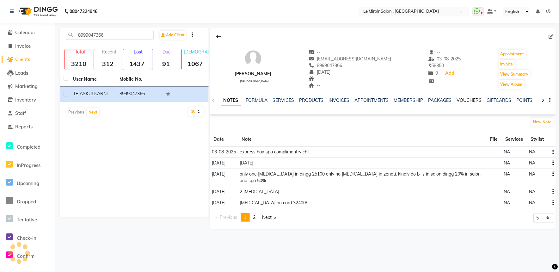
click at [465, 101] on link "VOUCHERS" at bounding box center [469, 100] width 25 height 6
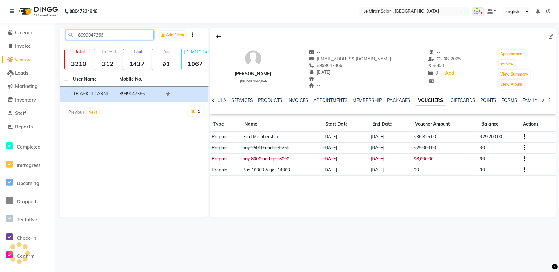
click at [83, 35] on input "8999047366" at bounding box center [110, 35] width 88 height 10
paste input "7350022555"
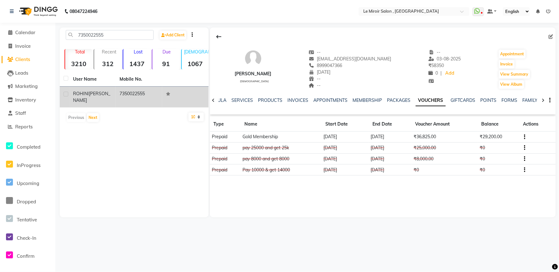
click at [120, 97] on td "7350022555" at bounding box center [139, 97] width 46 height 21
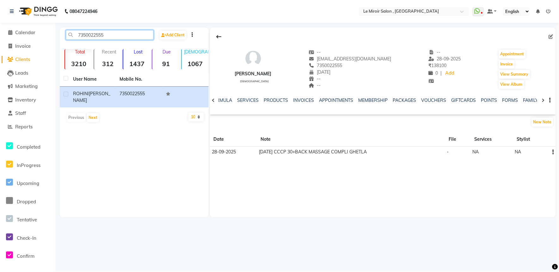
click at [89, 34] on input "7350022555" at bounding box center [110, 35] width 88 height 10
paste input "+91 9890189984"
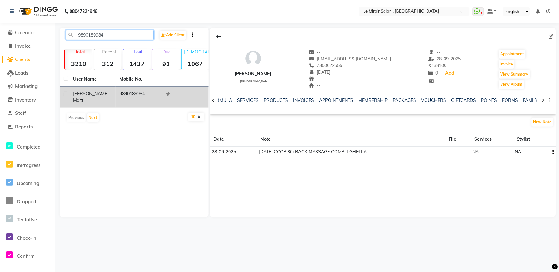
type input "9890189984"
click at [120, 96] on td "9890189984" at bounding box center [139, 97] width 46 height 21
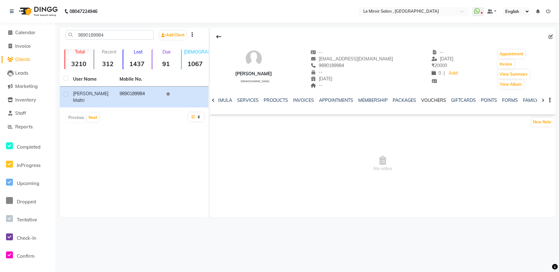
click at [435, 99] on link "VOUCHERS" at bounding box center [433, 100] width 25 height 6
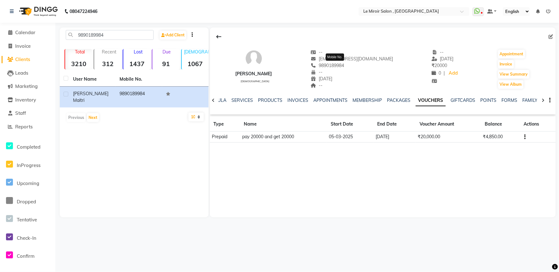
click at [342, 64] on span "9890189984" at bounding box center [328, 66] width 34 height 6
copy span "9890189984"
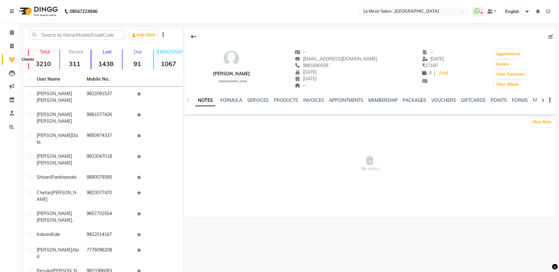
click at [12, 59] on icon at bounding box center [12, 59] width 6 height 5
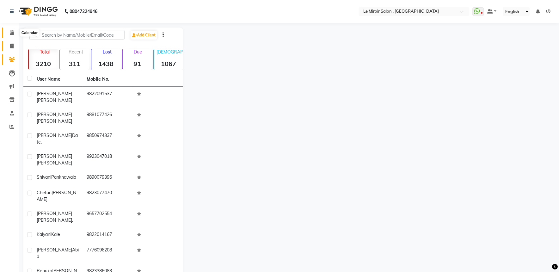
drag, startPoint x: 13, startPoint y: 33, endPoint x: 13, endPoint y: 45, distance: 12.3
click at [13, 33] on icon at bounding box center [12, 32] width 4 height 5
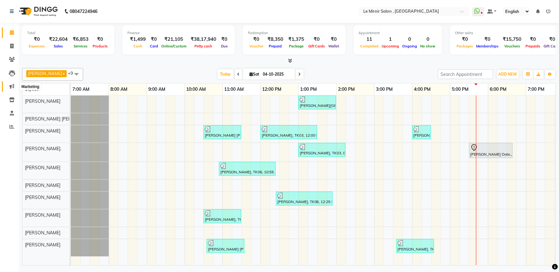
click at [13, 84] on icon at bounding box center [11, 86] width 5 height 5
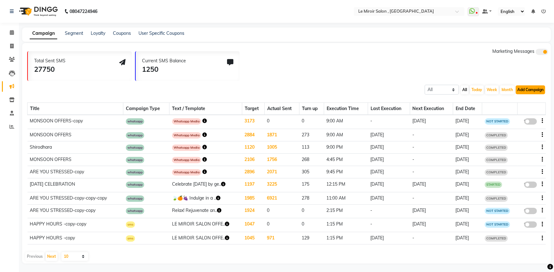
click at [523, 91] on button "Add Campaign" at bounding box center [530, 89] width 29 height 9
click at [521, 117] on div "WhatsApp (Direct)" at bounding box center [524, 118] width 53 height 9
select select "2"
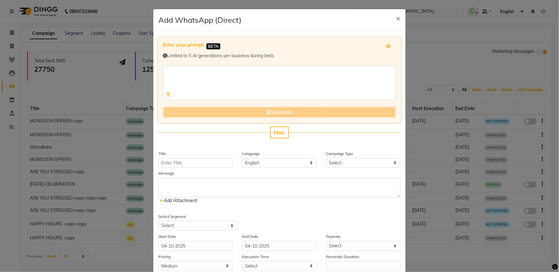
click at [276, 113] on div "Generate" at bounding box center [279, 112] width 233 height 11
click at [277, 130] on span "Hide" at bounding box center [279, 132] width 11 height 6
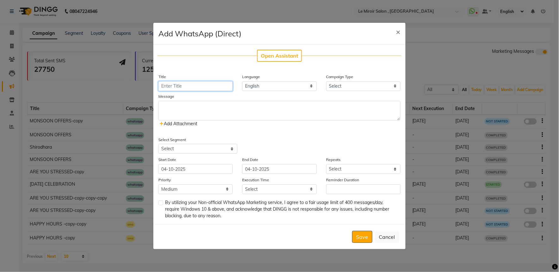
click at [184, 87] on input "Title" at bounding box center [195, 86] width 74 height 10
type input "Appointment Reminder"
click at [357, 84] on select "Select Birthday Anniversary Promotional Service reminder" at bounding box center [363, 86] width 74 height 10
select select "4"
click at [326, 81] on select "Select Birthday Anniversary Promotional Service reminder" at bounding box center [363, 86] width 74 height 10
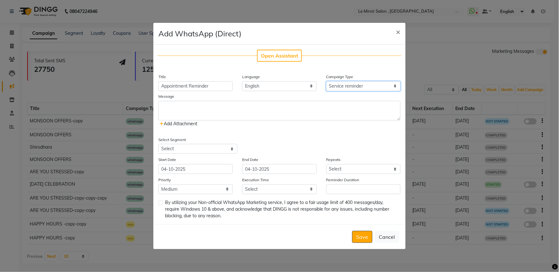
select select "2"
click at [203, 151] on select "Select All Customers All Male Customer All Female Customer All Members All Cust…" at bounding box center [197, 149] width 79 height 10
select select "1103"
click at [158, 144] on select "Select All Customers All Male Customer All Female Customer All Members All Cust…" at bounding box center [197, 149] width 79 height 10
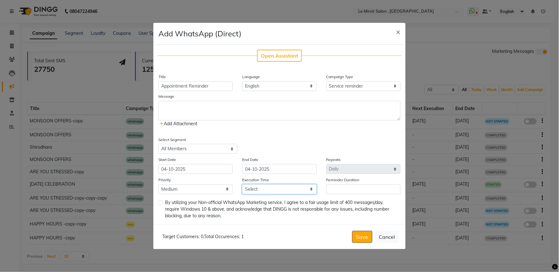
click at [268, 187] on select "Select 09:00 AM 09:15 AM 09:30 AM 09:45 AM 10:00 AM 10:15 AM 10:30 AM 10:45 AM …" at bounding box center [279, 189] width 74 height 10
click at [268, 185] on select "Select 09:00 AM 09:15 AM 09:30 AM 09:45 AM 10:00 AM 10:15 AM 10:30 AM 10:45 AM …" at bounding box center [279, 189] width 74 height 10
click at [267, 185] on select "Select 09:00 AM 09:15 AM 09:30 AM 09:45 AM 10:00 AM 10:15 AM 10:30 AM 10:45 AM …" at bounding box center [279, 189] width 74 height 10
click at [397, 32] on span "×" at bounding box center [398, 31] width 4 height 9
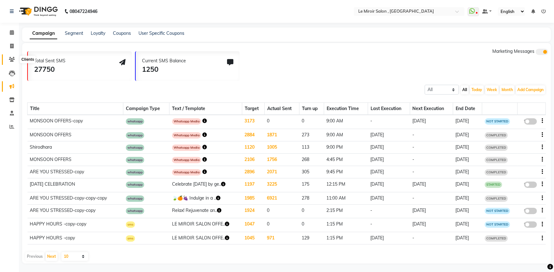
click at [8, 58] on span at bounding box center [11, 59] width 11 height 7
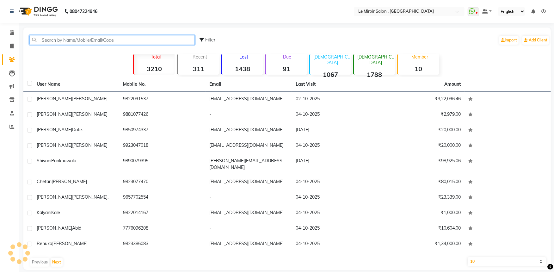
click at [52, 42] on input "text" at bounding box center [111, 40] width 165 height 10
paste input "9850974337"
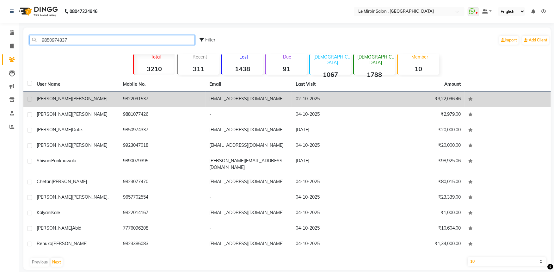
type input "9850974337"
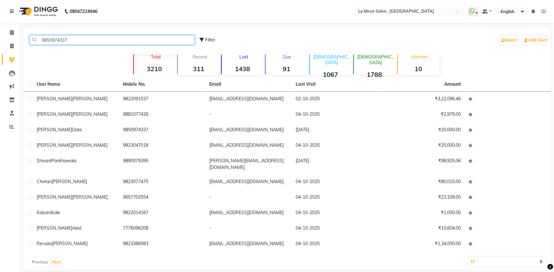
click at [52, 36] on input "9850974337" at bounding box center [111, 40] width 165 height 10
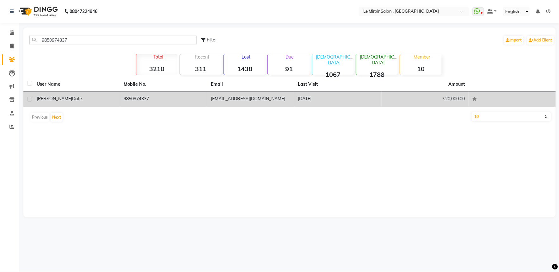
click at [84, 96] on div "[PERSON_NAME] Date." at bounding box center [77, 98] width 80 height 7
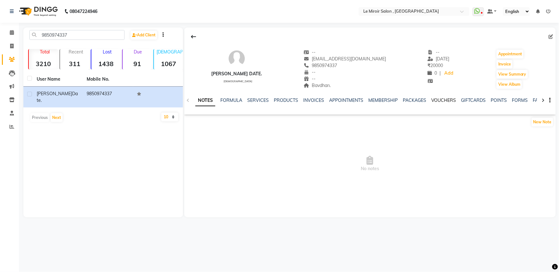
click at [444, 98] on link "VOUCHERS" at bounding box center [443, 100] width 25 height 6
